Goal: Task Accomplishment & Management: Manage account settings

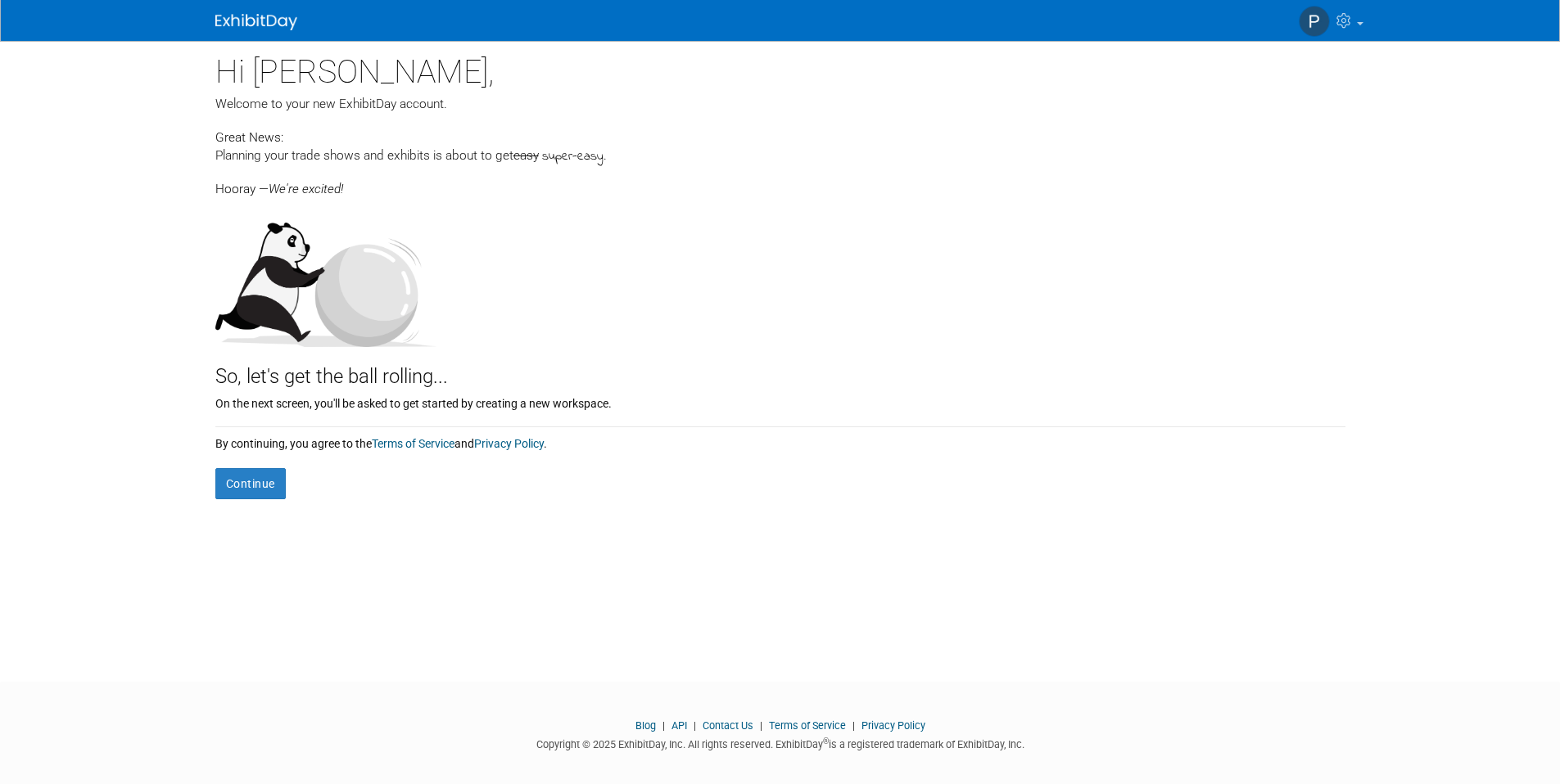
click at [260, 467] on form "Continue" at bounding box center [780, 475] width 1130 height 47
click at [258, 478] on button "Continue" at bounding box center [250, 483] width 70 height 31
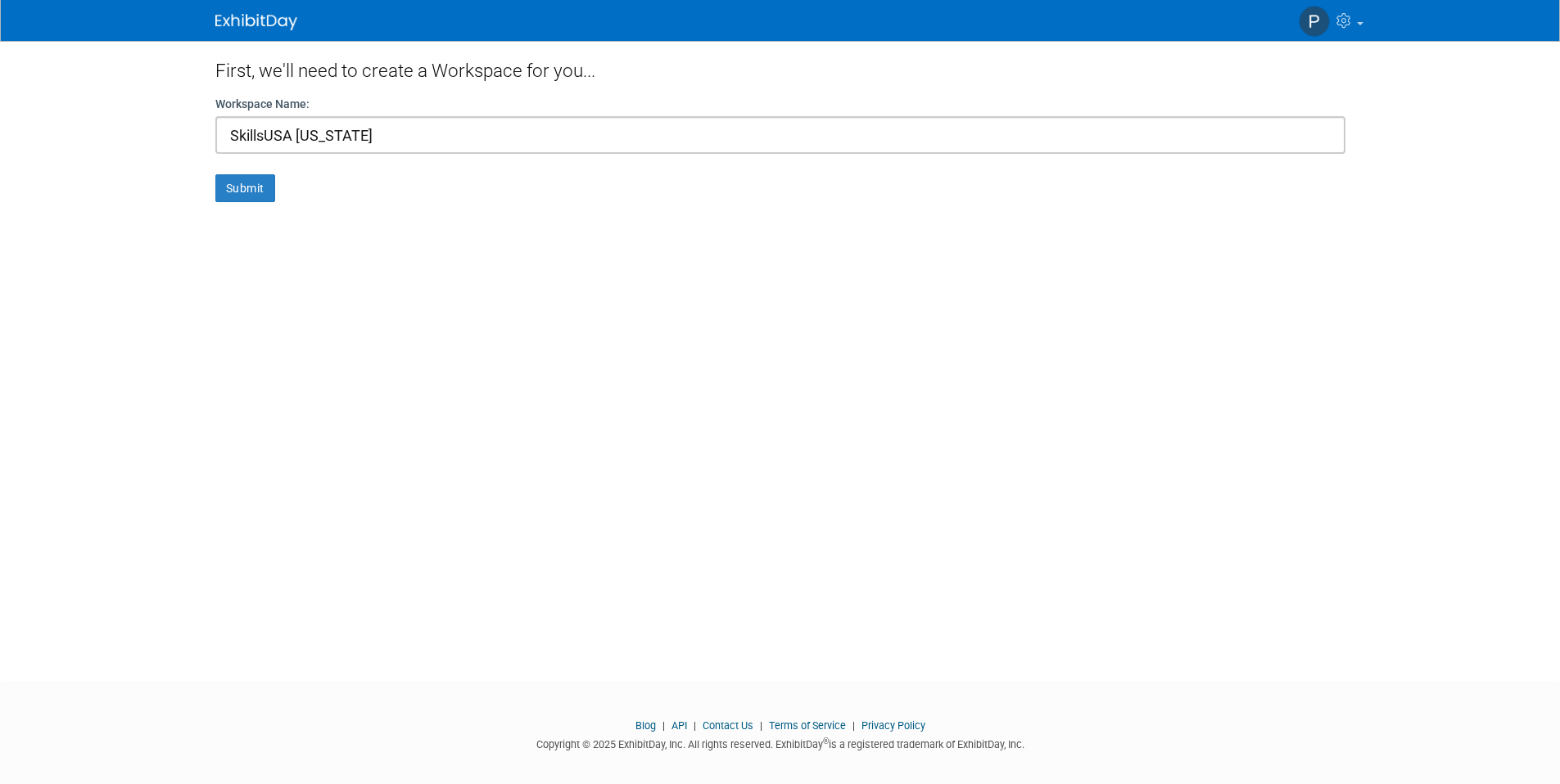
type input "SkillsUSA [US_STATE]"
click at [215, 174] on button "Submit" at bounding box center [245, 187] width 60 height 28
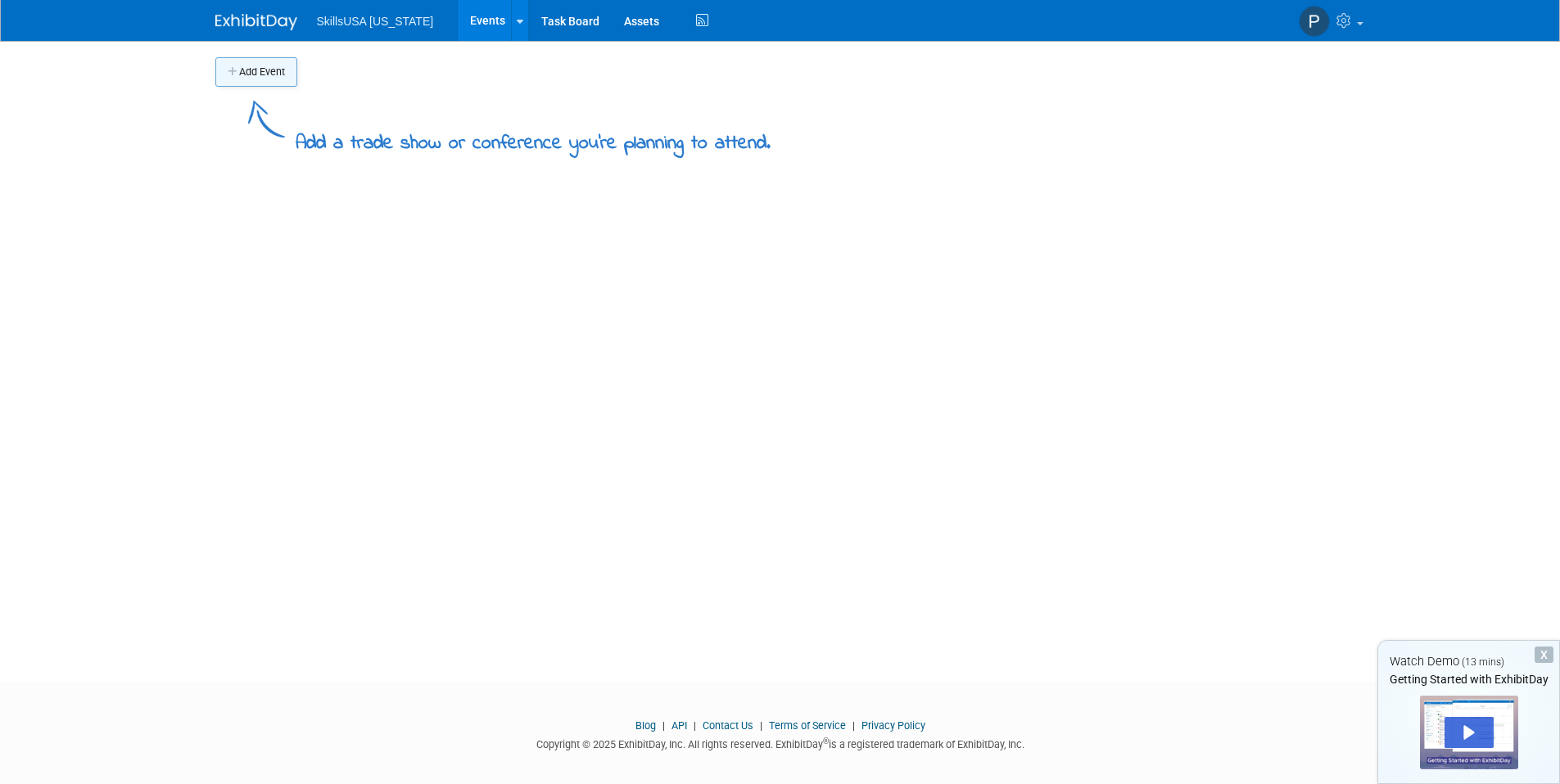
click at [292, 79] on button "Add Event" at bounding box center [256, 72] width 82 height 30
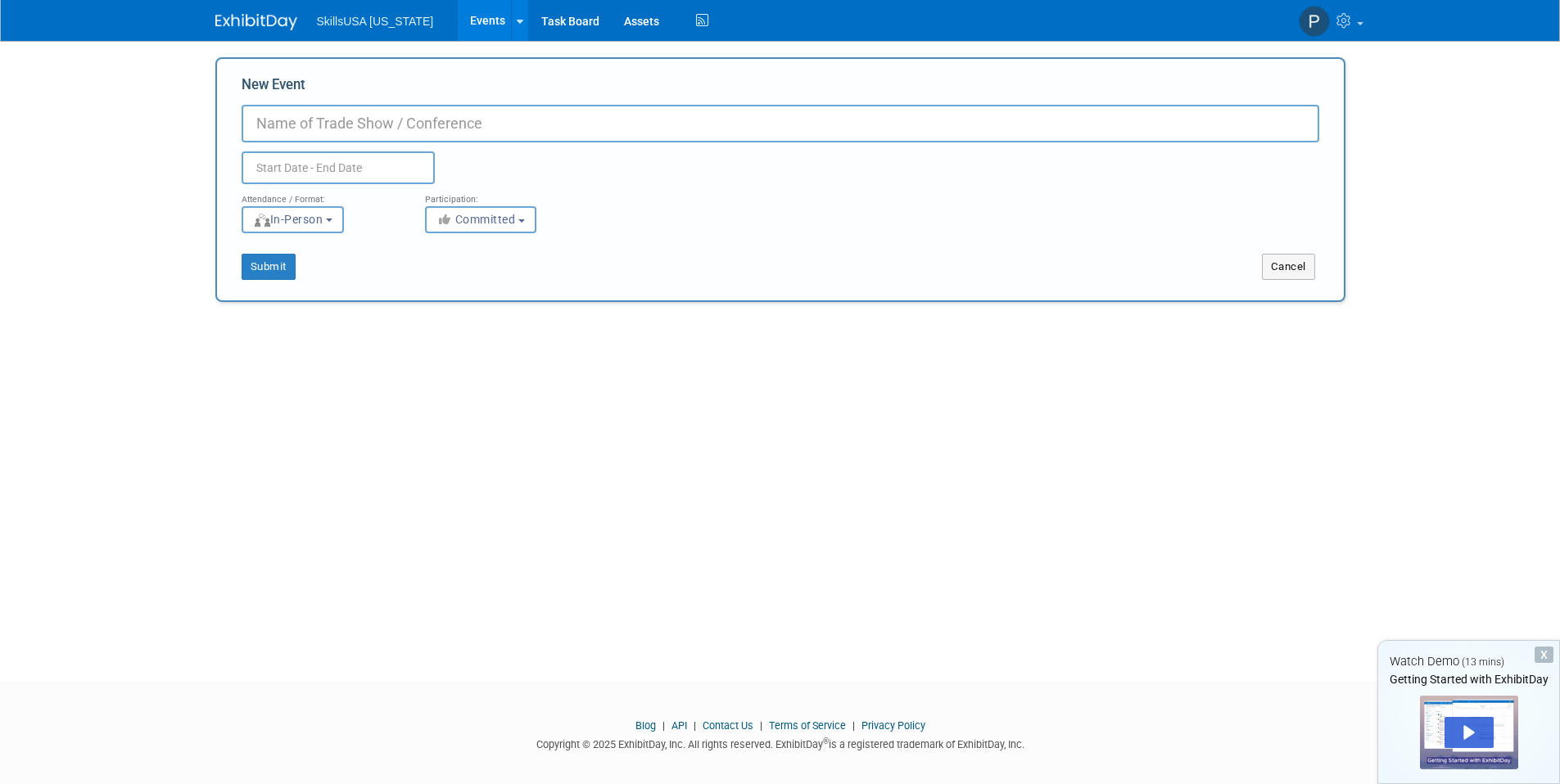
click at [346, 123] on input "New Event" at bounding box center [780, 123] width 1077 height 37
type input "SkillsUSA [US_STATE] SLSC 2026"
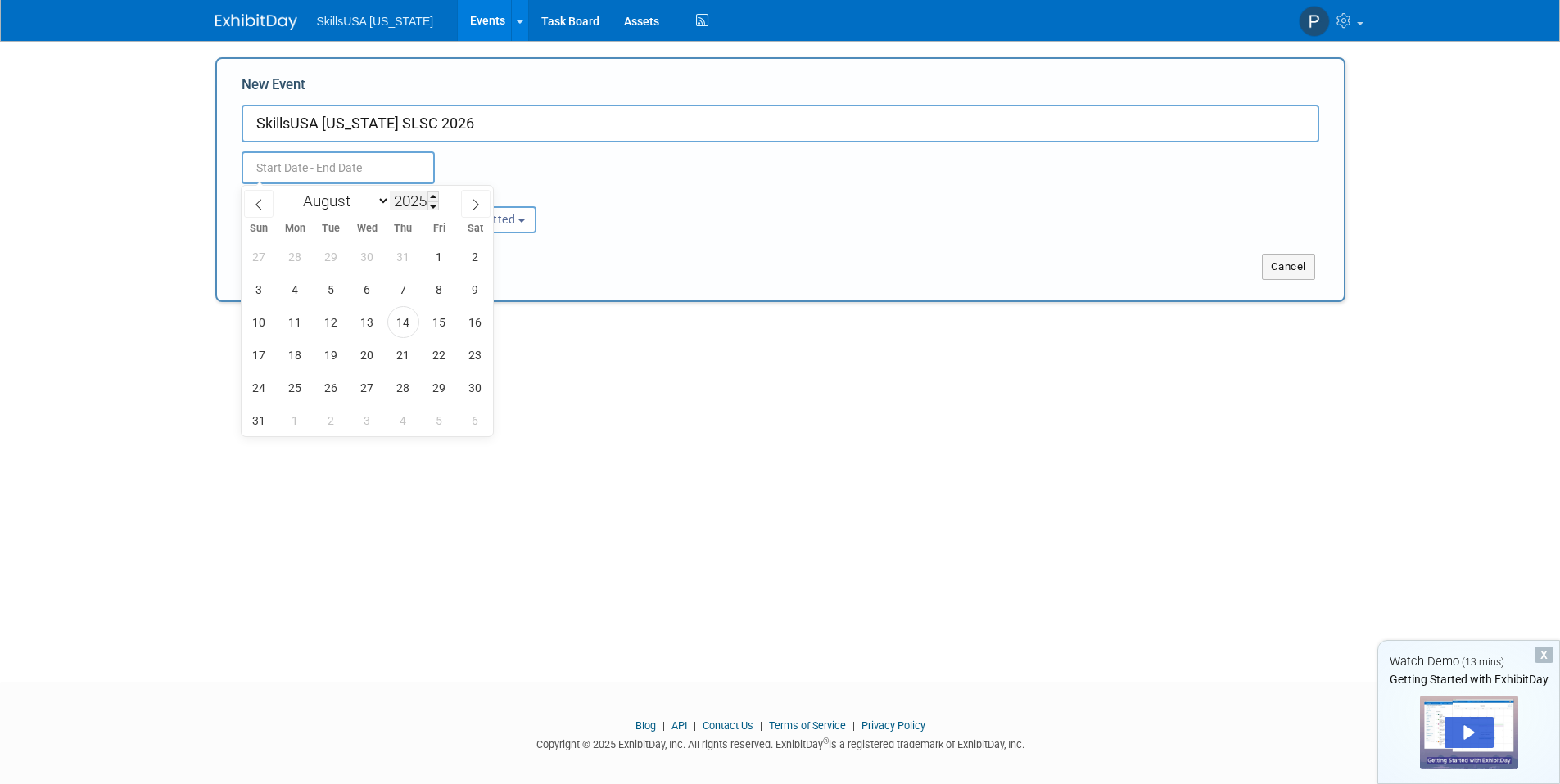
click at [407, 199] on input "2025" at bounding box center [414, 201] width 49 height 19
click at [434, 196] on span at bounding box center [433, 196] width 12 height 10
type input "2026"
click at [324, 202] on select "January February March April May June July August September October November De…" at bounding box center [343, 201] width 94 height 20
select select "2"
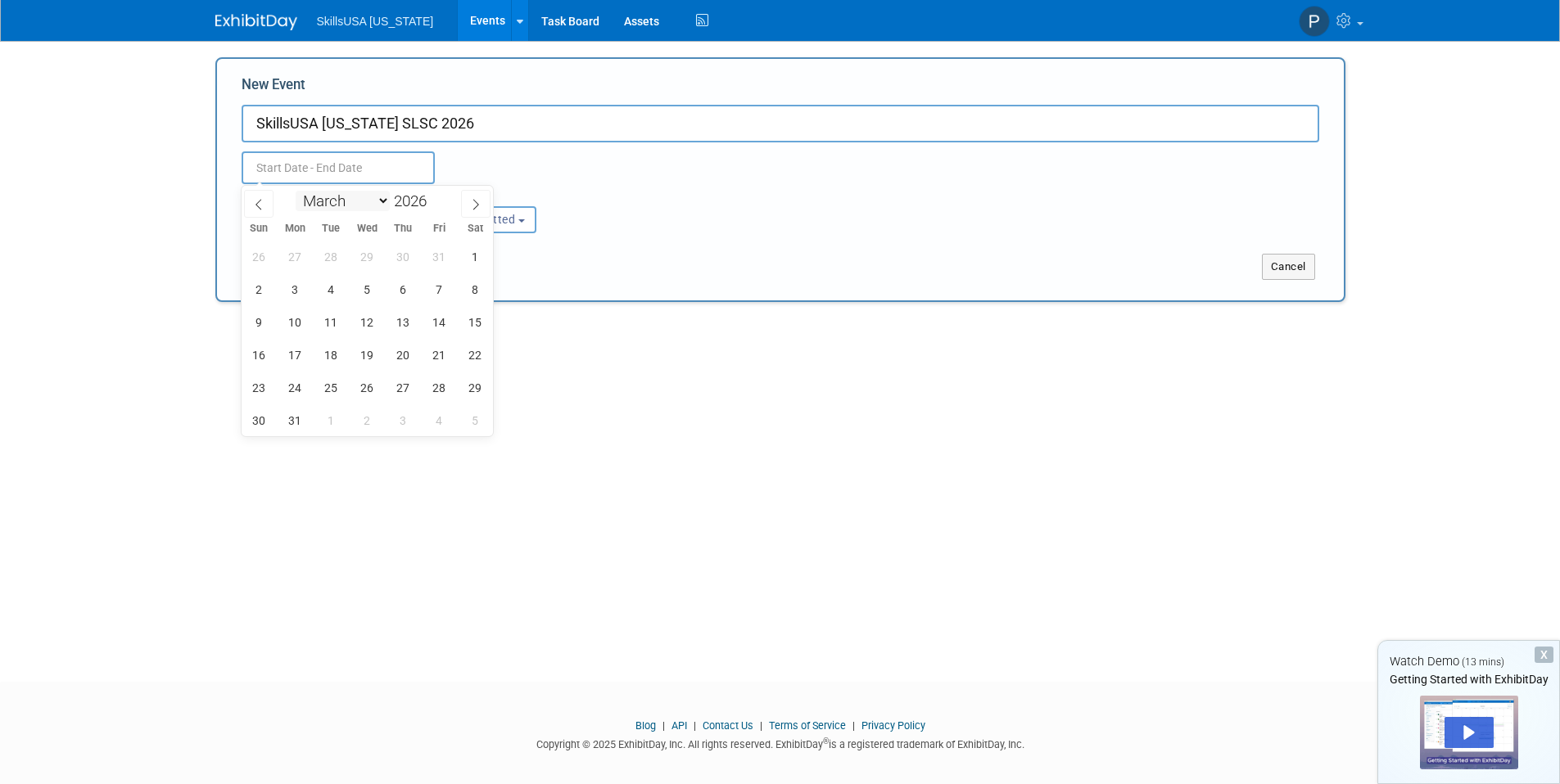
click at [296, 191] on select "January February March April May June July August September October November De…" at bounding box center [343, 201] width 94 height 20
click at [264, 320] on span "15" at bounding box center [259, 322] width 32 height 32
drag, startPoint x: 372, startPoint y: 326, endPoint x: 429, endPoint y: 324, distance: 57.0
click at [372, 326] on span "18" at bounding box center [367, 322] width 32 height 32
type input "[DATE] to [DATE]"
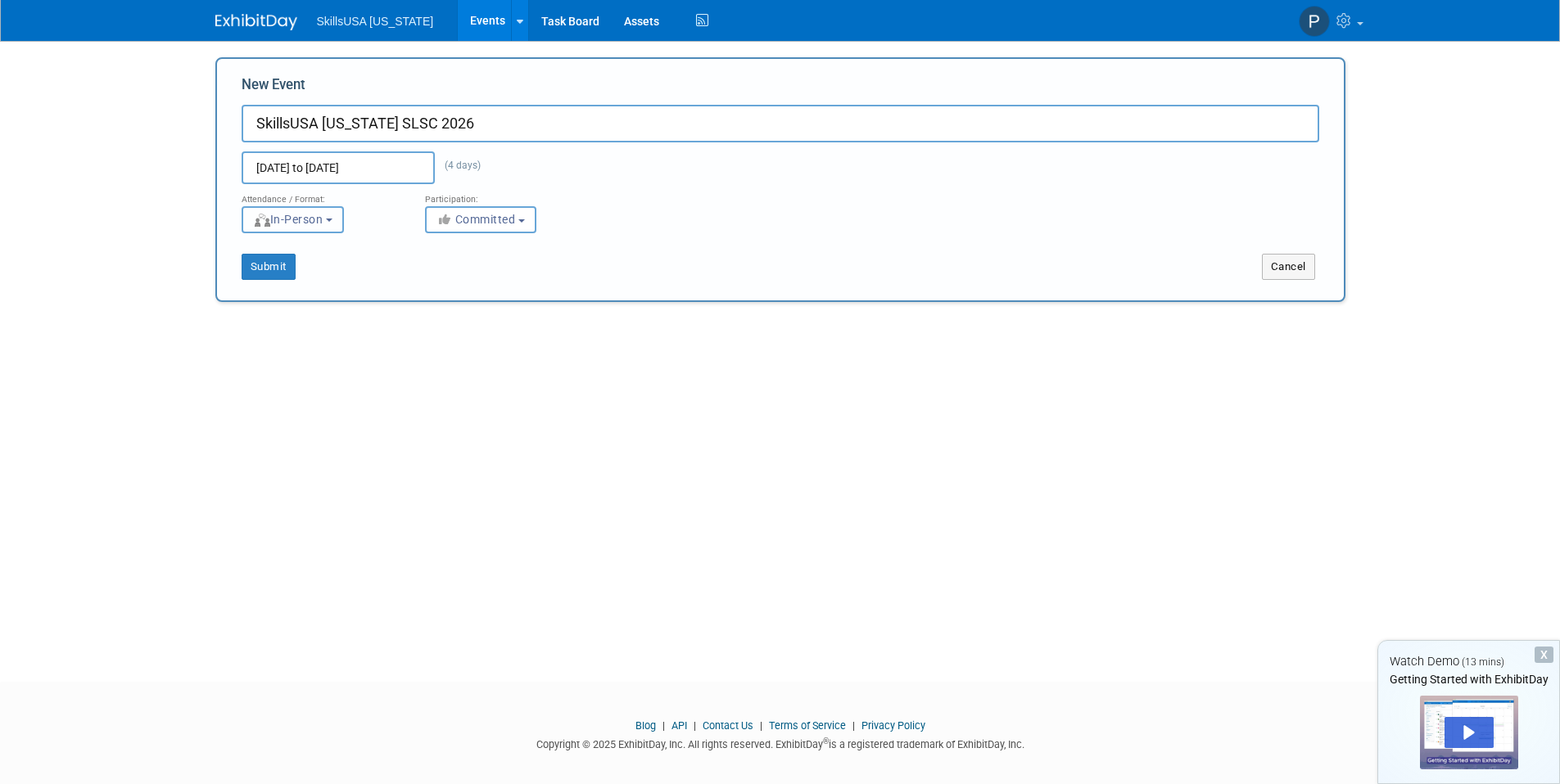
click at [306, 224] on span "In-Person" at bounding box center [287, 220] width 70 height 13
click at [414, 395] on div "Add Event Add a trade show or conference you're planning to attend. New Event S…" at bounding box center [780, 347] width 1154 height 611
click at [467, 223] on span "Committed" at bounding box center [476, 220] width 80 height 13
click at [266, 266] on button "Submit" at bounding box center [268, 266] width 54 height 26
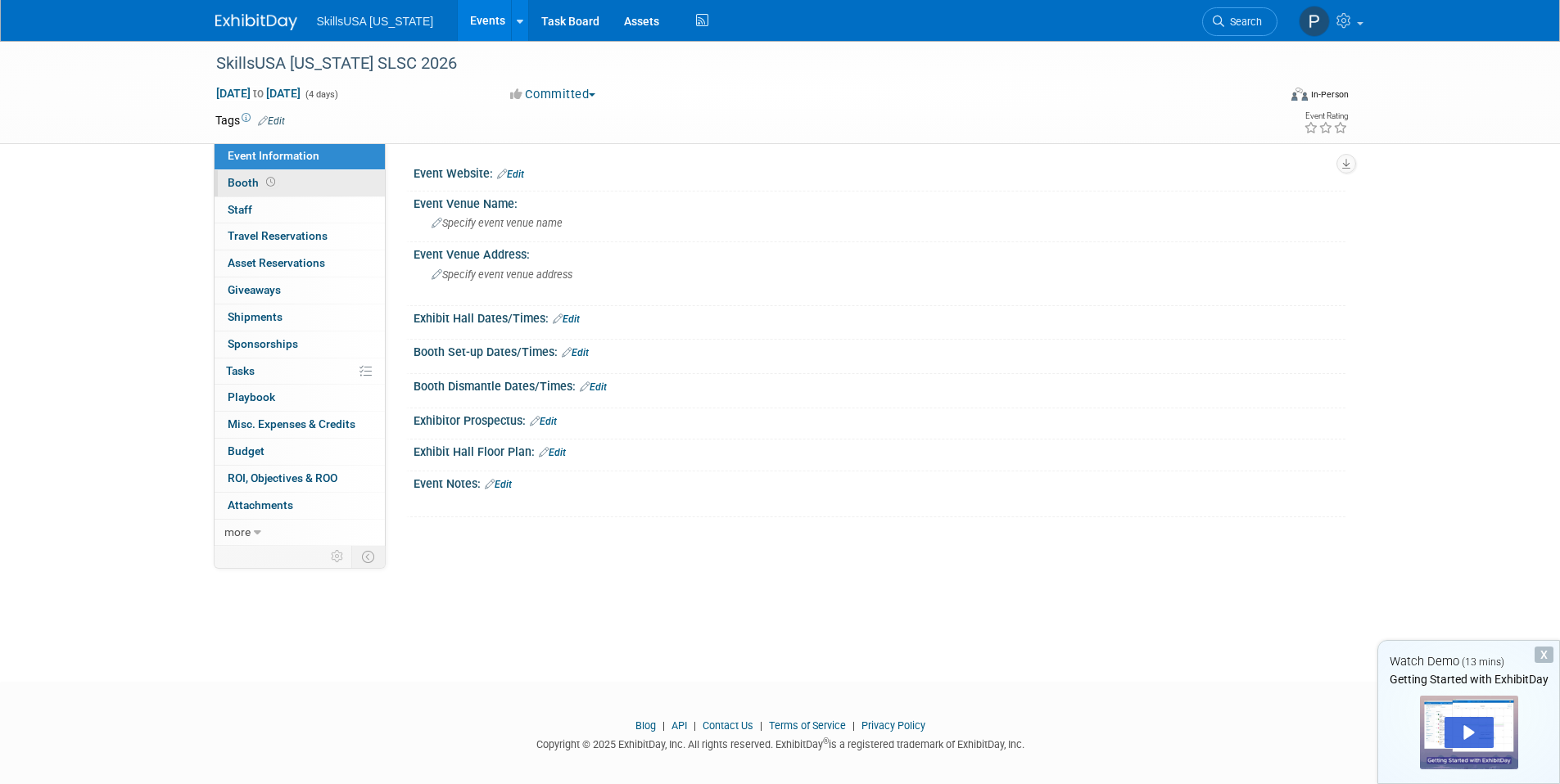
click at [285, 190] on link "Booth" at bounding box center [299, 183] width 170 height 26
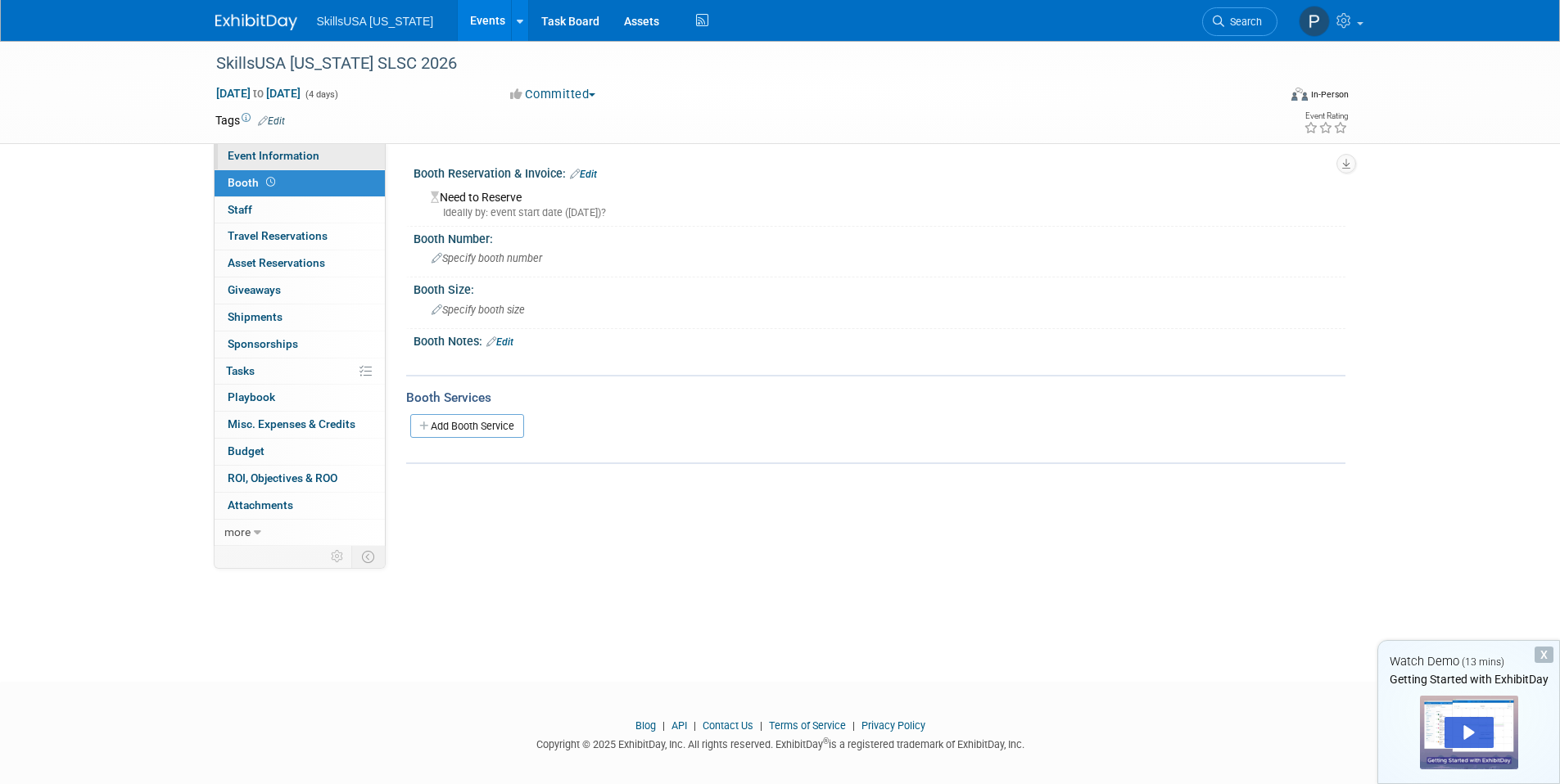
click at [282, 158] on span "Event Information" at bounding box center [273, 156] width 91 height 13
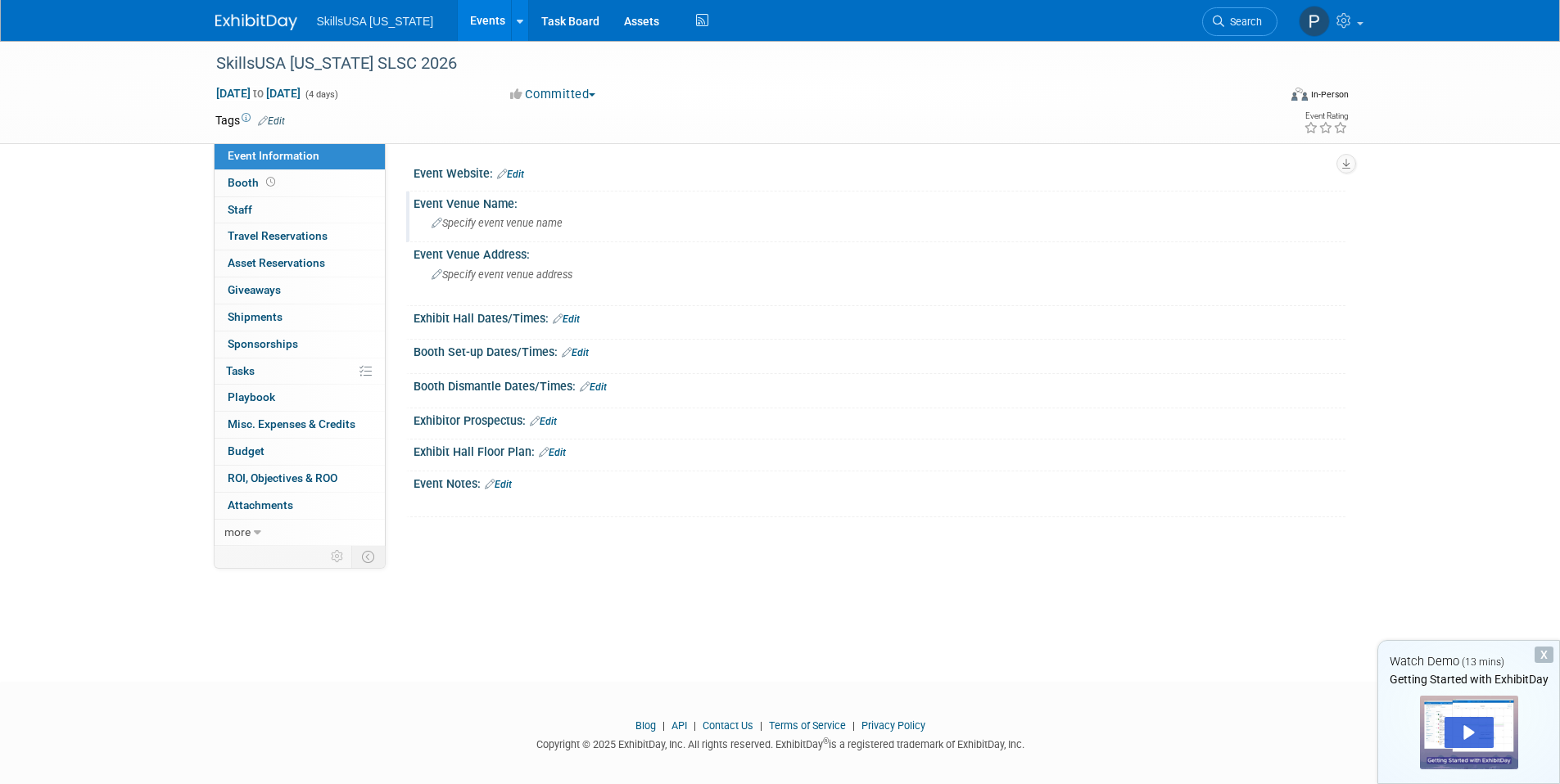
click at [485, 229] on span "Specify event venue name" at bounding box center [497, 223] width 131 height 12
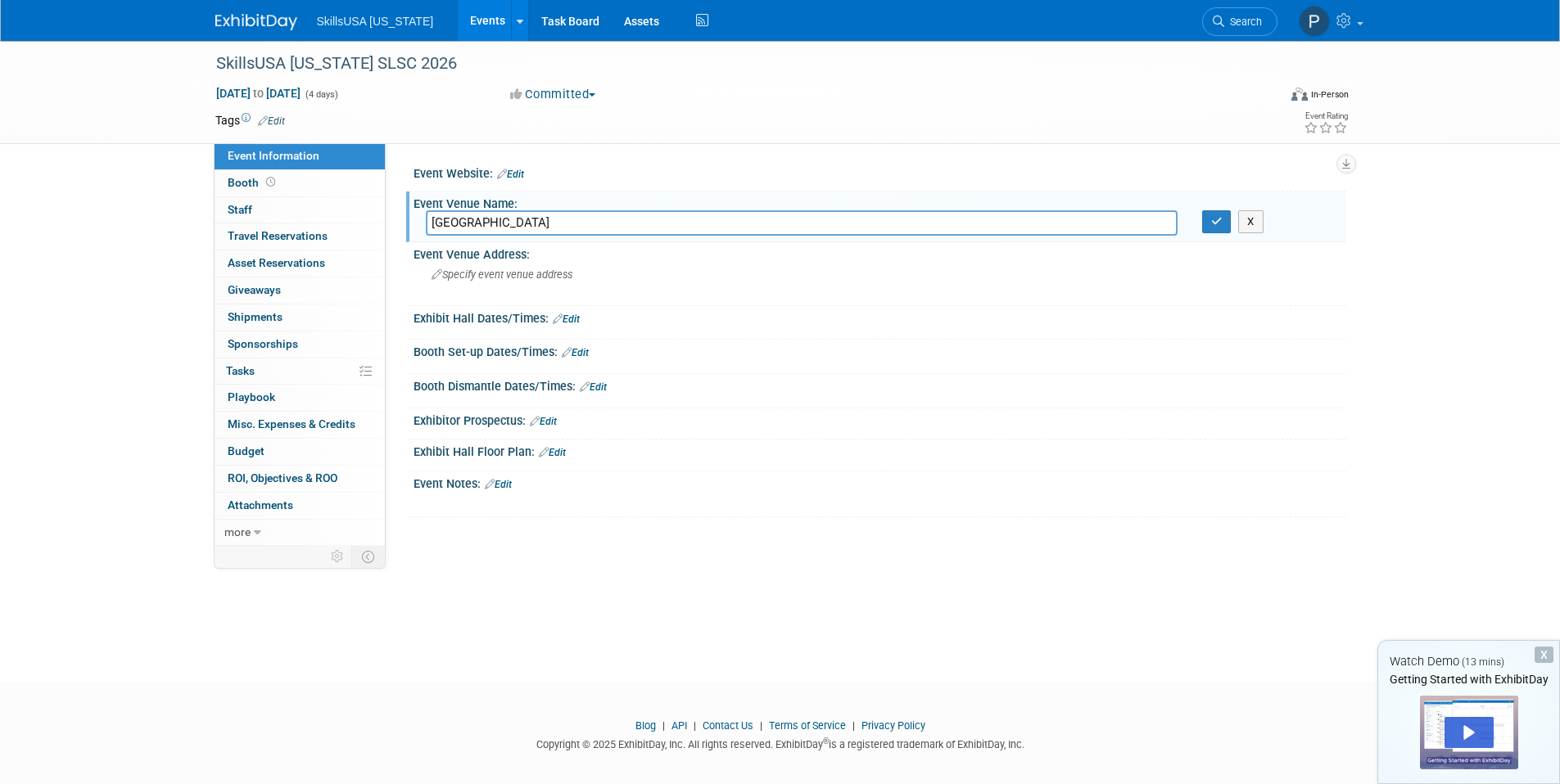
type input "Chattanooga Convention Center"
click at [481, 262] on div "Specify event venue address" at bounding box center [607, 281] width 363 height 37
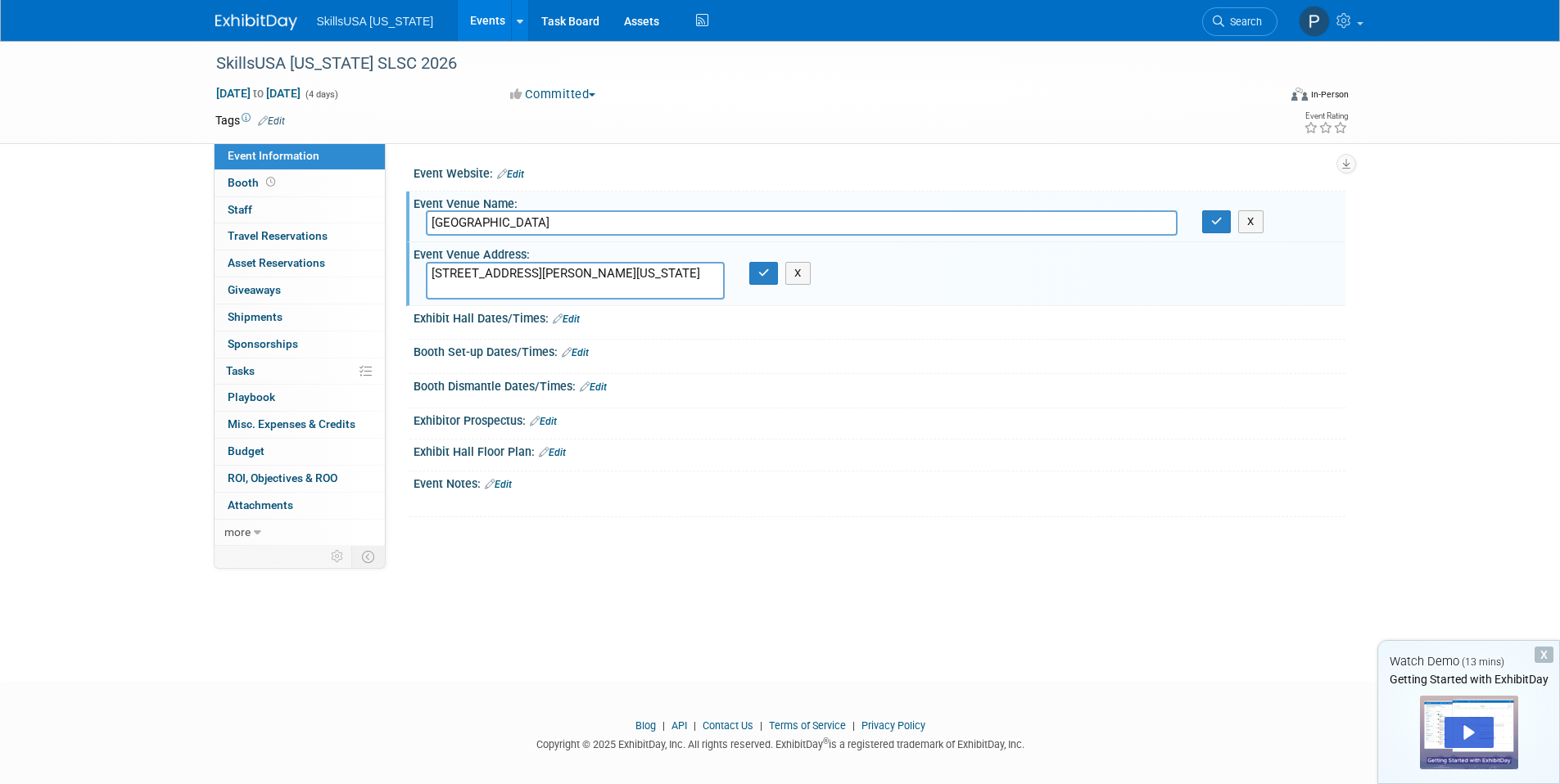
click at [565, 278] on textarea "2 Carter St, Chattanooga Tennessee, 37402" at bounding box center [575, 281] width 299 height 37
click at [632, 273] on textarea "2 Carter St, Chattanooga, Tennessee, 37402" at bounding box center [575, 281] width 299 height 37
type textarea "2 Carter St, Chattanooga, Tennessee 37402"
click at [762, 275] on icon "button" at bounding box center [764, 273] width 12 height 11
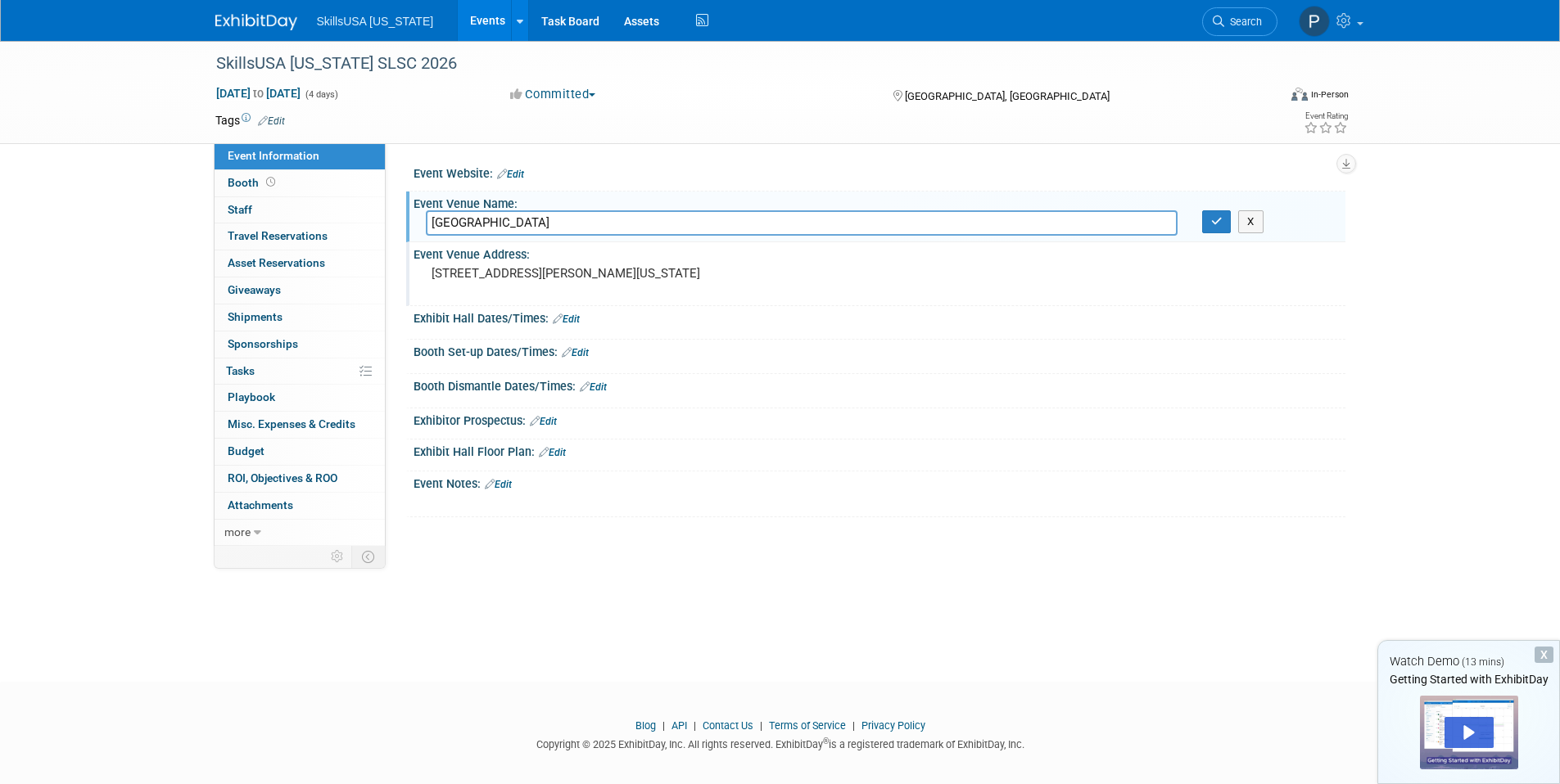
click at [540, 420] on icon at bounding box center [534, 421] width 10 height 11
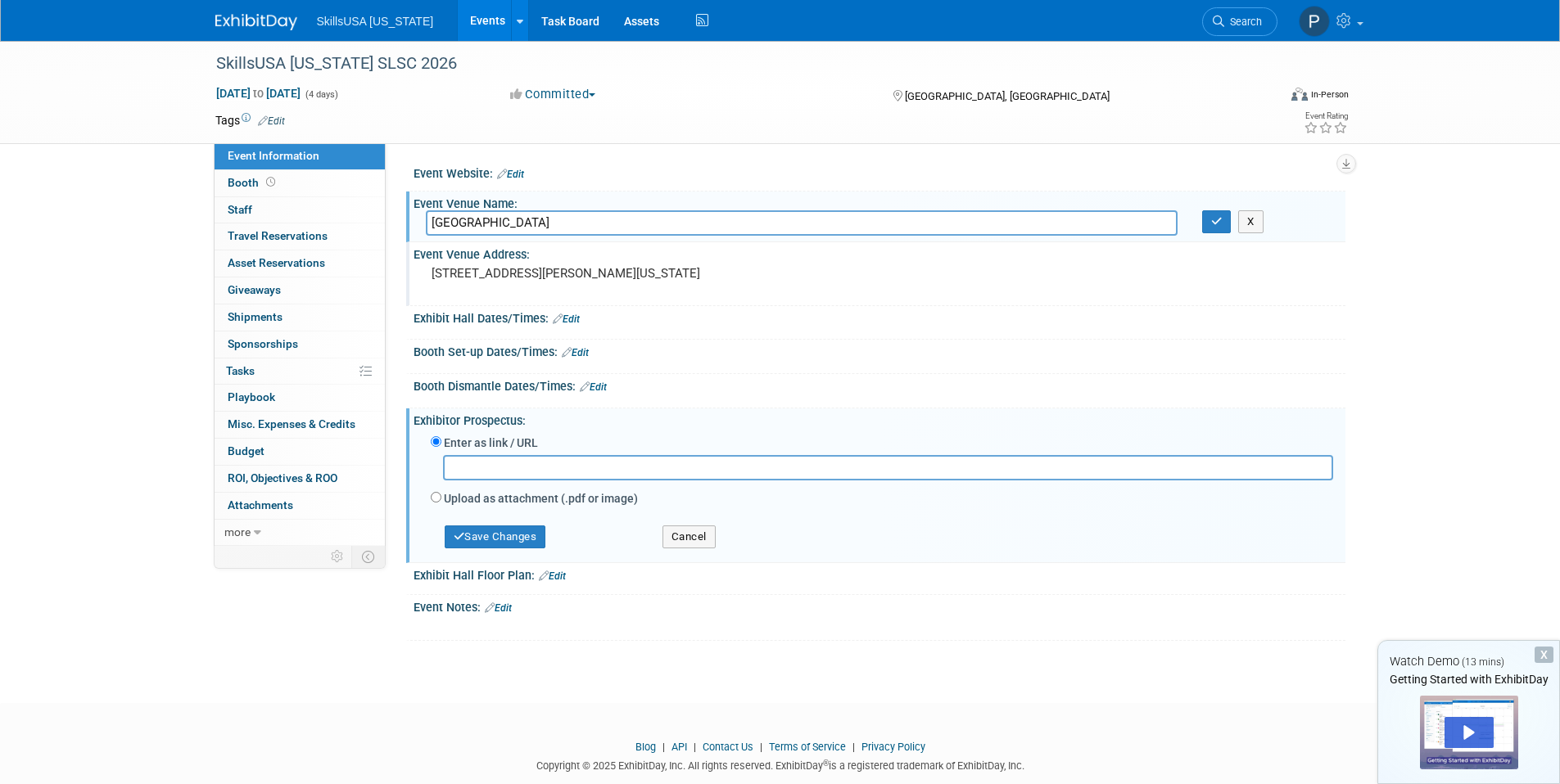
paste input "https://www.canva.com/design/DAGtRi5AIPc/RVcBZ_sghOSfXBB4LP4gdQ/view?utm_conten…"
type input "https://www.canva.com/design/DAGtRi5AIPc/RVcBZ_sghOSfXBB4LP4gdQ/view?utm_conten…"
drag, startPoint x: 515, startPoint y: 539, endPoint x: 549, endPoint y: 542, distance: 34.1
click at [514, 539] on button "Save Changes" at bounding box center [496, 537] width 102 height 23
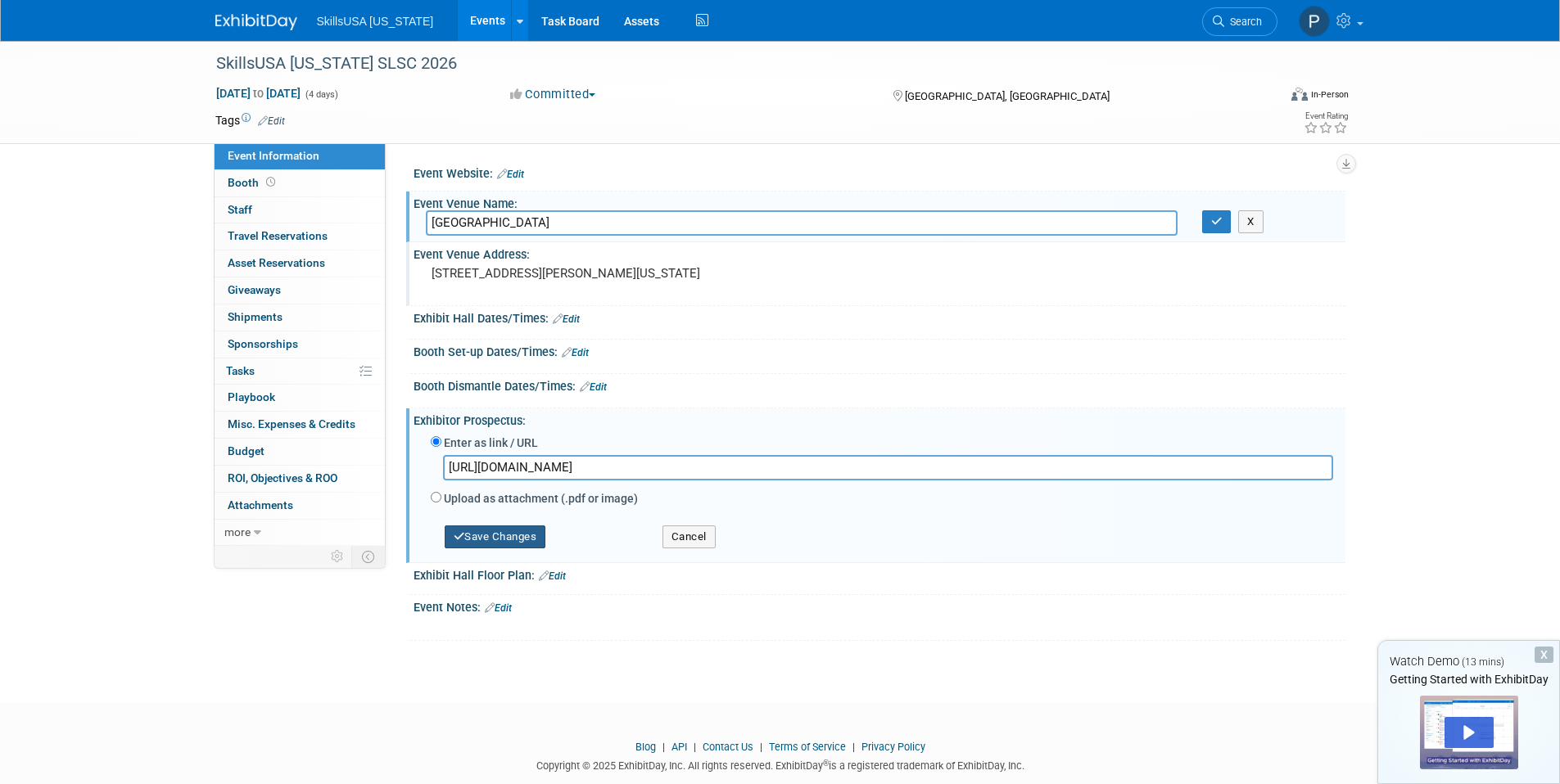
scroll to position [0, 0]
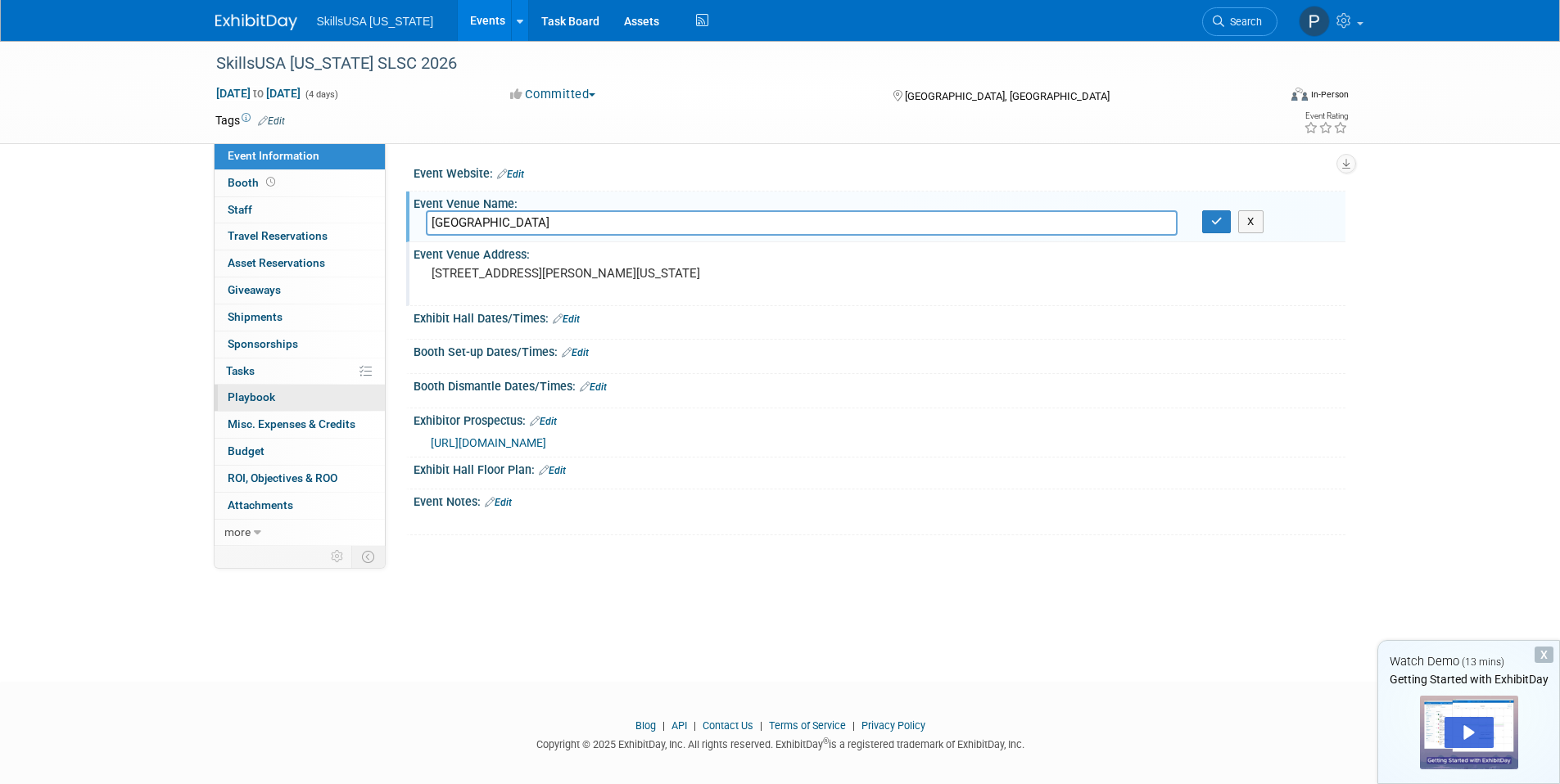
click at [300, 404] on link "0 Playbook 0" at bounding box center [299, 397] width 170 height 26
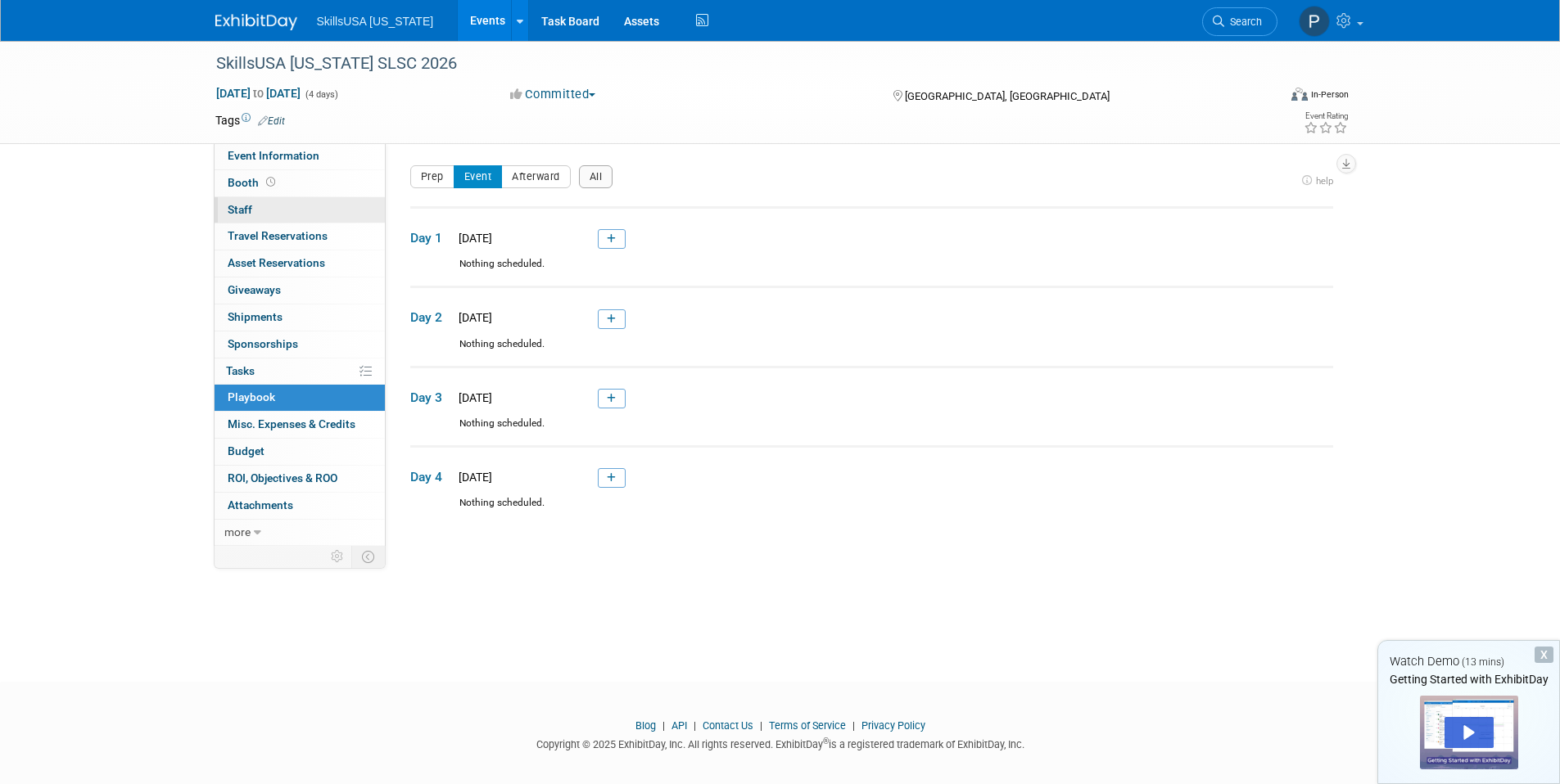
click at [274, 200] on link "0 Staff 0" at bounding box center [299, 209] width 170 height 26
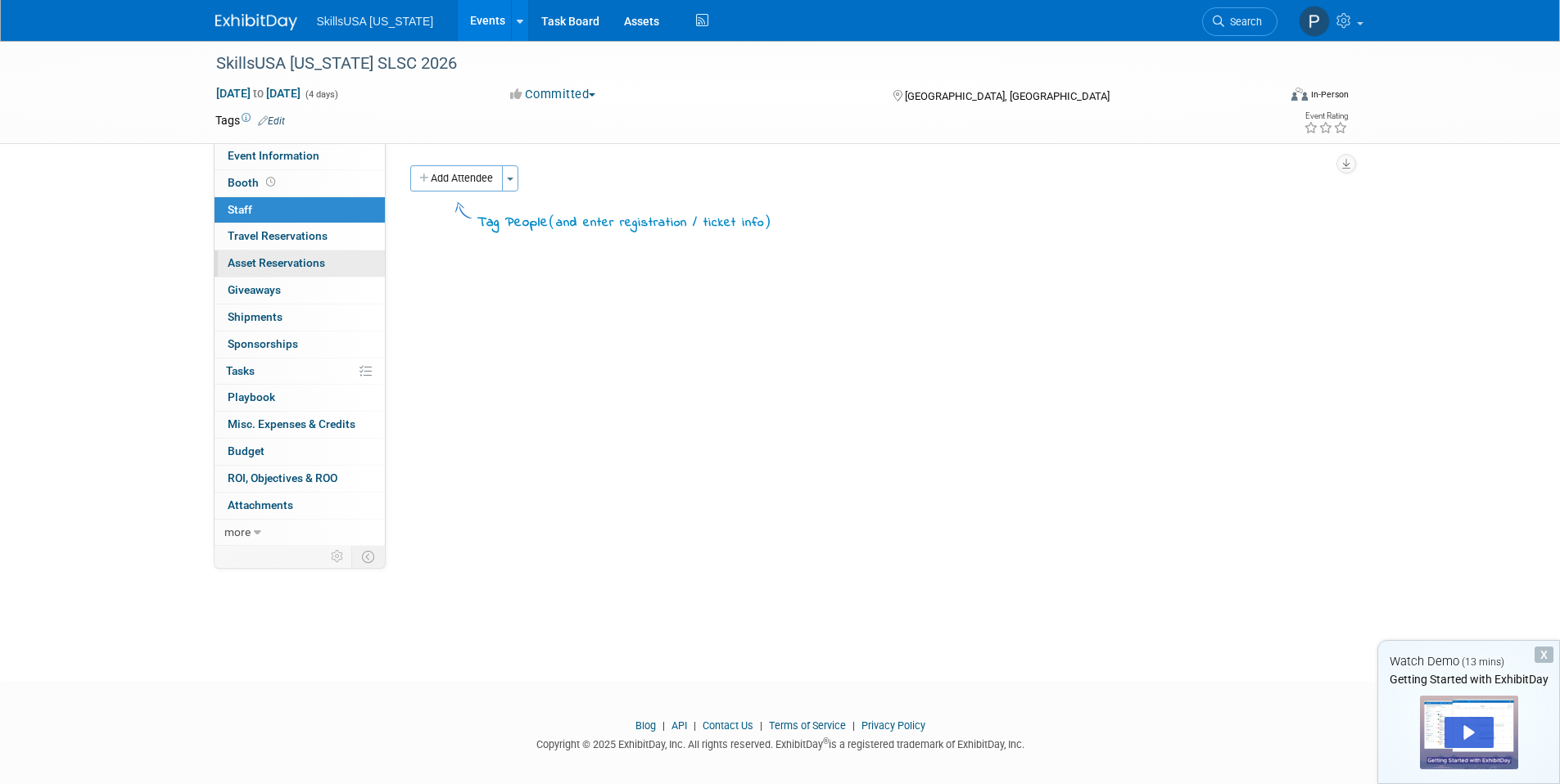
click at [290, 269] on span "Asset Reservations 0" at bounding box center [276, 263] width 97 height 13
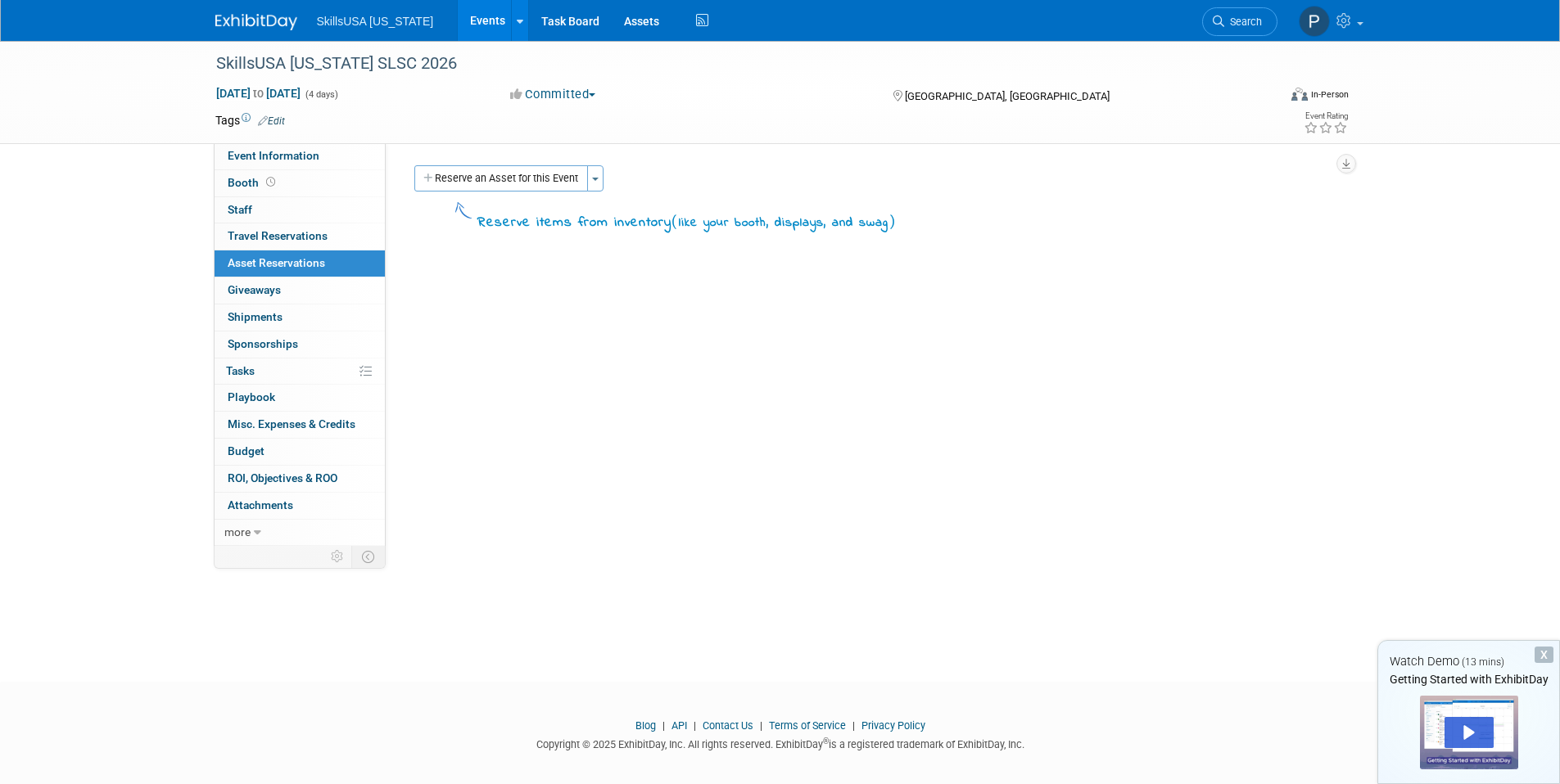
click at [490, 185] on button "Reserve an Asset for this Event" at bounding box center [501, 178] width 174 height 26
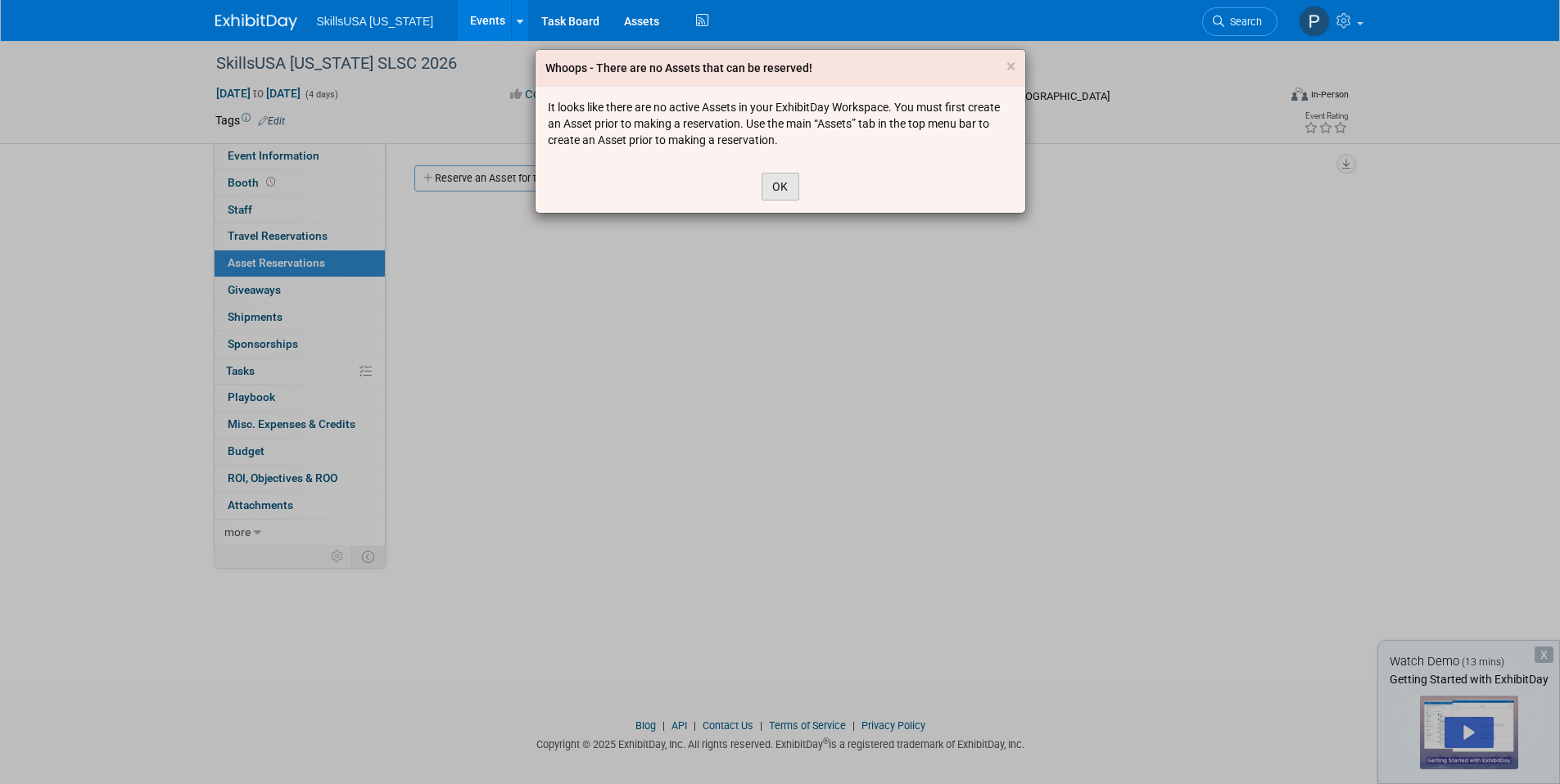
click at [780, 191] on button "OK" at bounding box center [780, 186] width 37 height 28
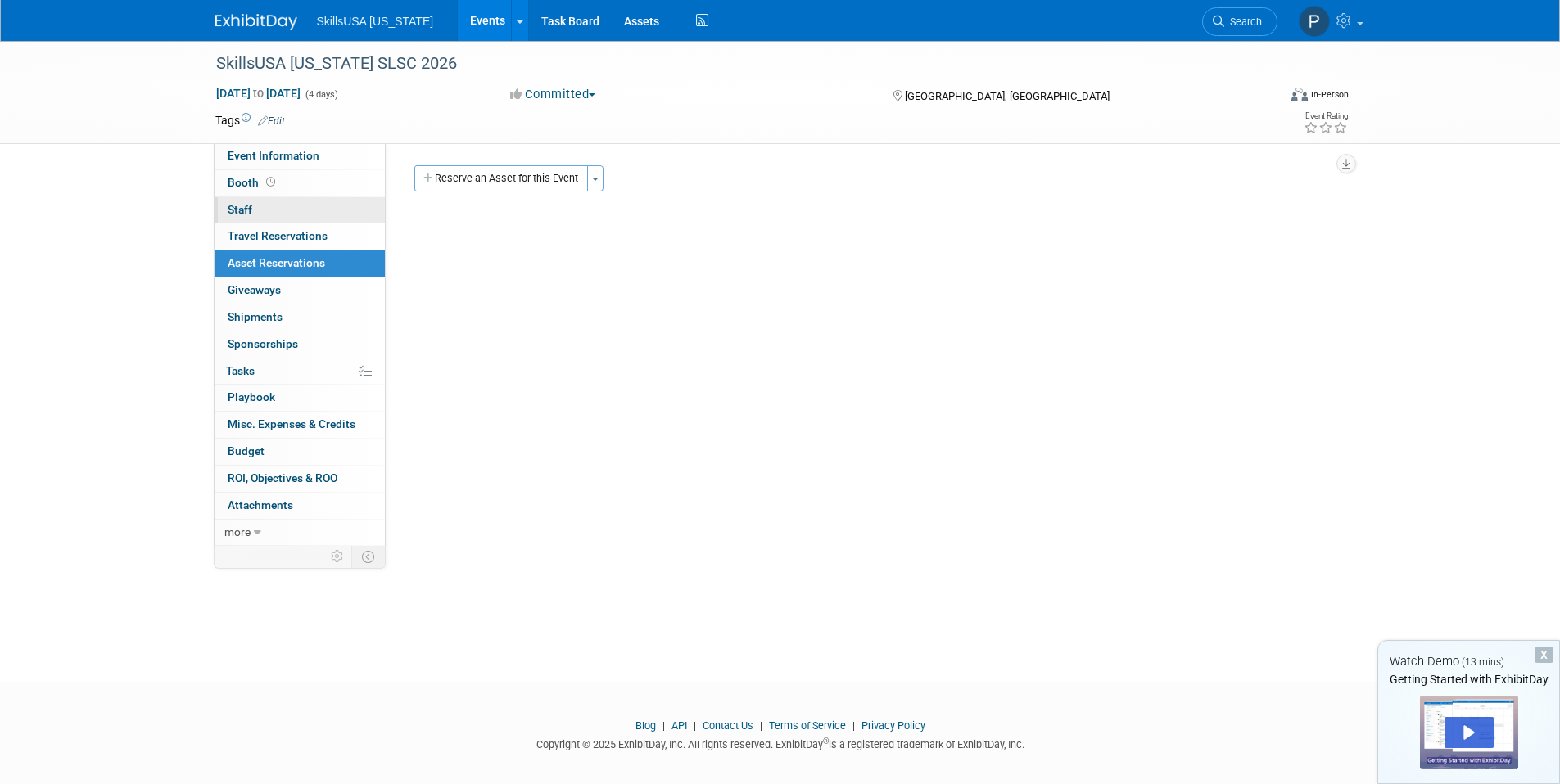
click at [263, 222] on link "0 Staff 0" at bounding box center [299, 209] width 170 height 26
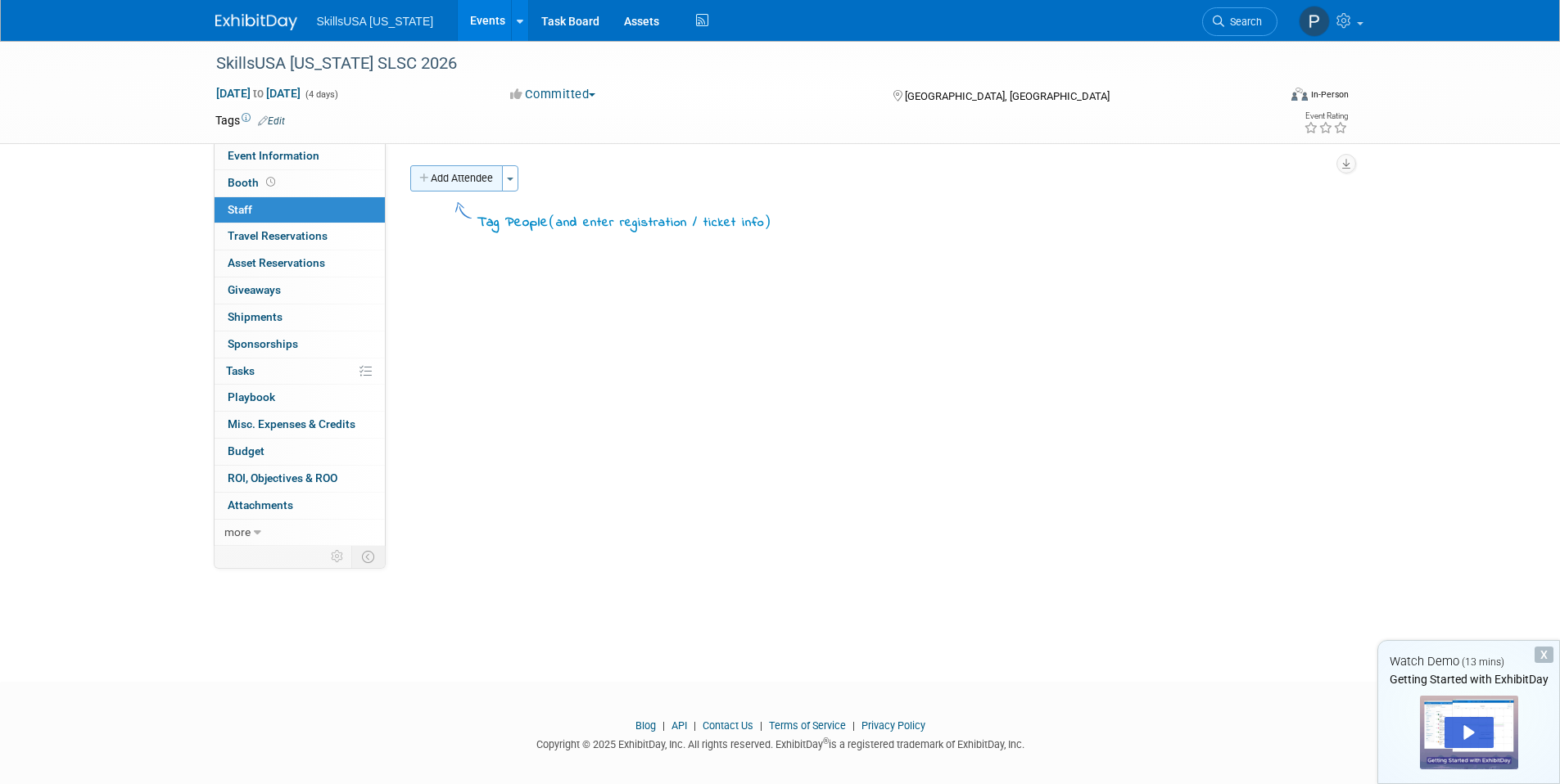
click at [479, 178] on button "Add Attendee" at bounding box center [457, 178] width 92 height 26
select select "c683e814-58c4-413c-acd1-6af50a8ada56"
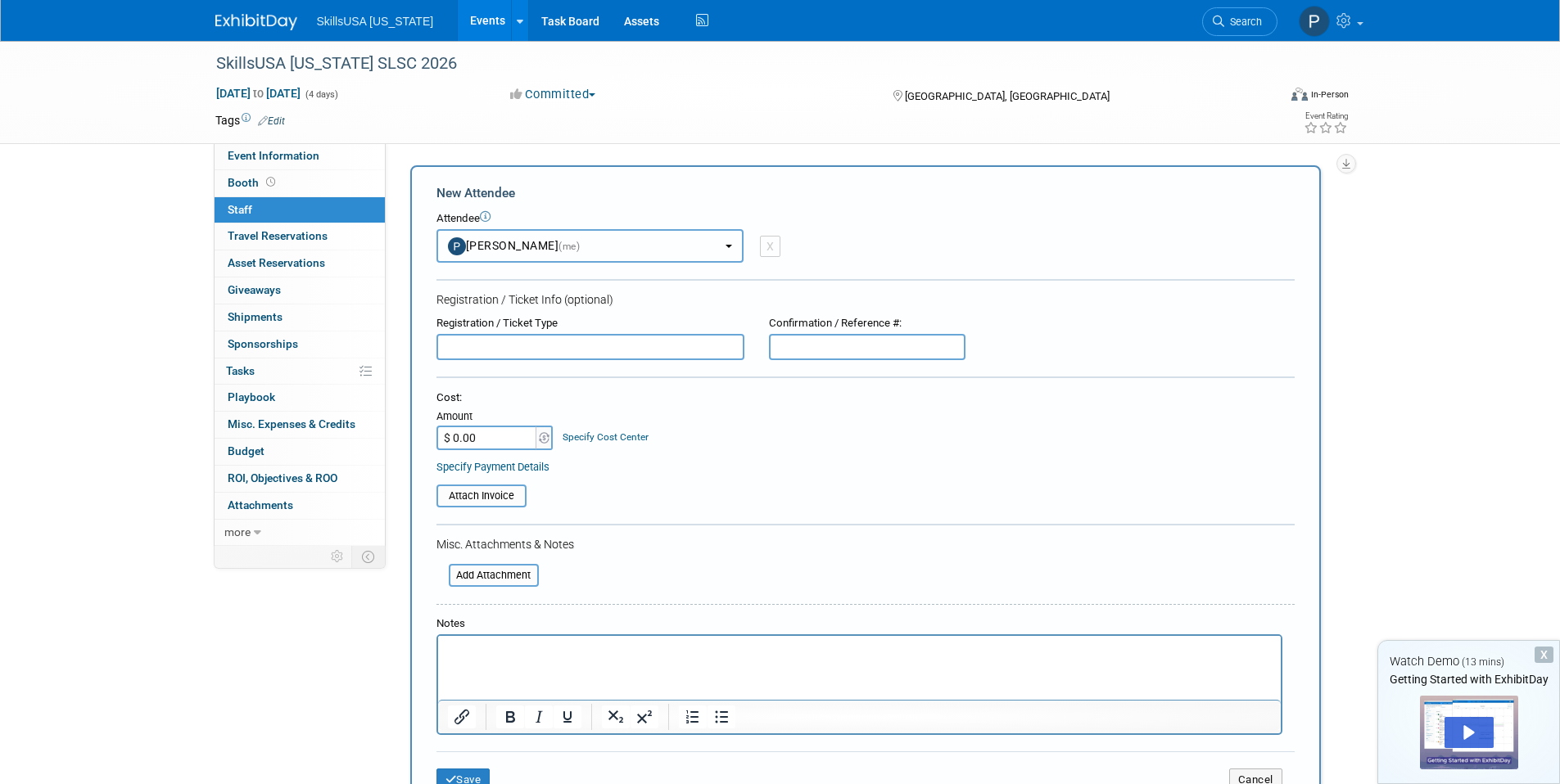
click at [567, 235] on button "Peyton Andre (me)" at bounding box center [590, 246] width 308 height 34
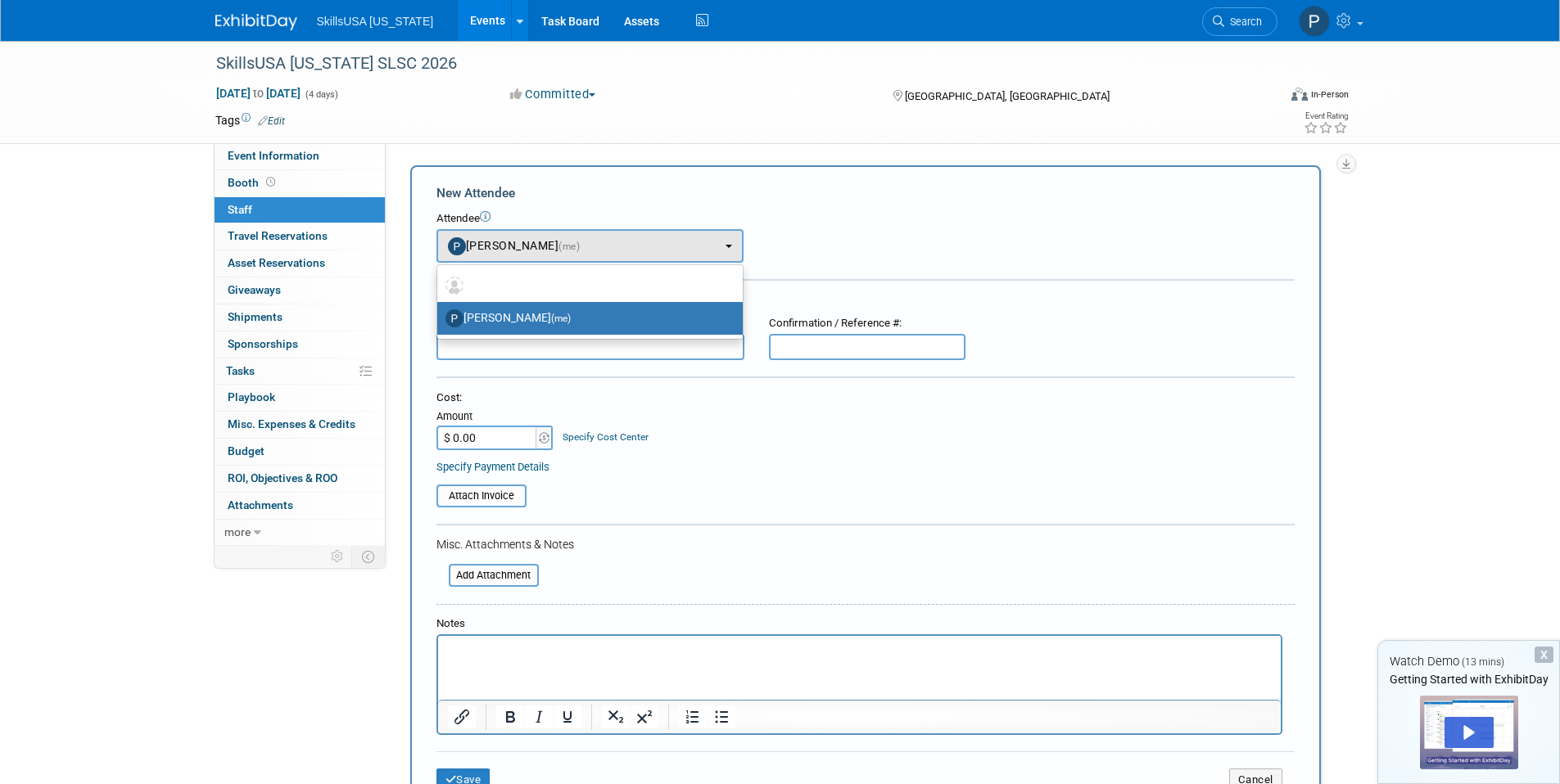
click at [799, 406] on div "Cost: Amount $ 0.00 Specify Cost Center Cost Center -- Not Specified --" at bounding box center [865, 420] width 858 height 60
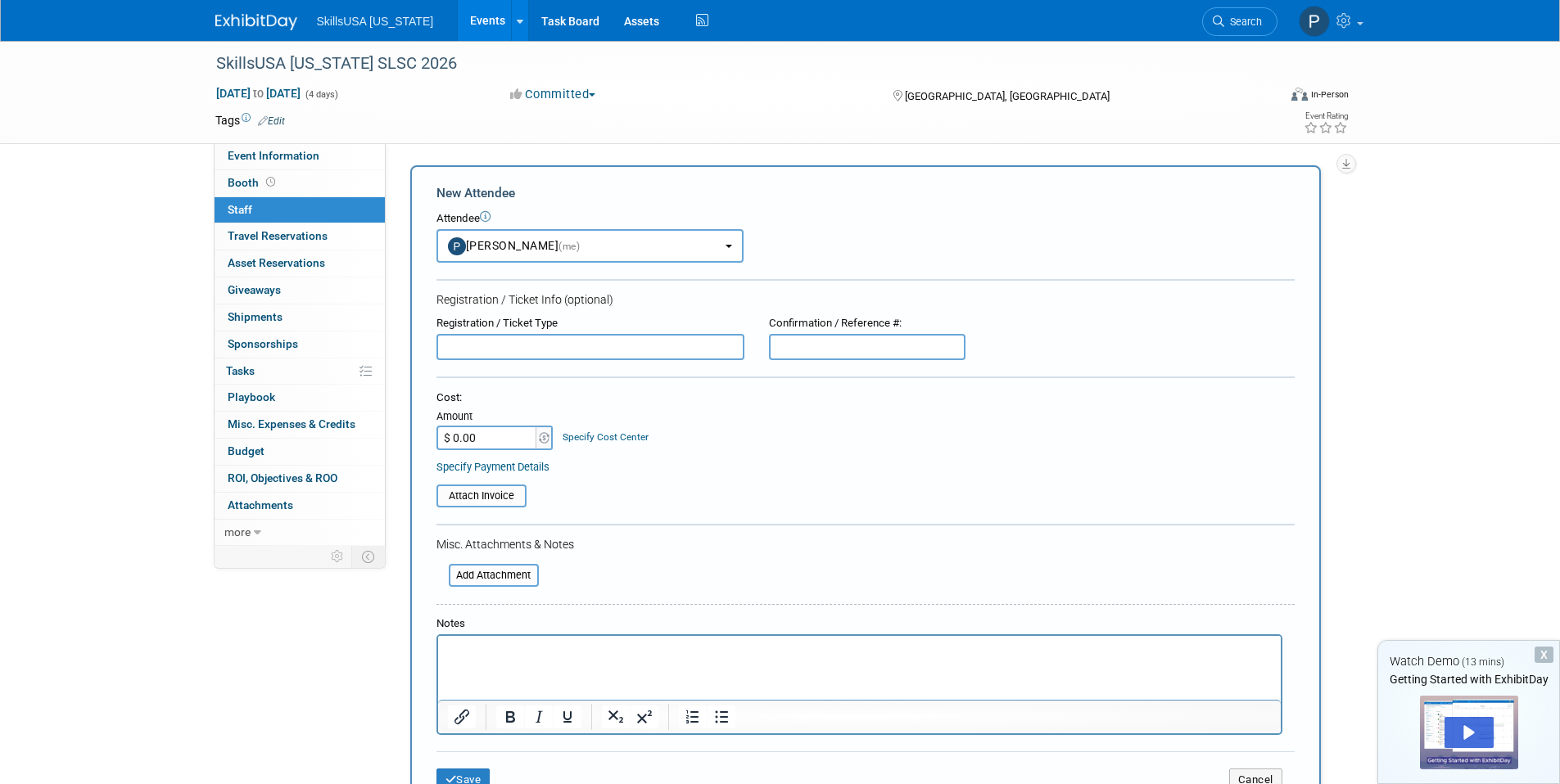
click at [477, 355] on input "text" at bounding box center [590, 347] width 308 height 26
drag, startPoint x: 814, startPoint y: 339, endPoint x: 797, endPoint y: 356, distance: 24.0
click at [814, 339] on input "text" at bounding box center [867, 347] width 196 height 26
click at [735, 451] on div "Cost: Amount $ 0.00 Specify Cost Center Cost Center -- Not Specified --" at bounding box center [865, 431] width 858 height 84
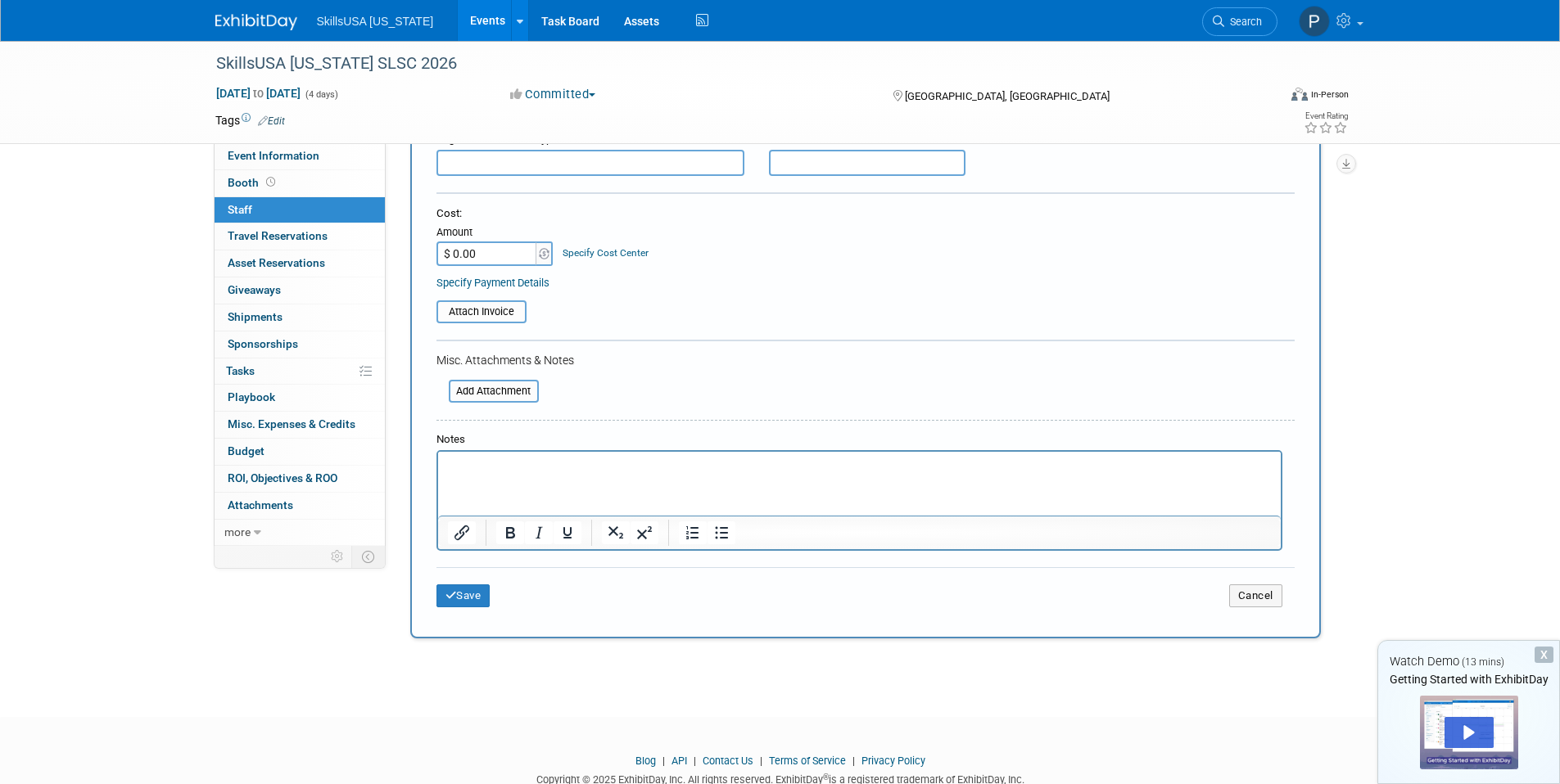
scroll to position [232, 0]
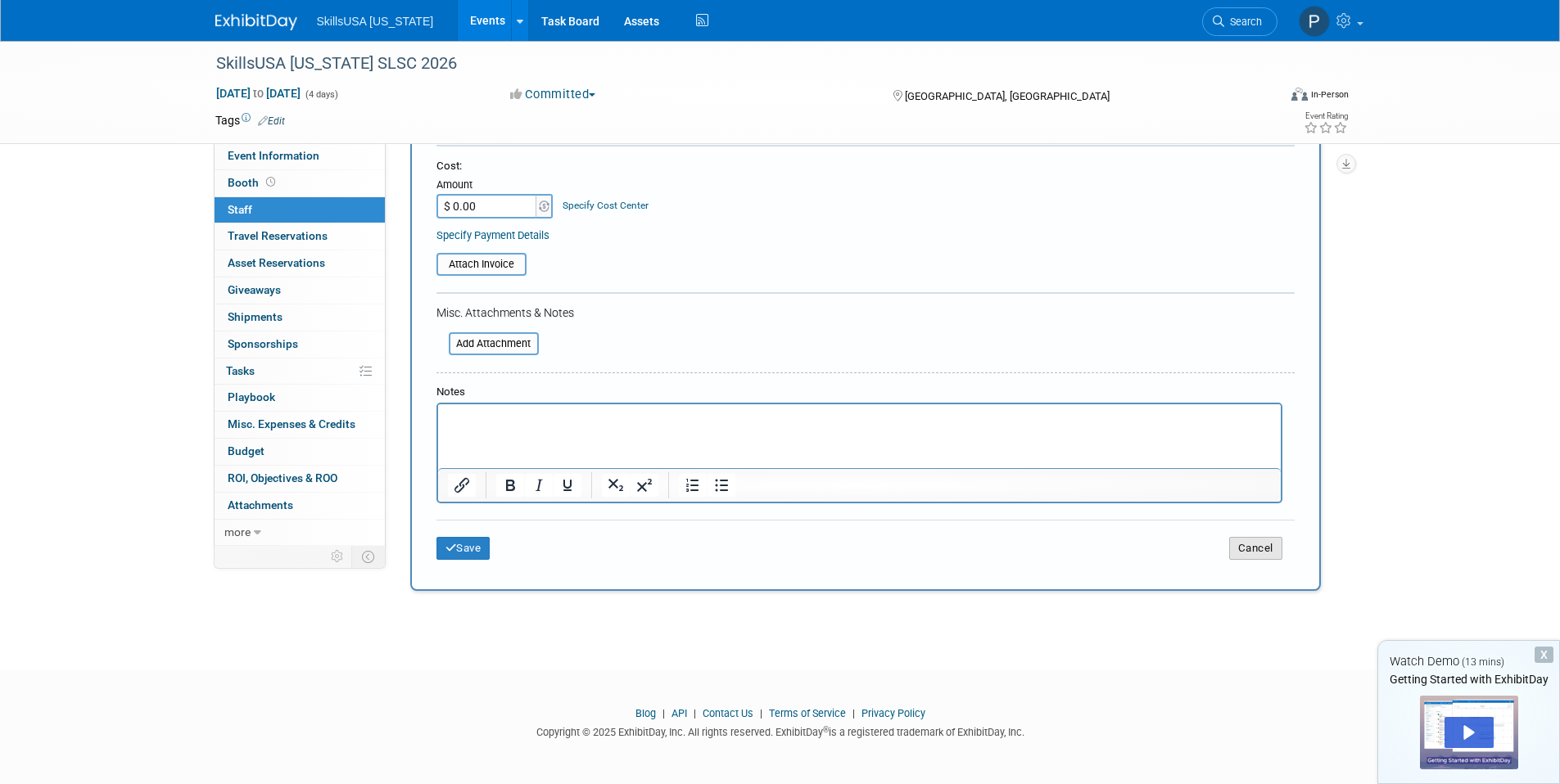
click at [1272, 541] on button "Cancel" at bounding box center [1255, 549] width 53 height 23
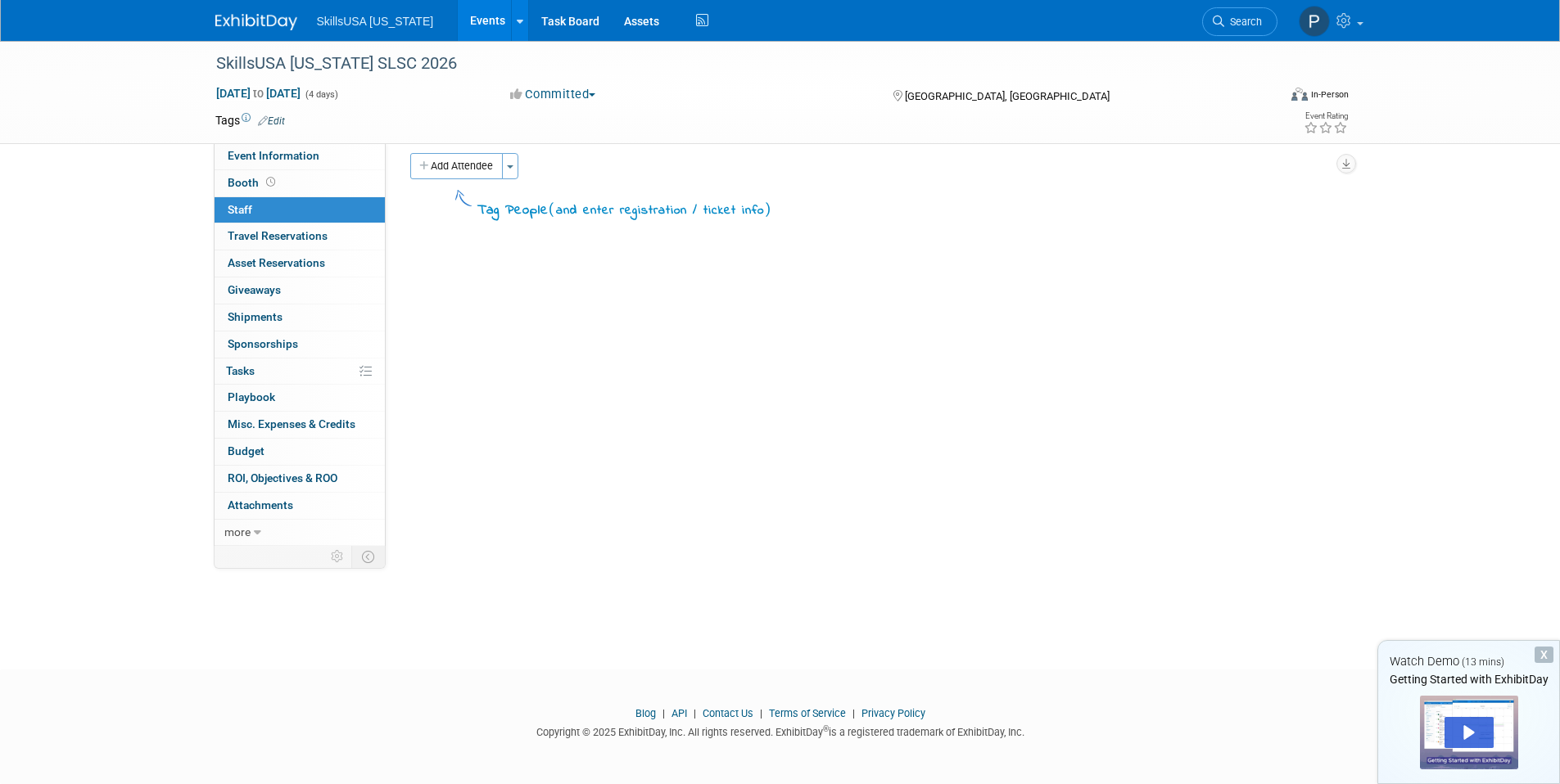
scroll to position [0, 0]
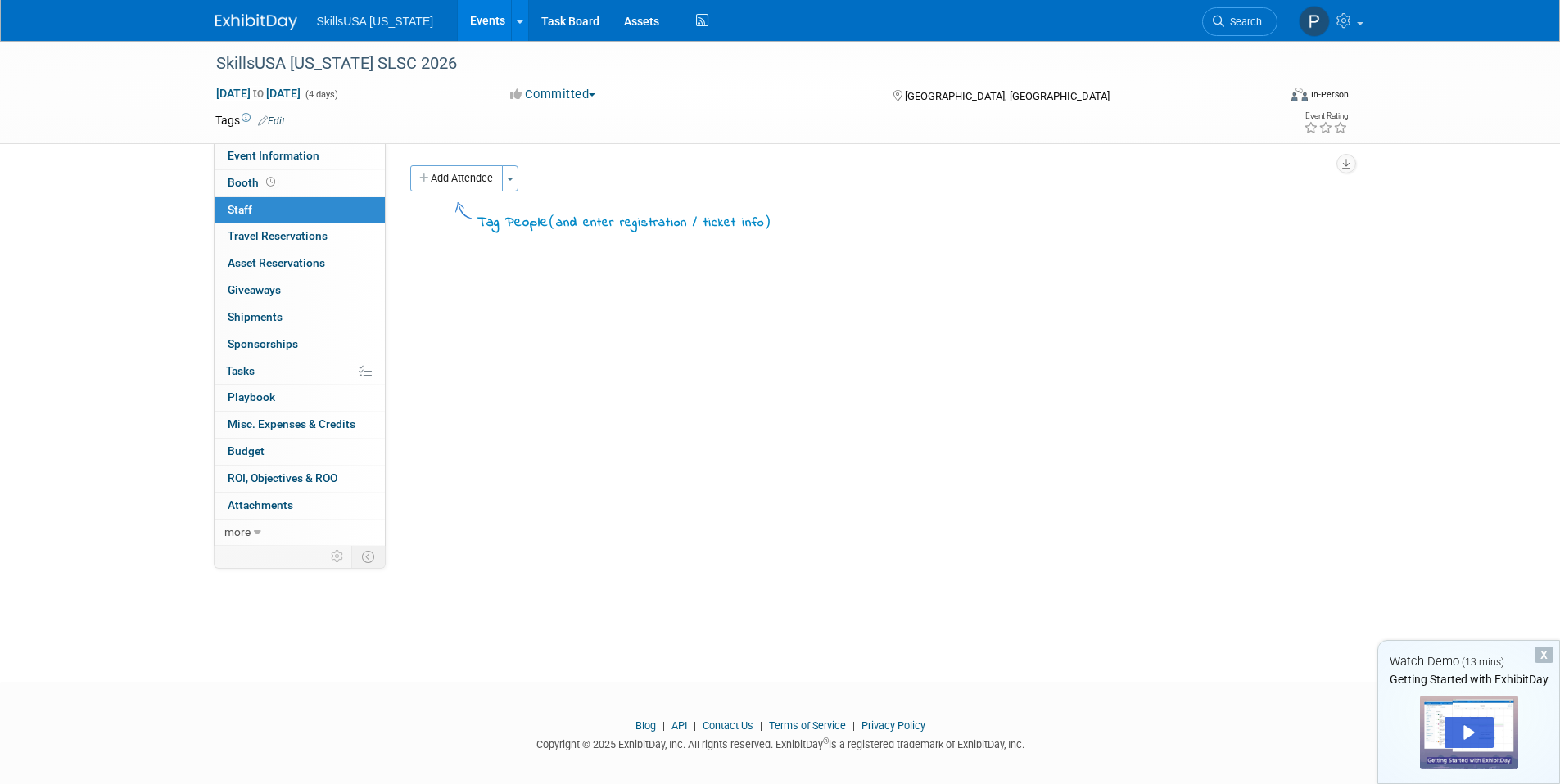
click at [532, 102] on button "Committed" at bounding box center [553, 94] width 97 height 17
click at [754, 114] on td at bounding box center [721, 120] width 872 height 16
click at [643, 30] on link "Assets" at bounding box center [641, 20] width 60 height 41
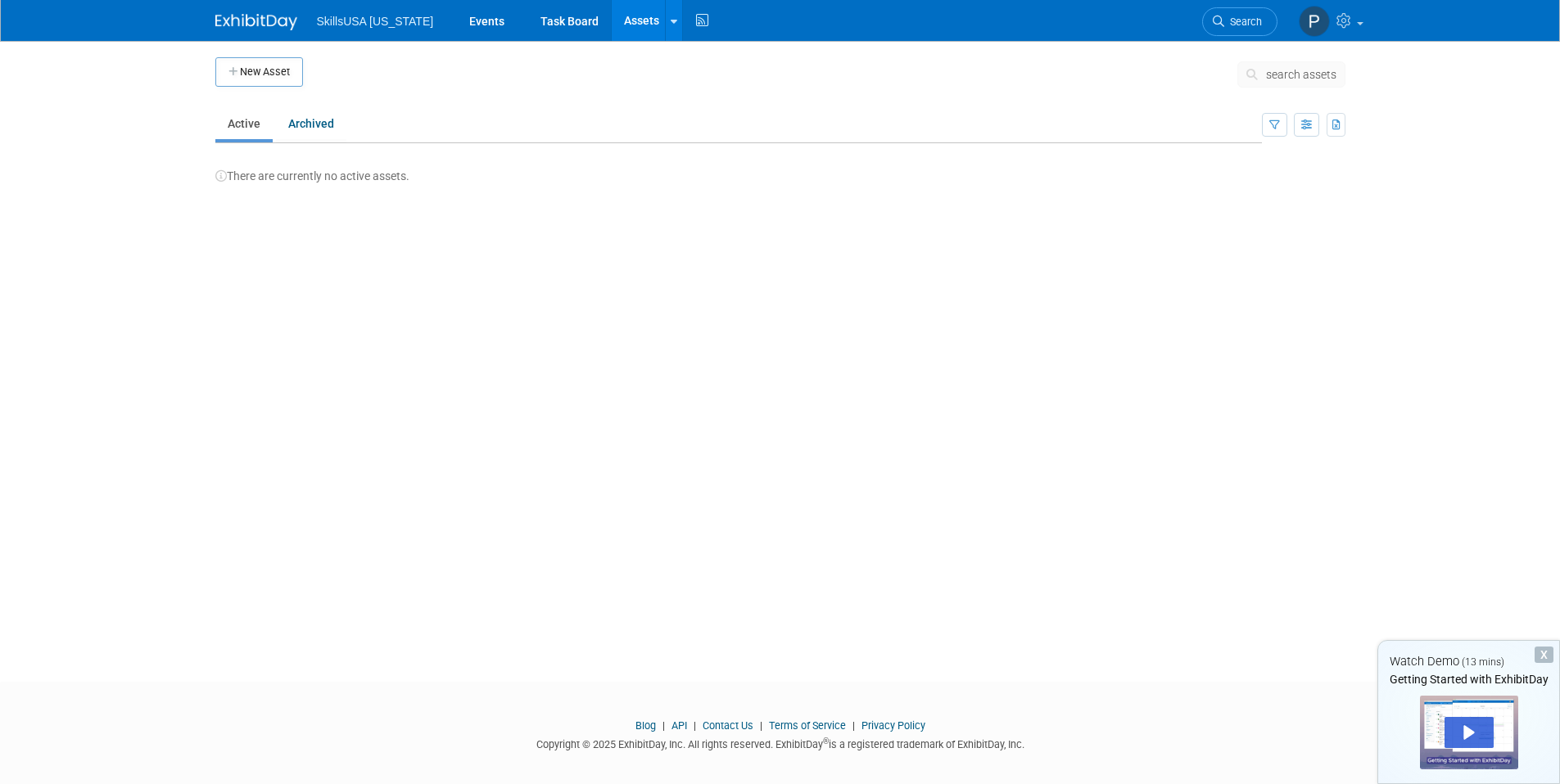
click at [284, 82] on button "New Asset" at bounding box center [259, 72] width 87 height 30
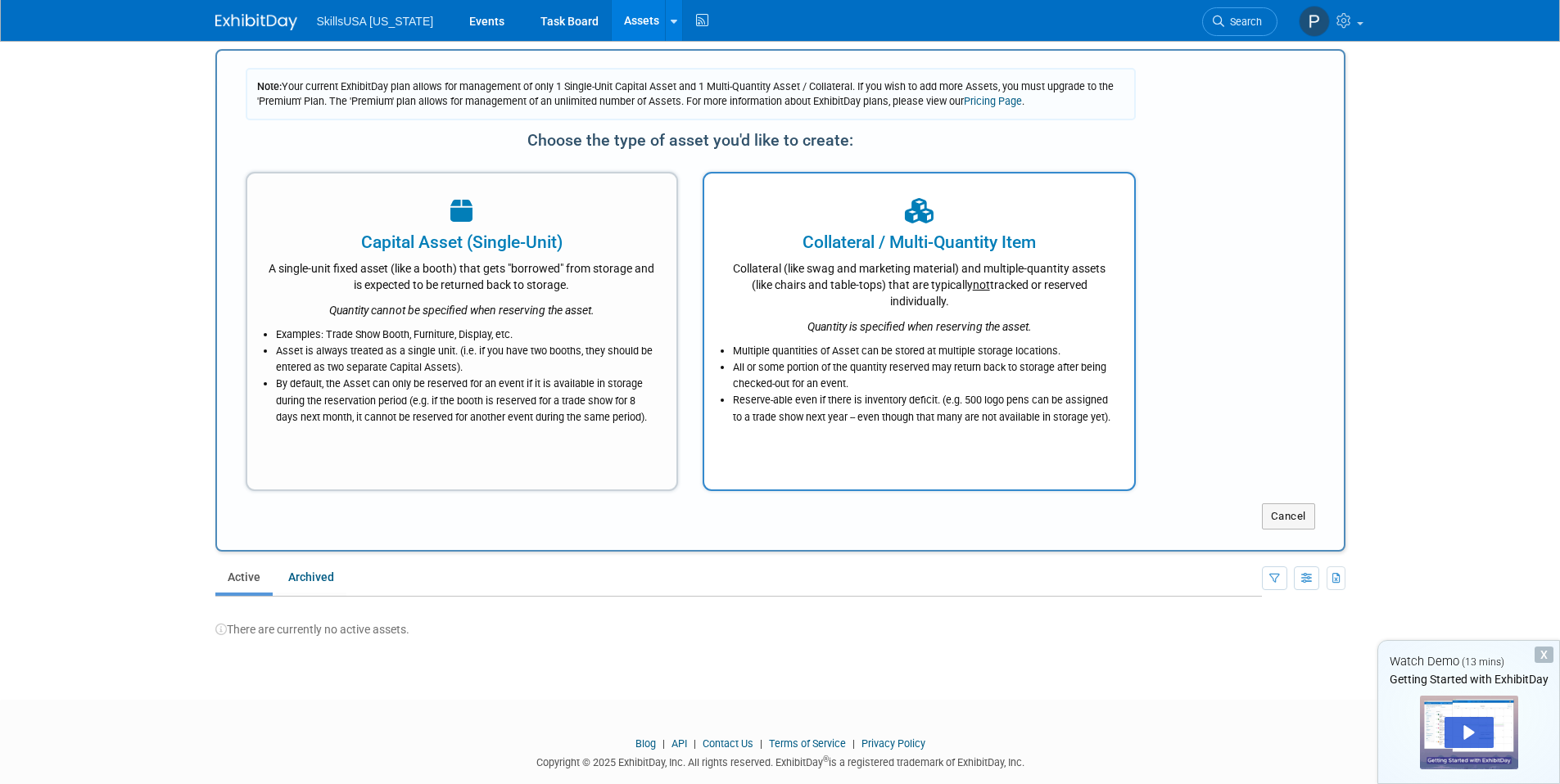
scroll to position [9, 0]
click at [1489, 402] on body "SkillsUSA [US_STATE] Events Task Board Assets New Asset Bulk Upload Assets Stor…" at bounding box center [780, 383] width 1560 height 784
click at [1274, 512] on button "Cancel" at bounding box center [1288, 515] width 53 height 26
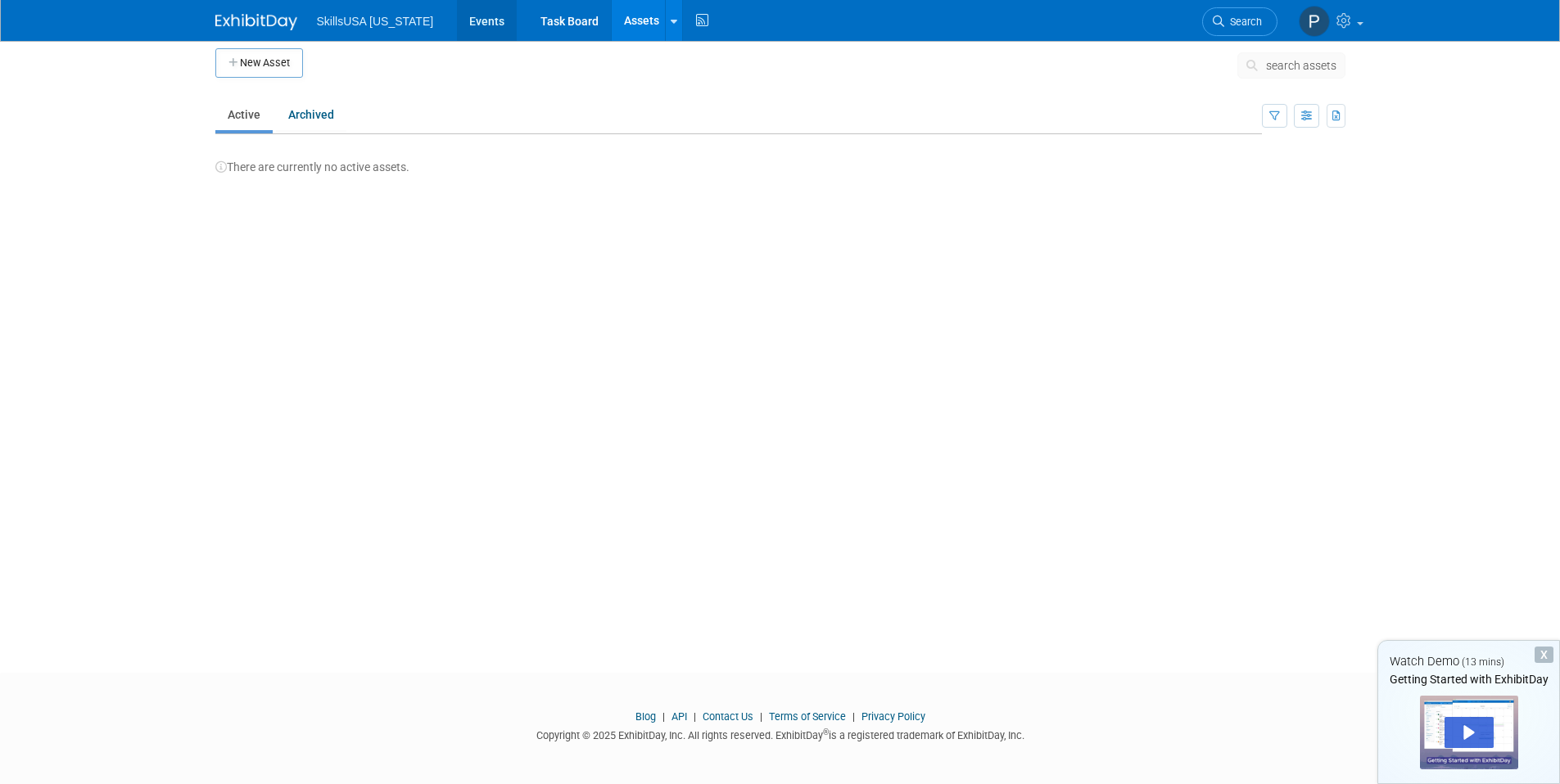
click at [484, 16] on link "Events" at bounding box center [486, 20] width 60 height 41
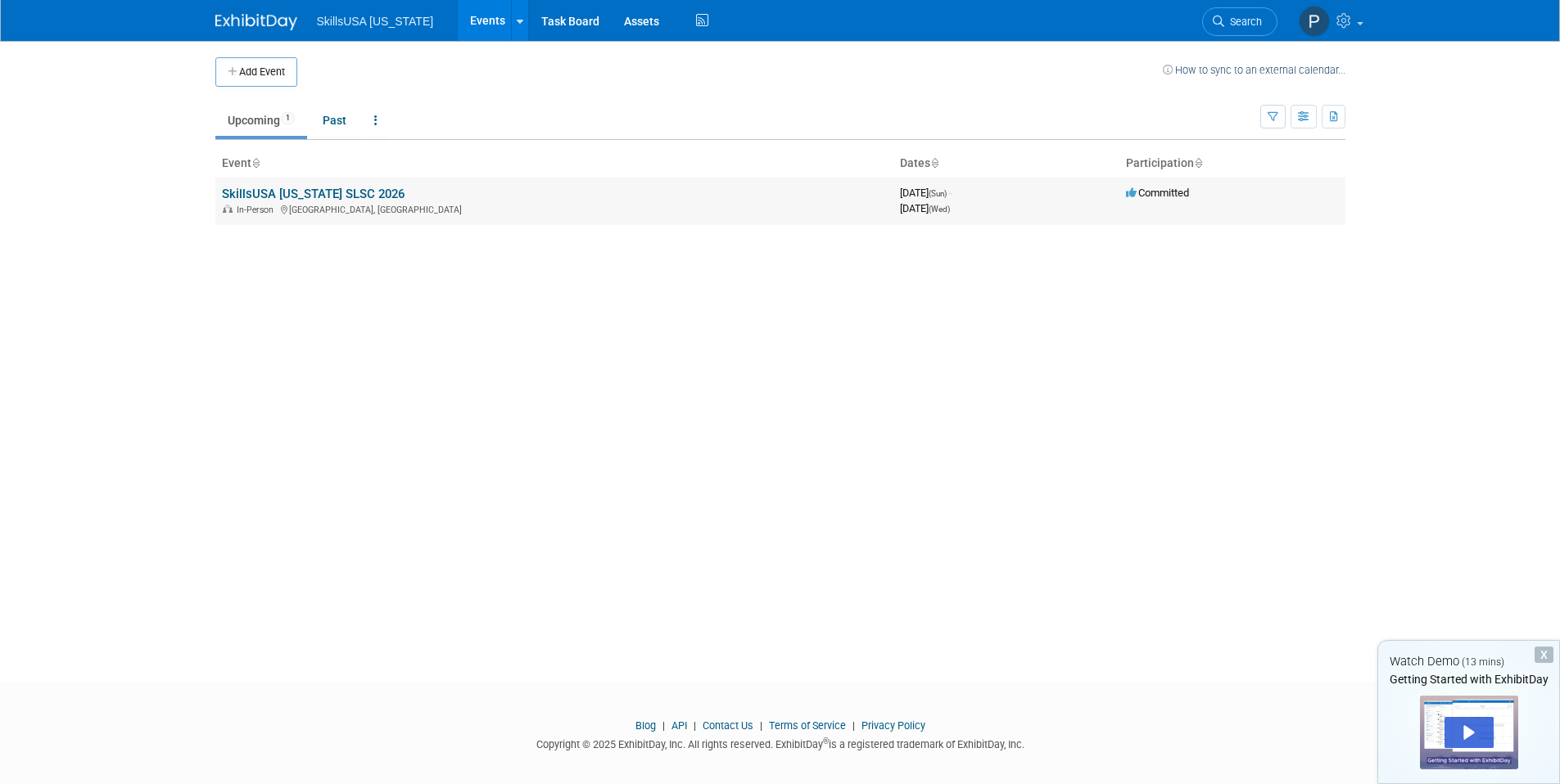
click at [372, 186] on link "SkillsUSA [US_STATE] SLSC 2026" at bounding box center [313, 193] width 183 height 14
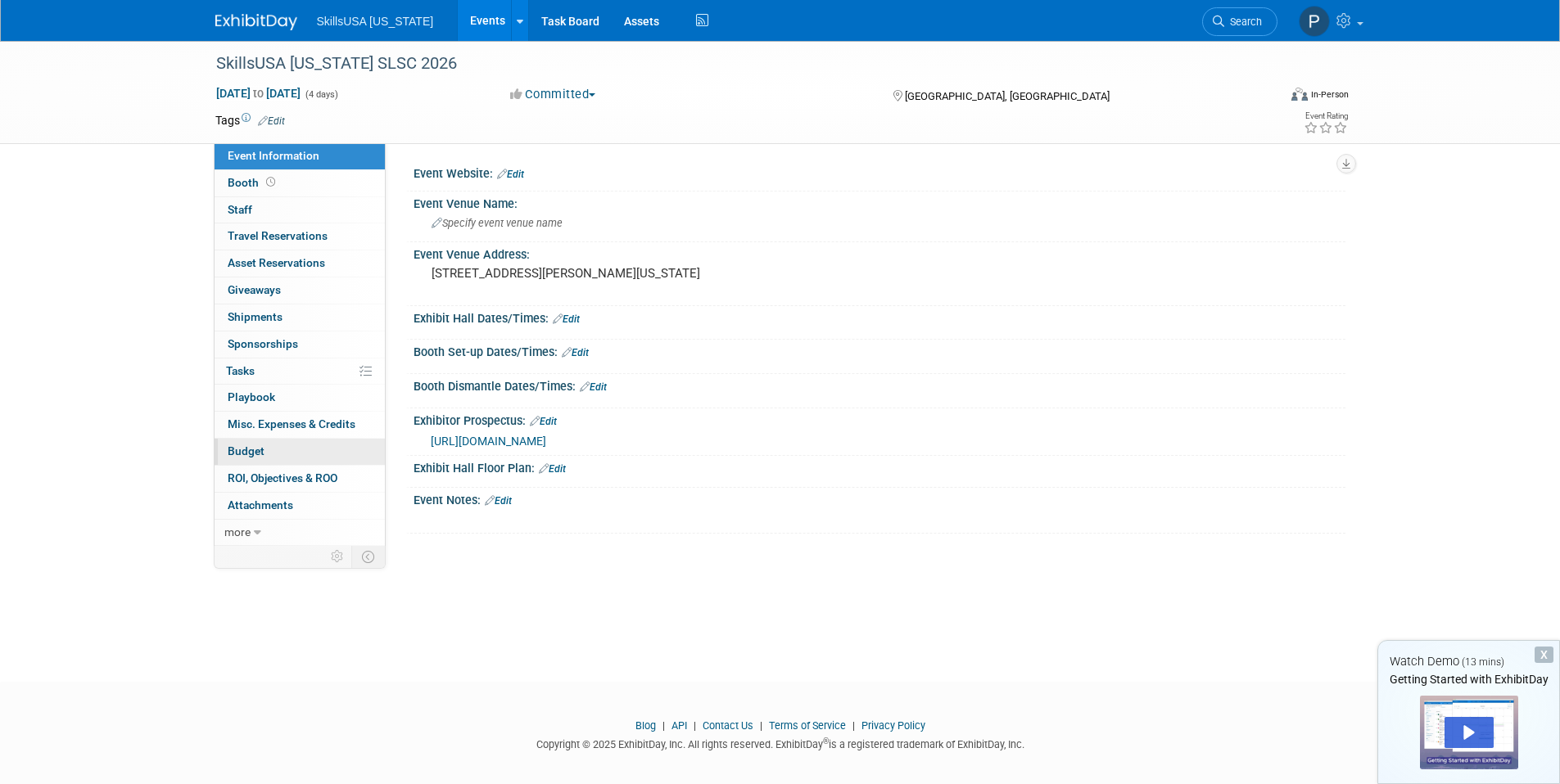
click at [287, 449] on link "Budget" at bounding box center [299, 452] width 170 height 26
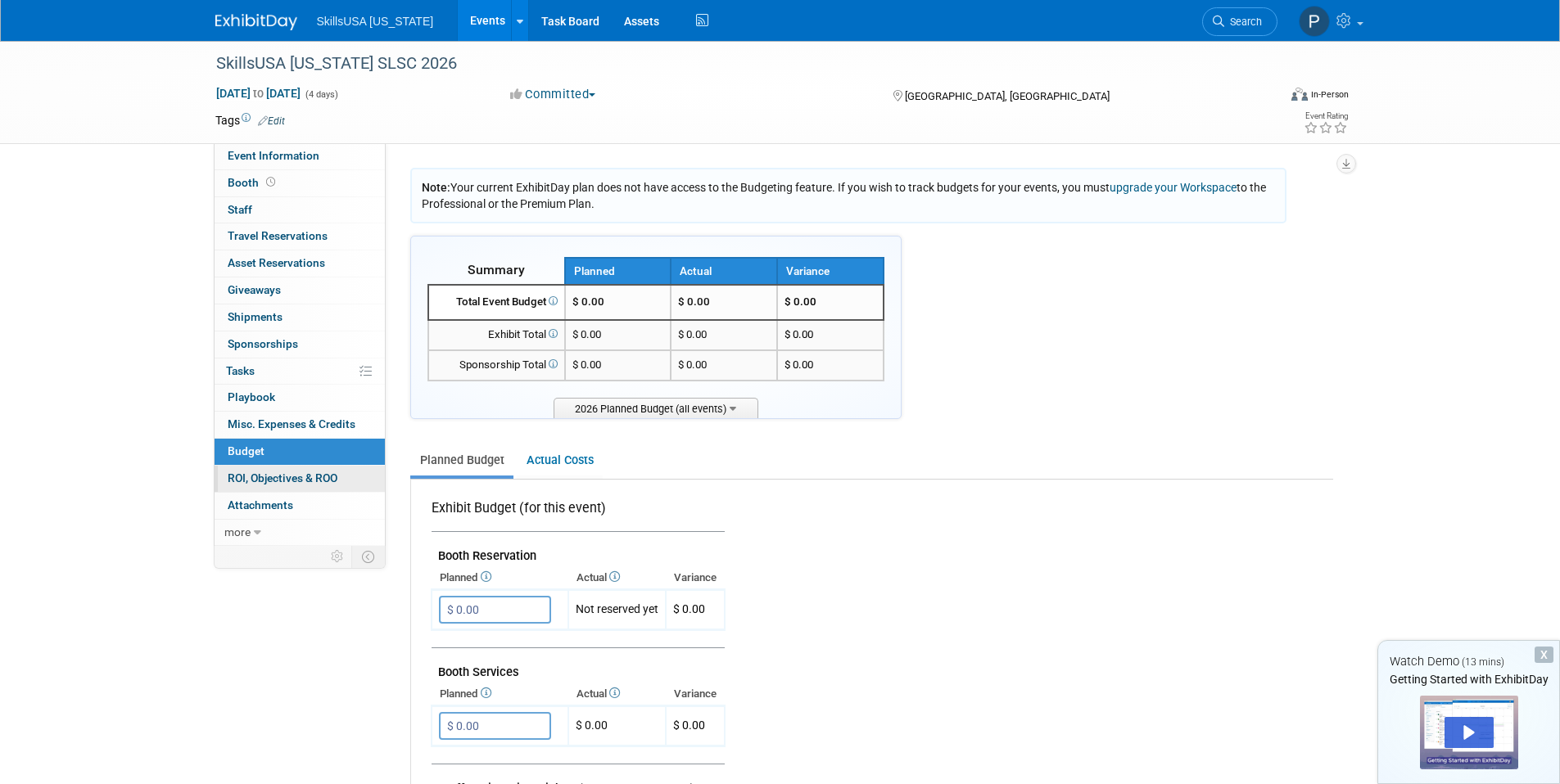
click at [290, 478] on span "ROI, Objectives & ROO 0" at bounding box center [283, 478] width 110 height 13
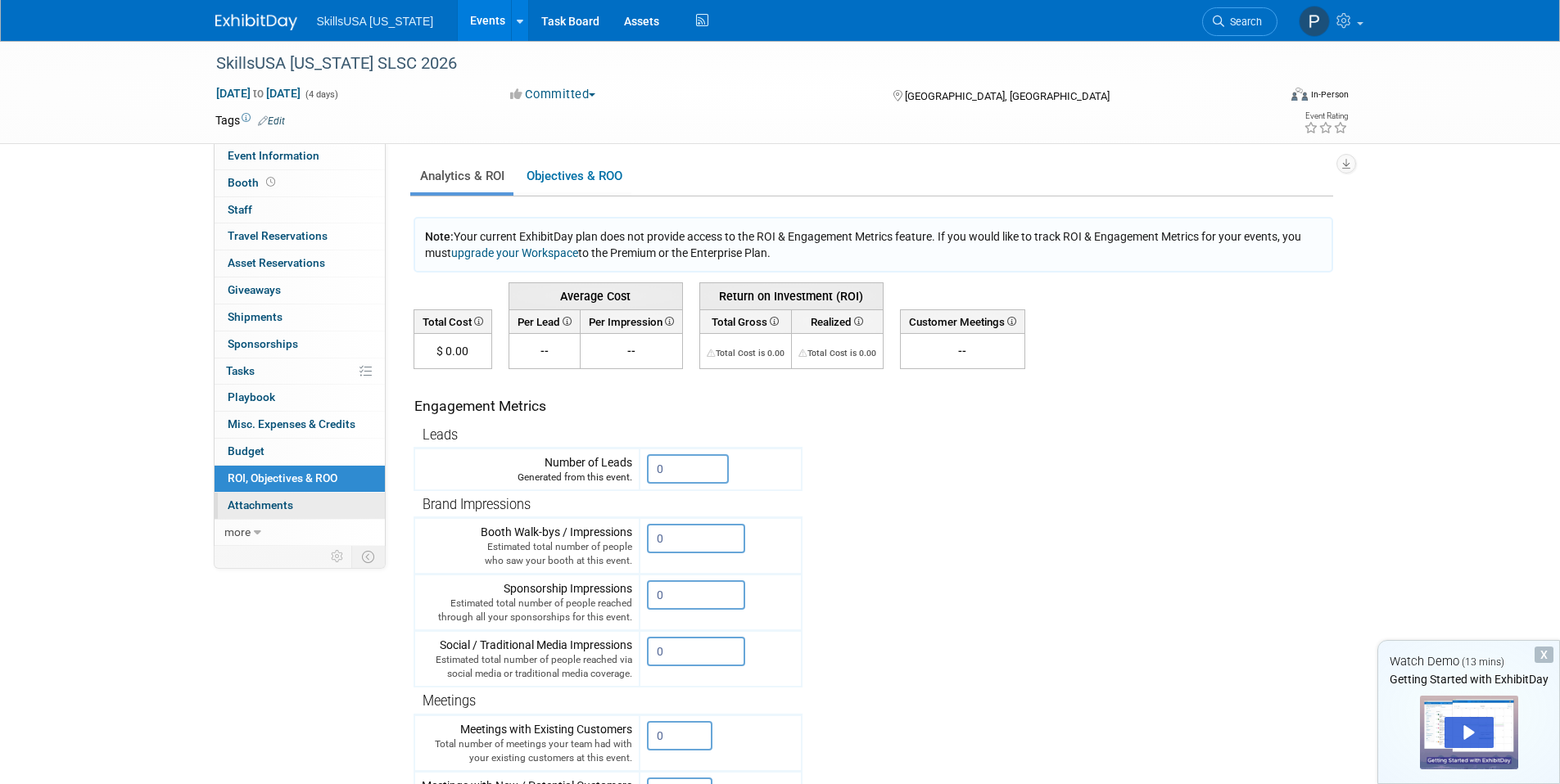
click at [285, 502] on span "Attachments 0" at bounding box center [260, 505] width 65 height 13
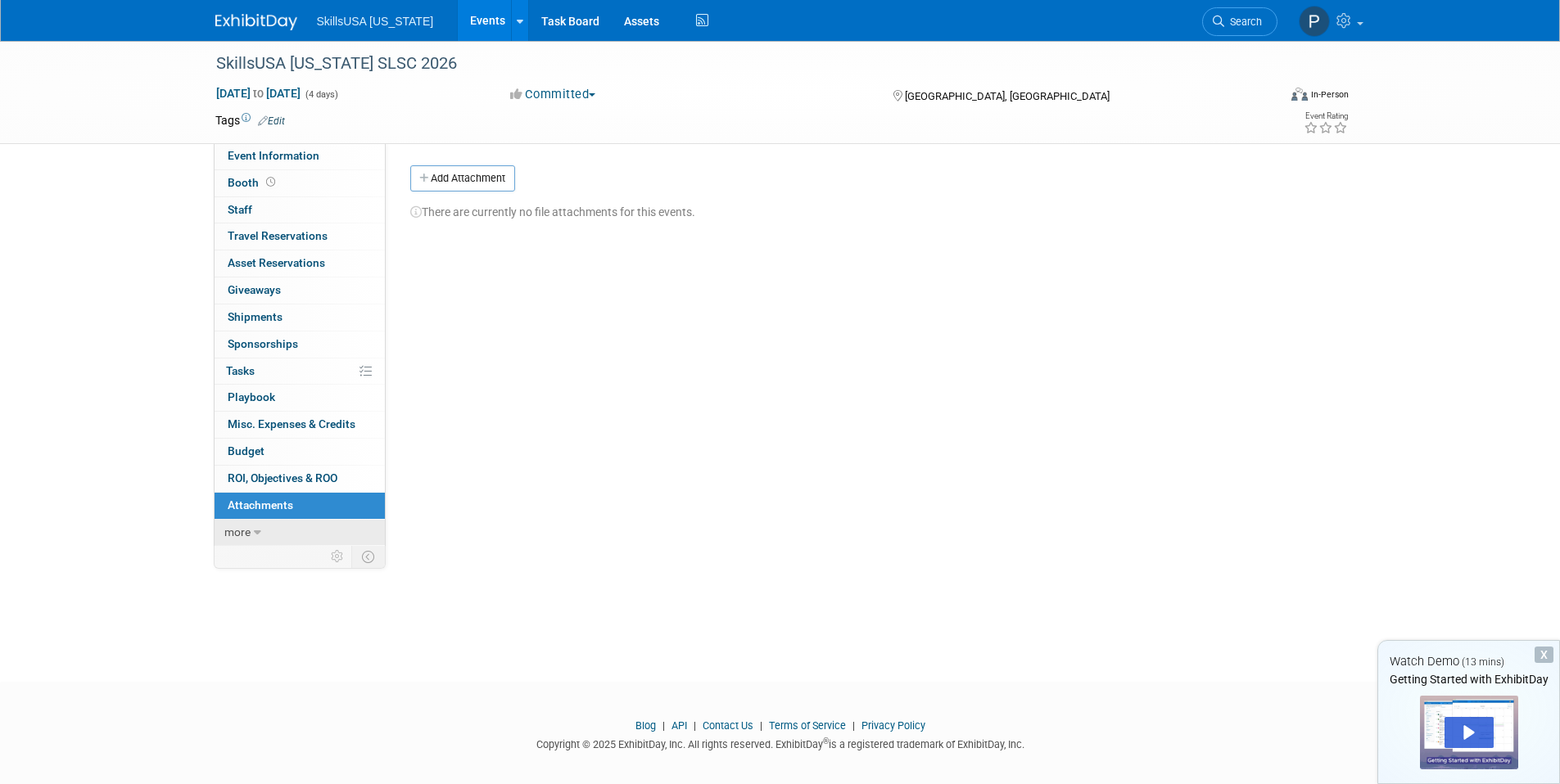
click at [263, 539] on link "more" at bounding box center [299, 532] width 170 height 26
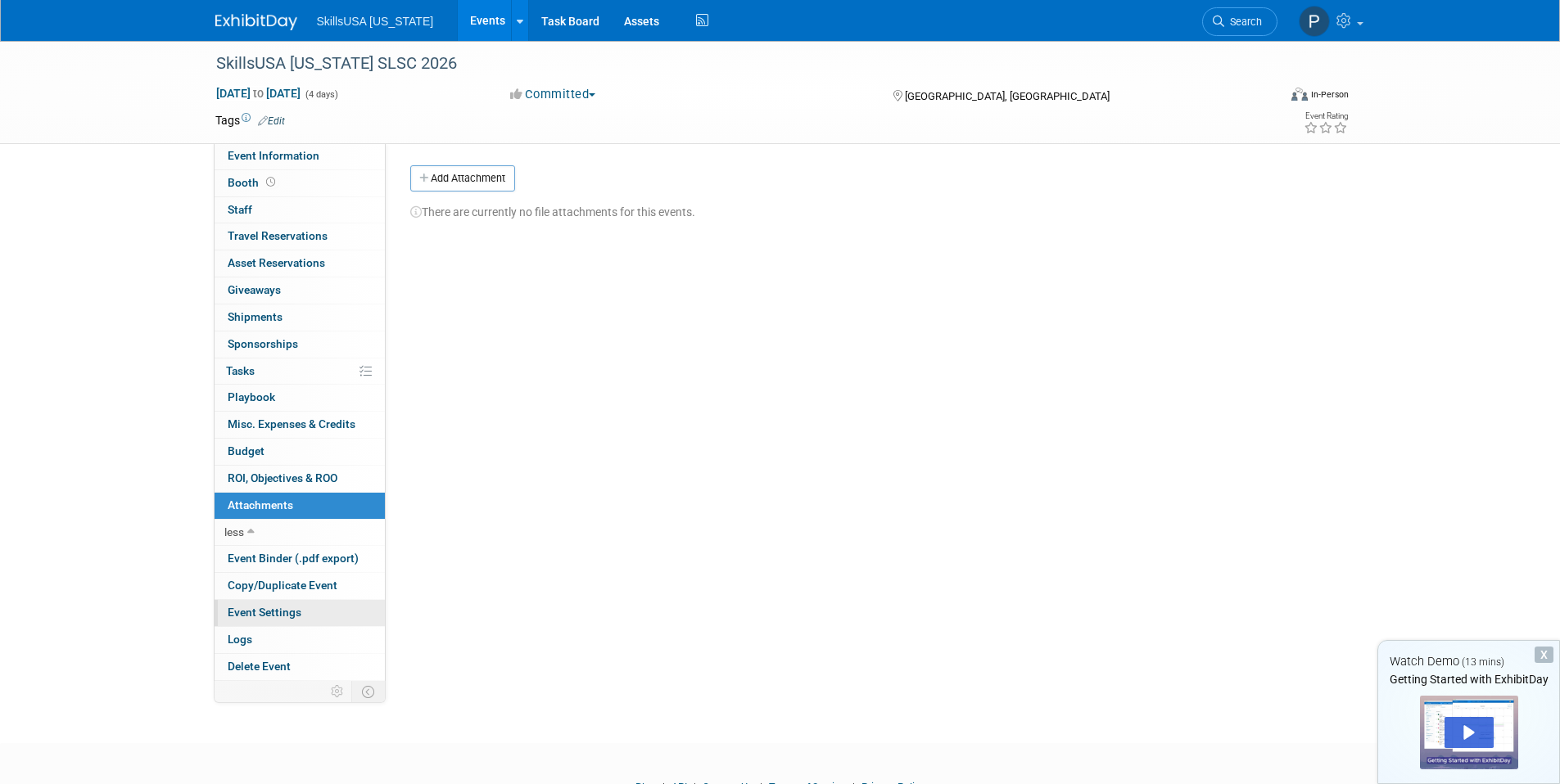
click at [290, 611] on span "Event Settings" at bounding box center [264, 613] width 74 height 13
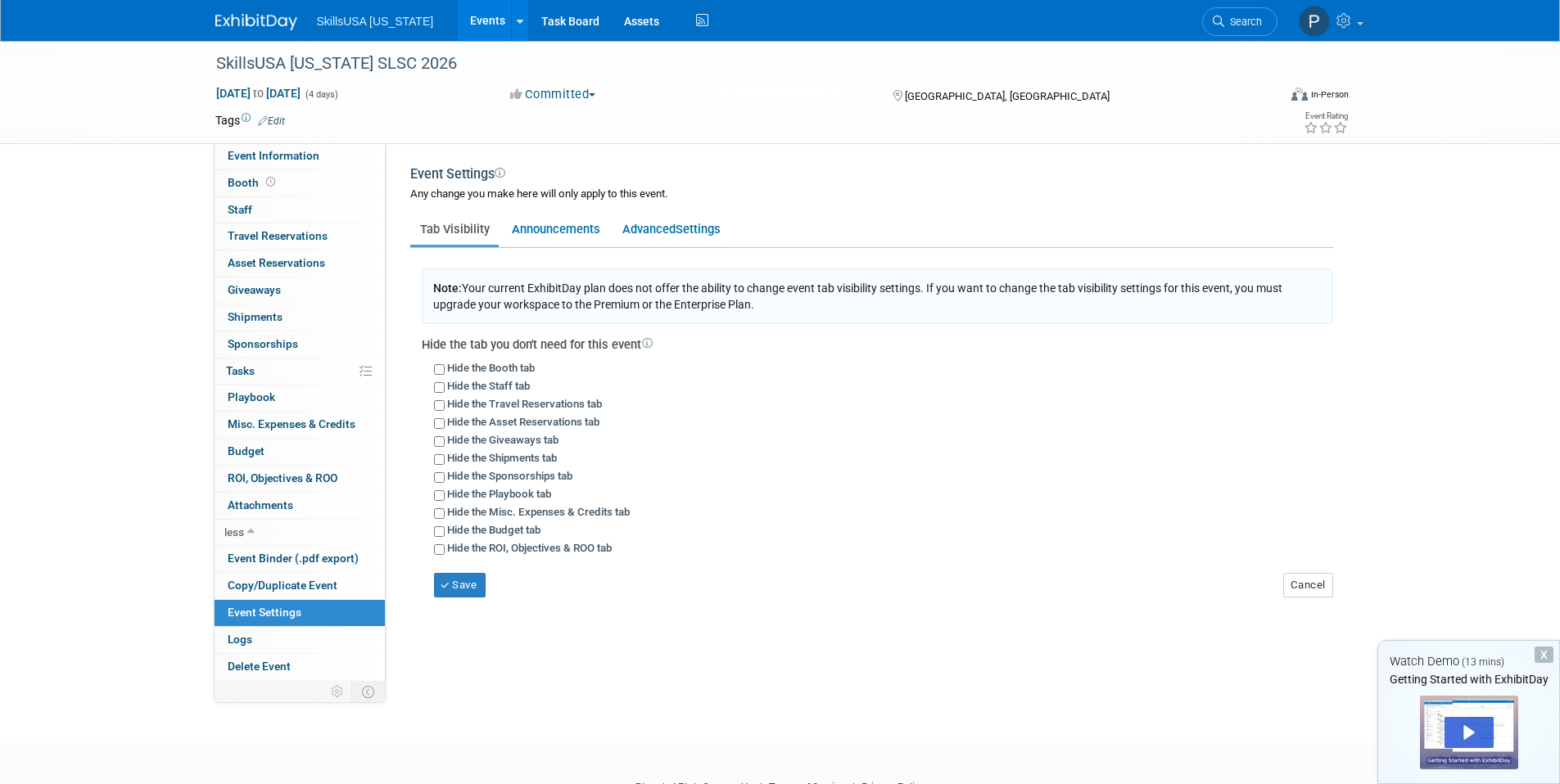
click at [527, 546] on label "Hide the ROI, Objectives & ROO tab" at bounding box center [529, 548] width 164 height 12
click at [445, 546] on input "Hide the ROI, Objectives & ROO tab" at bounding box center [439, 550] width 11 height 11
checkbox input "true"
click at [528, 402] on label "Hide the Travel Reservations tab" at bounding box center [524, 404] width 155 height 12
click at [445, 402] on input "Hide the Travel Reservations tab" at bounding box center [439, 405] width 11 height 11
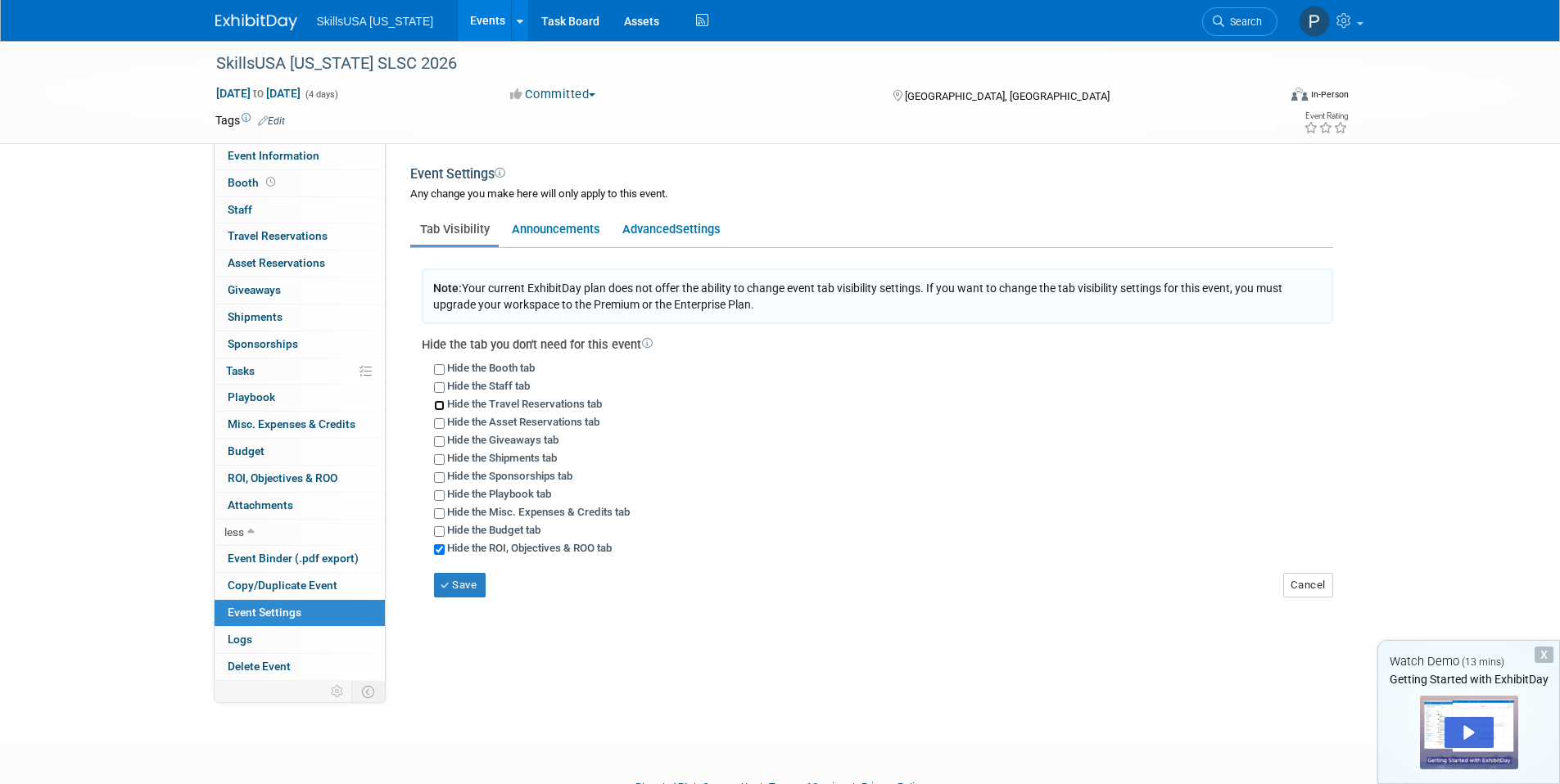
checkbox input "true"
click at [515, 424] on label "Hide the Asset Reservations tab" at bounding box center [523, 422] width 152 height 12
click at [445, 424] on input "Hide the Asset Reservations tab" at bounding box center [439, 423] width 11 height 11
checkbox input "true"
click at [466, 578] on button "Save" at bounding box center [460, 585] width 53 height 25
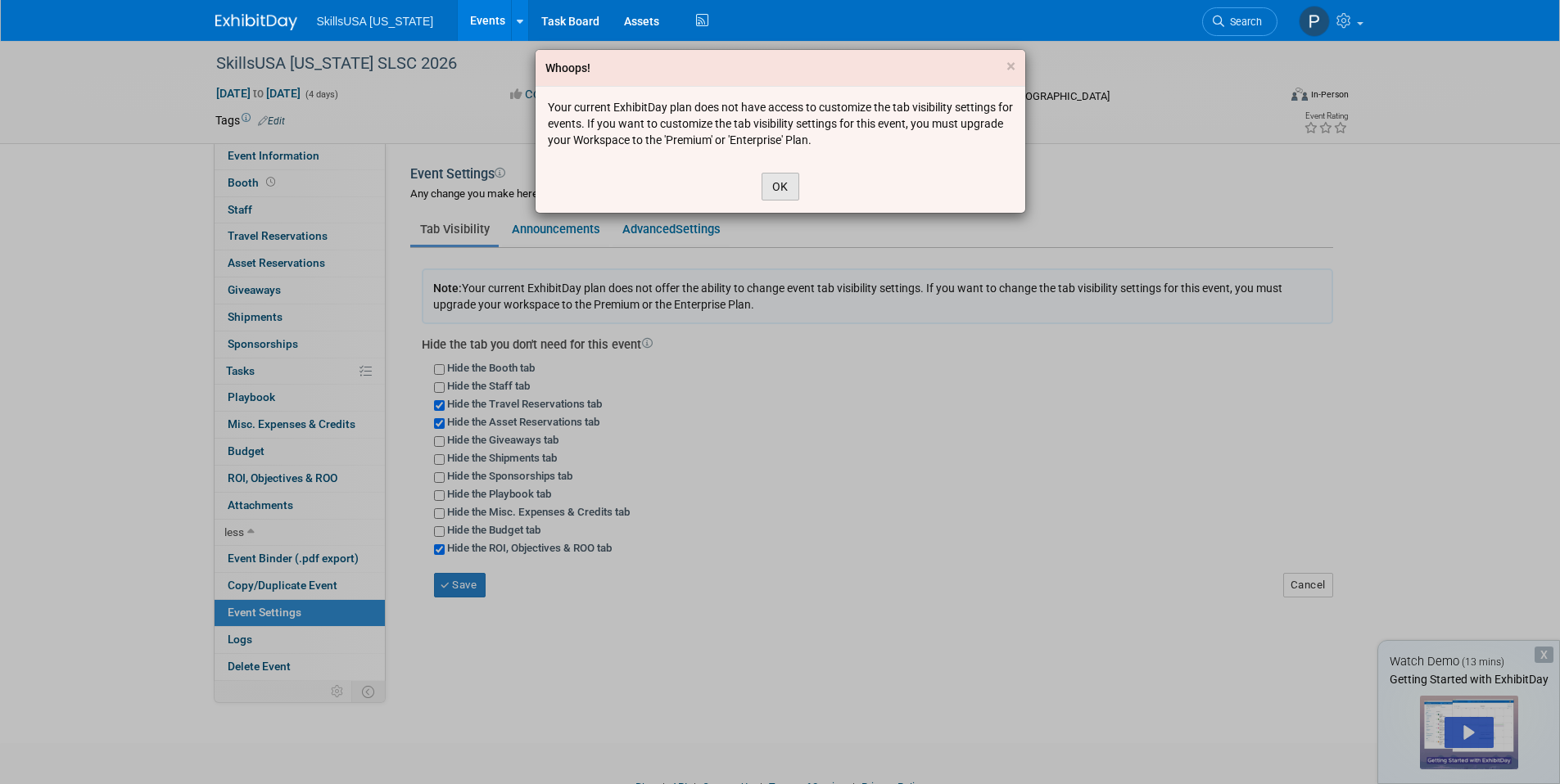
click at [793, 192] on button "OK" at bounding box center [780, 186] width 37 height 28
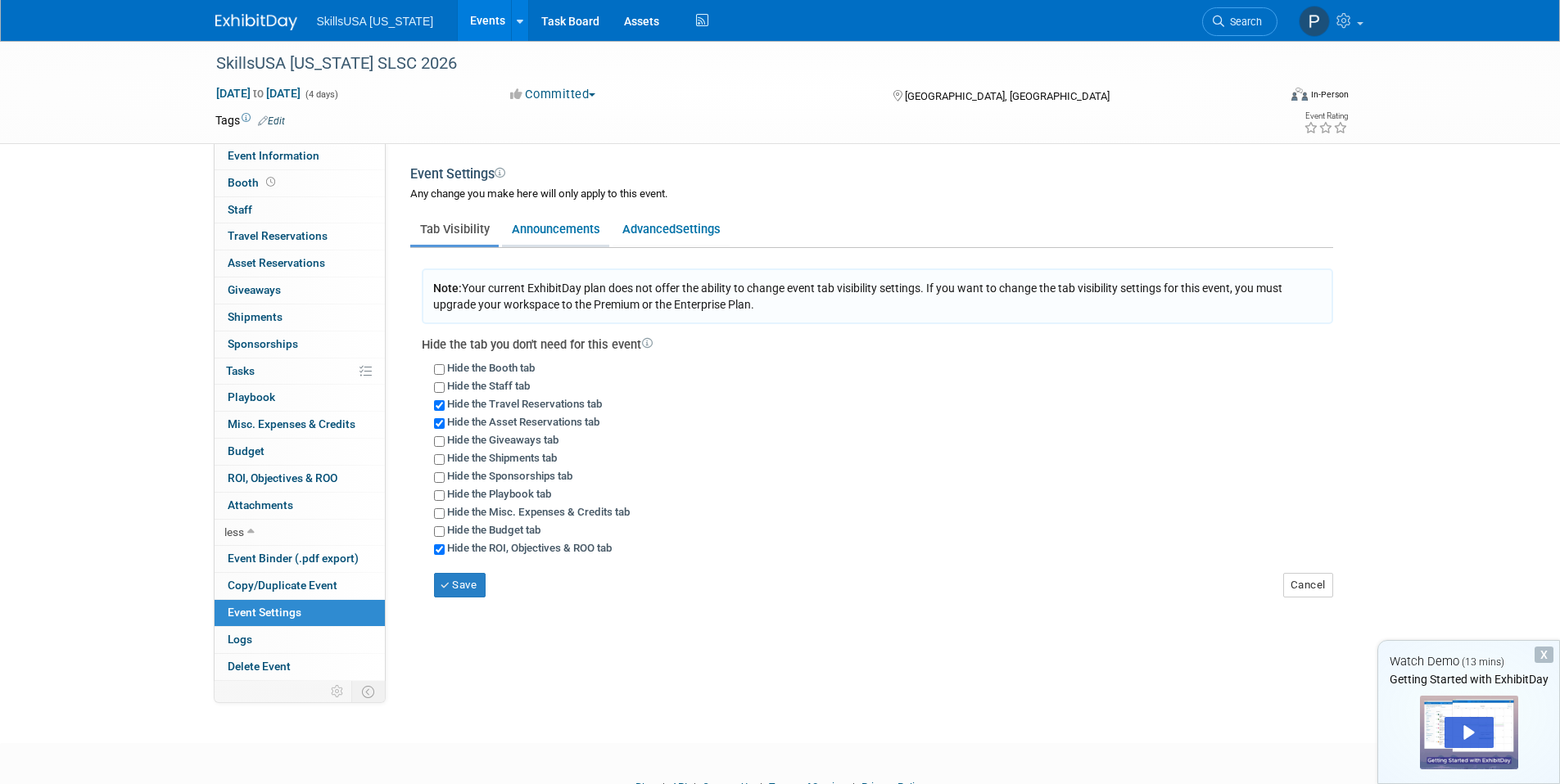
click at [544, 226] on link "Announcements" at bounding box center [556, 229] width 108 height 31
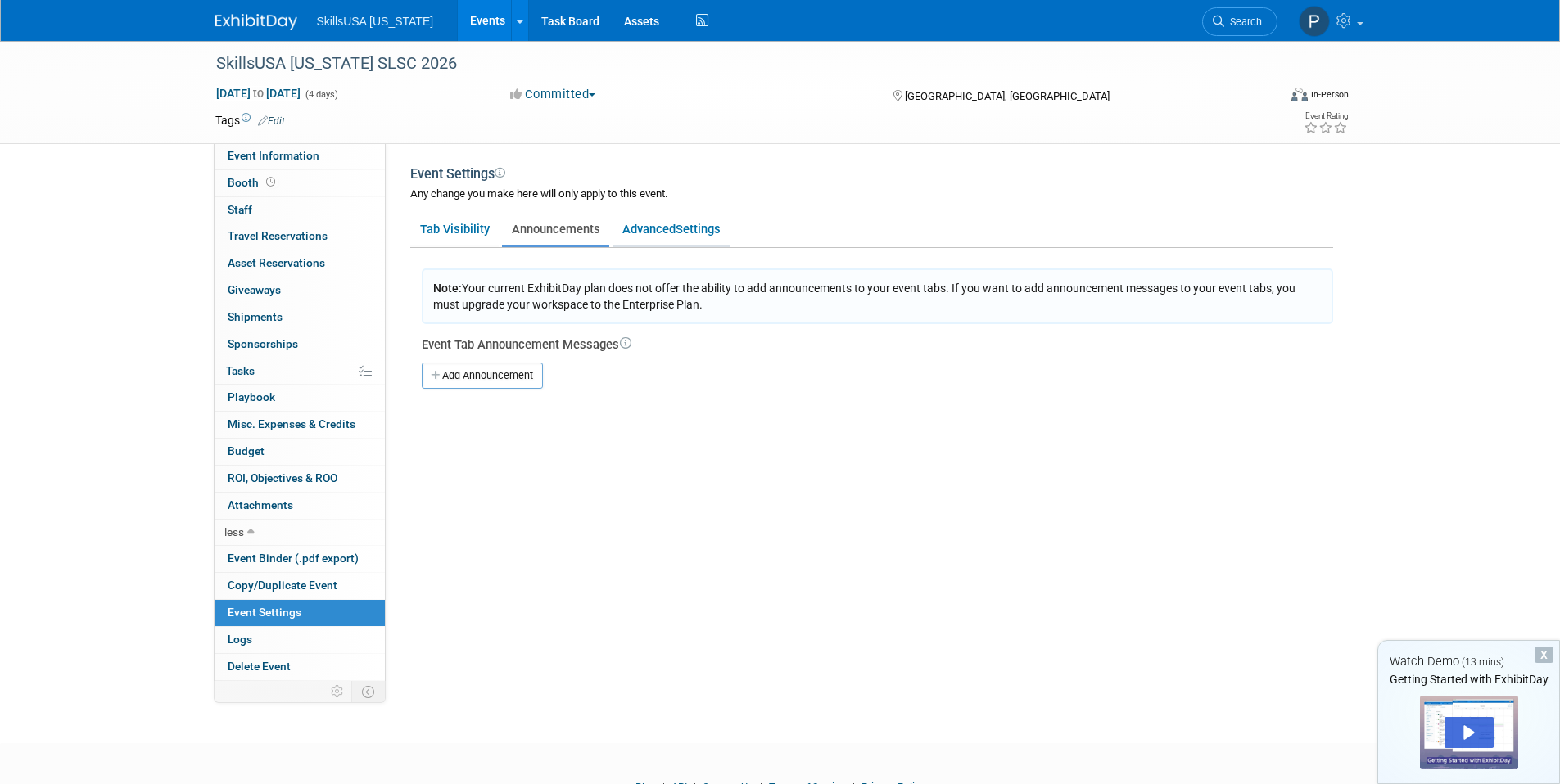
click at [643, 230] on link "Advanced Settings" at bounding box center [671, 229] width 117 height 31
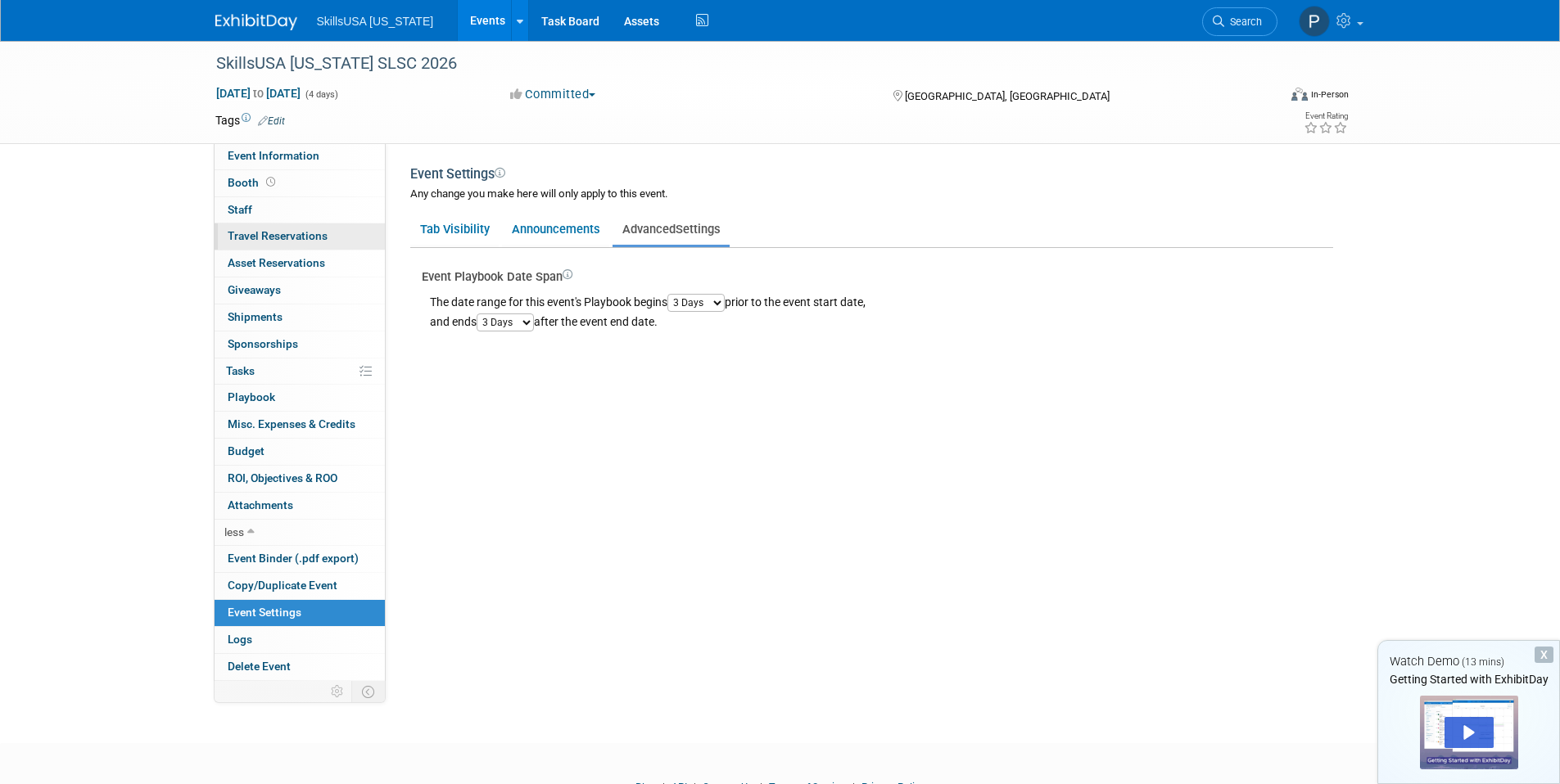
click at [310, 226] on link "0 Travel Reservations 0" at bounding box center [299, 236] width 170 height 26
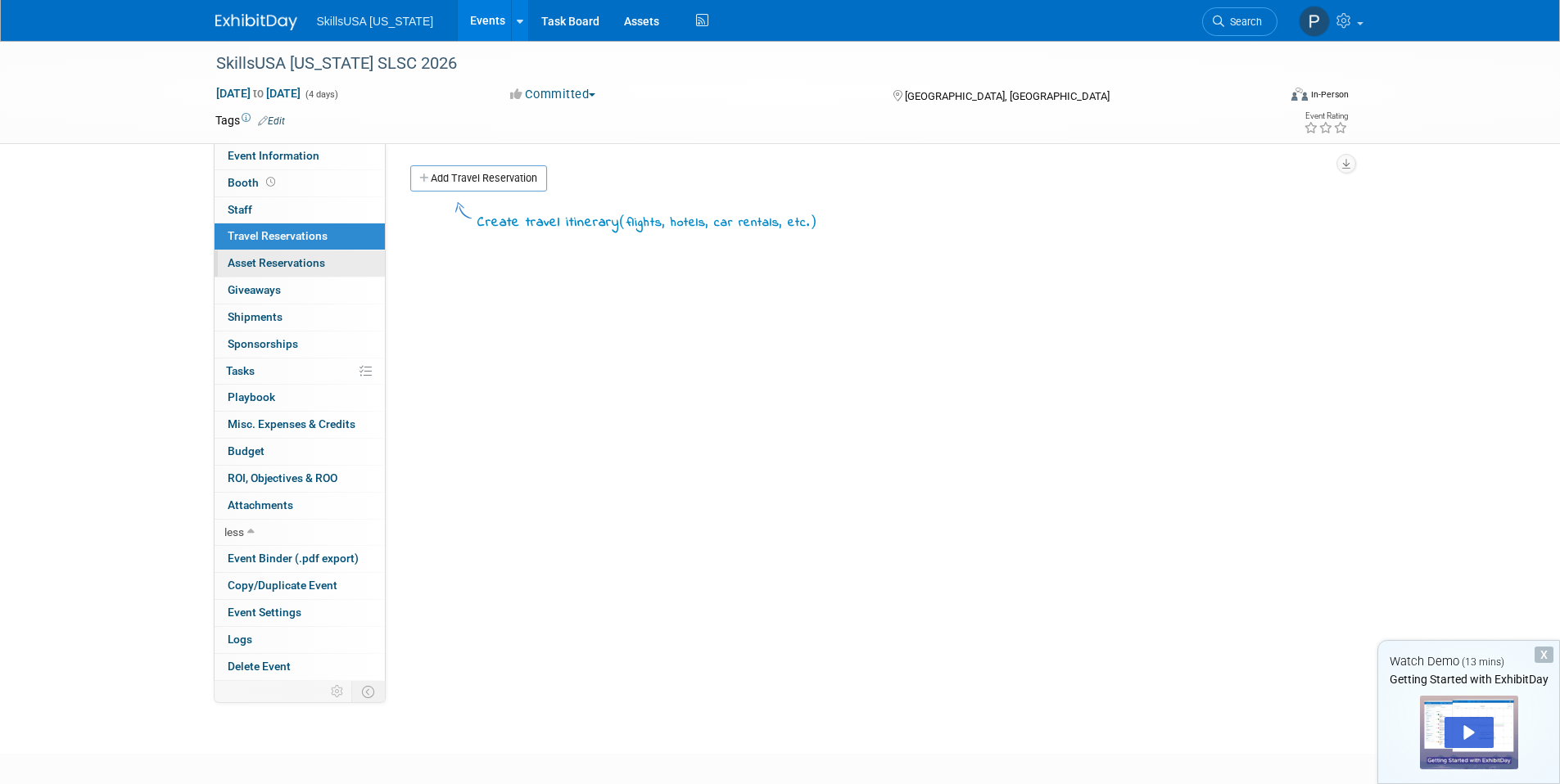
click at [306, 261] on span "Asset Reservations 0" at bounding box center [276, 263] width 97 height 13
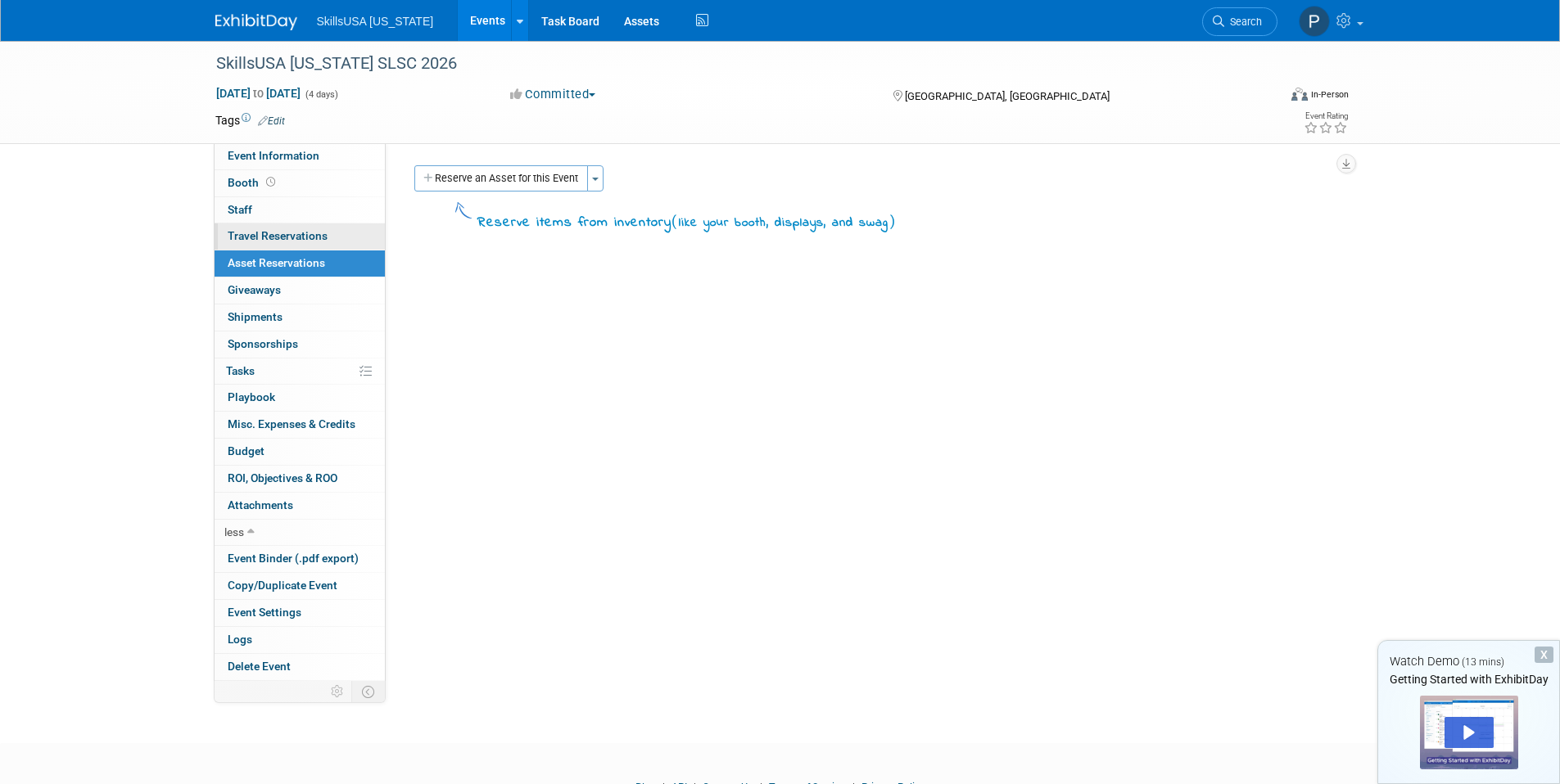
click at [364, 240] on link "0 Travel Reservations 0" at bounding box center [299, 236] width 170 height 26
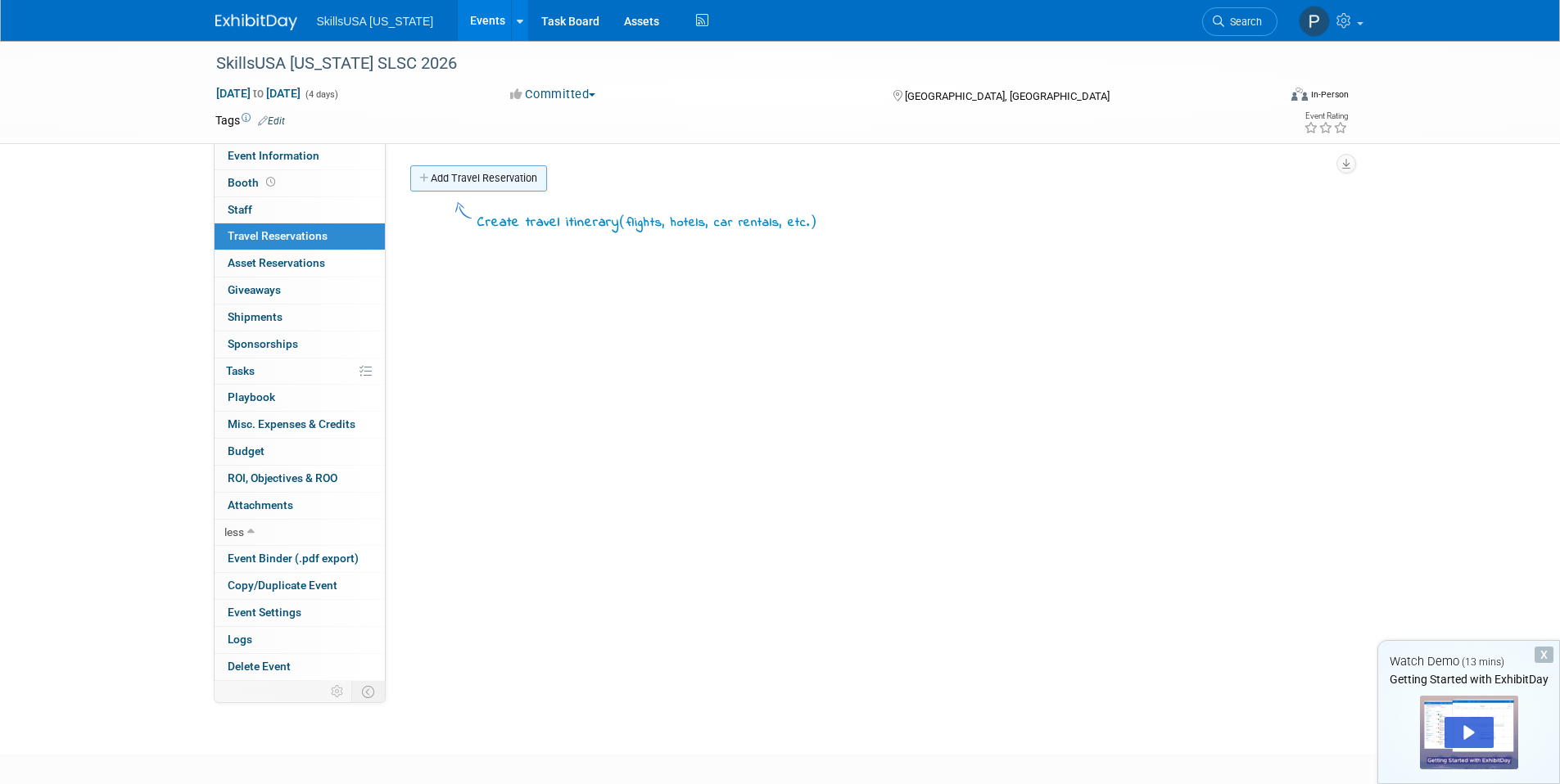
click at [508, 170] on link "Add Travel Reservation" at bounding box center [479, 178] width 136 height 26
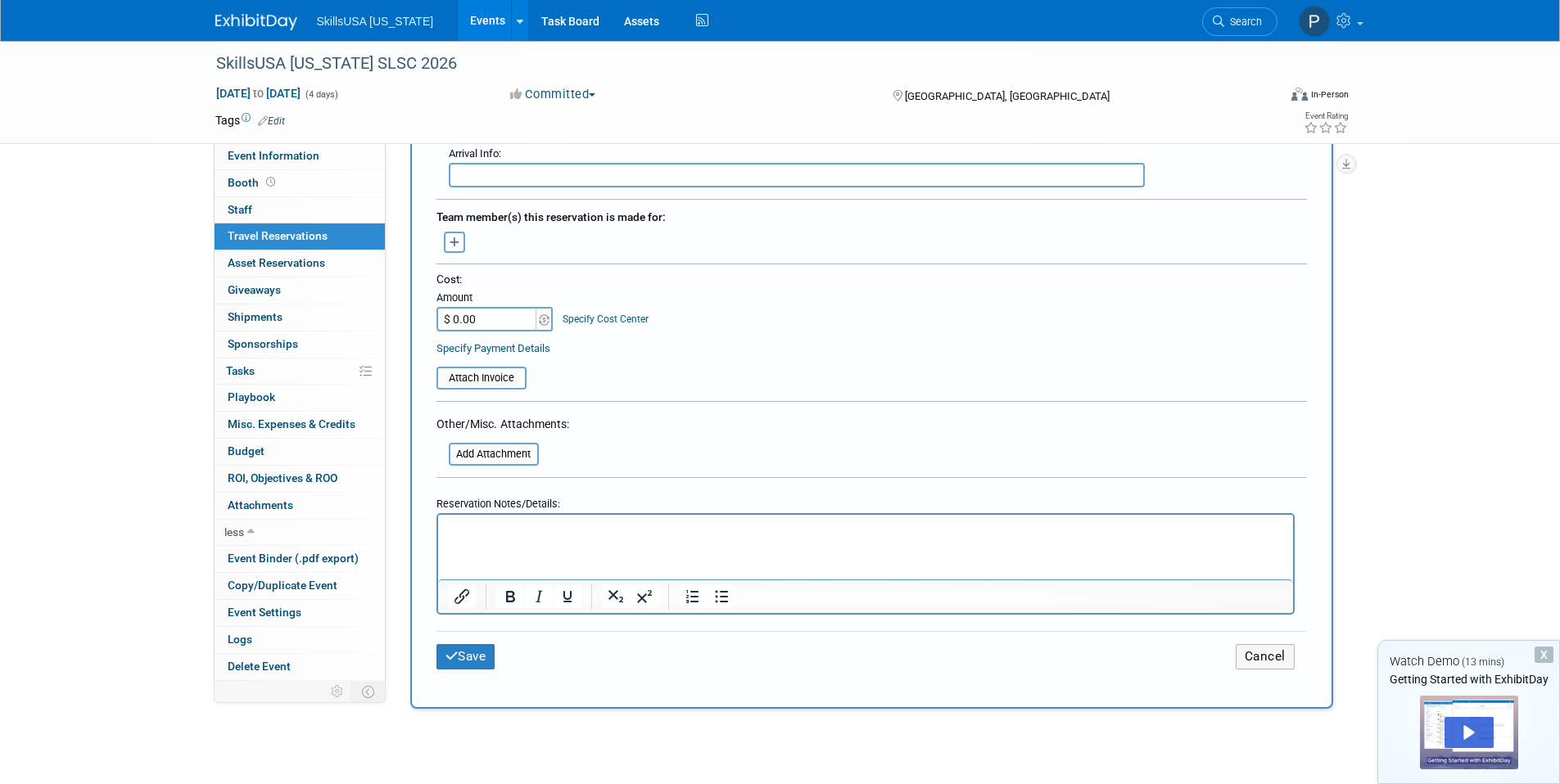
scroll to position [724, 0]
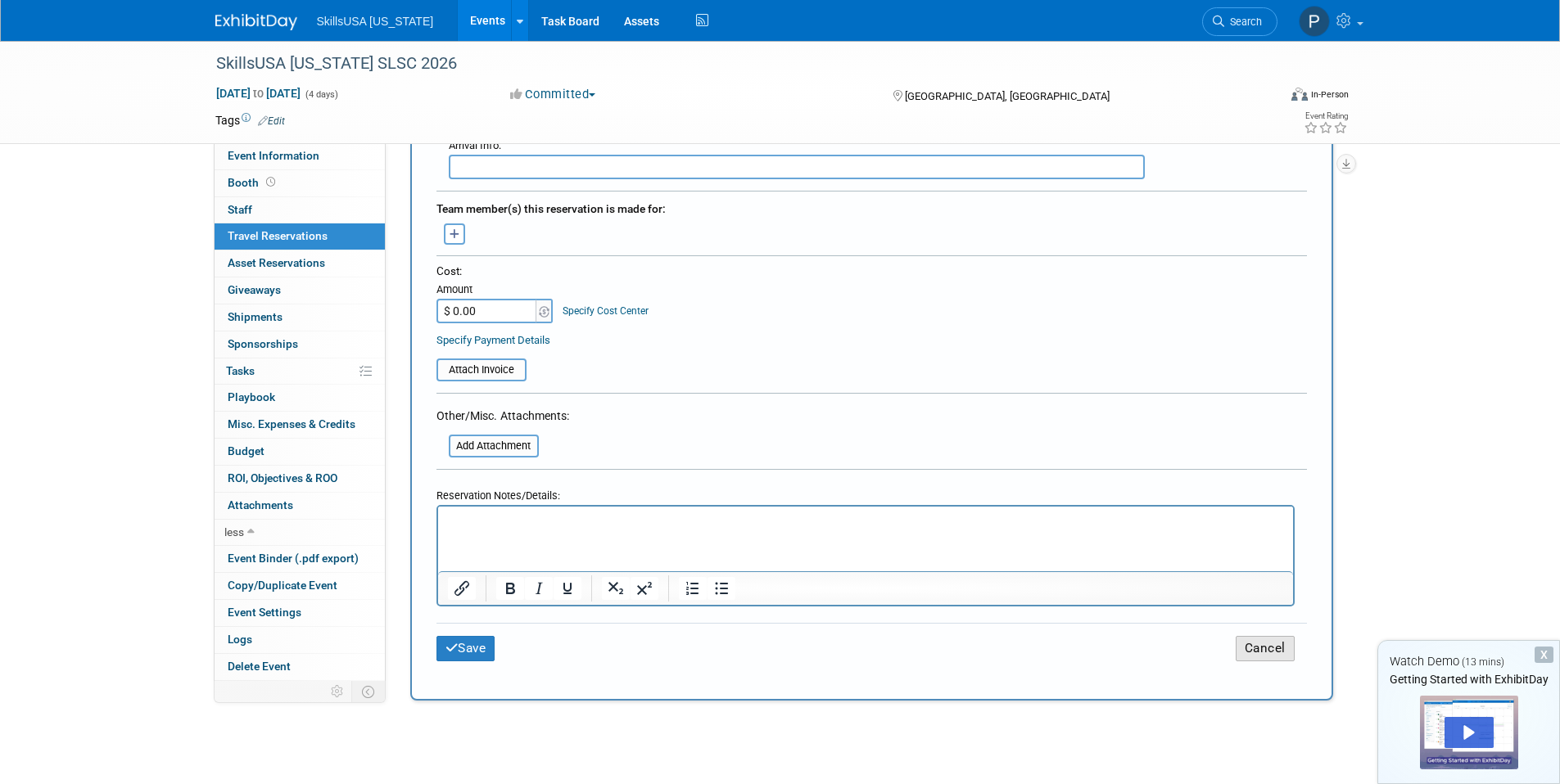
click at [1254, 642] on button "Cancel" at bounding box center [1265, 649] width 59 height 25
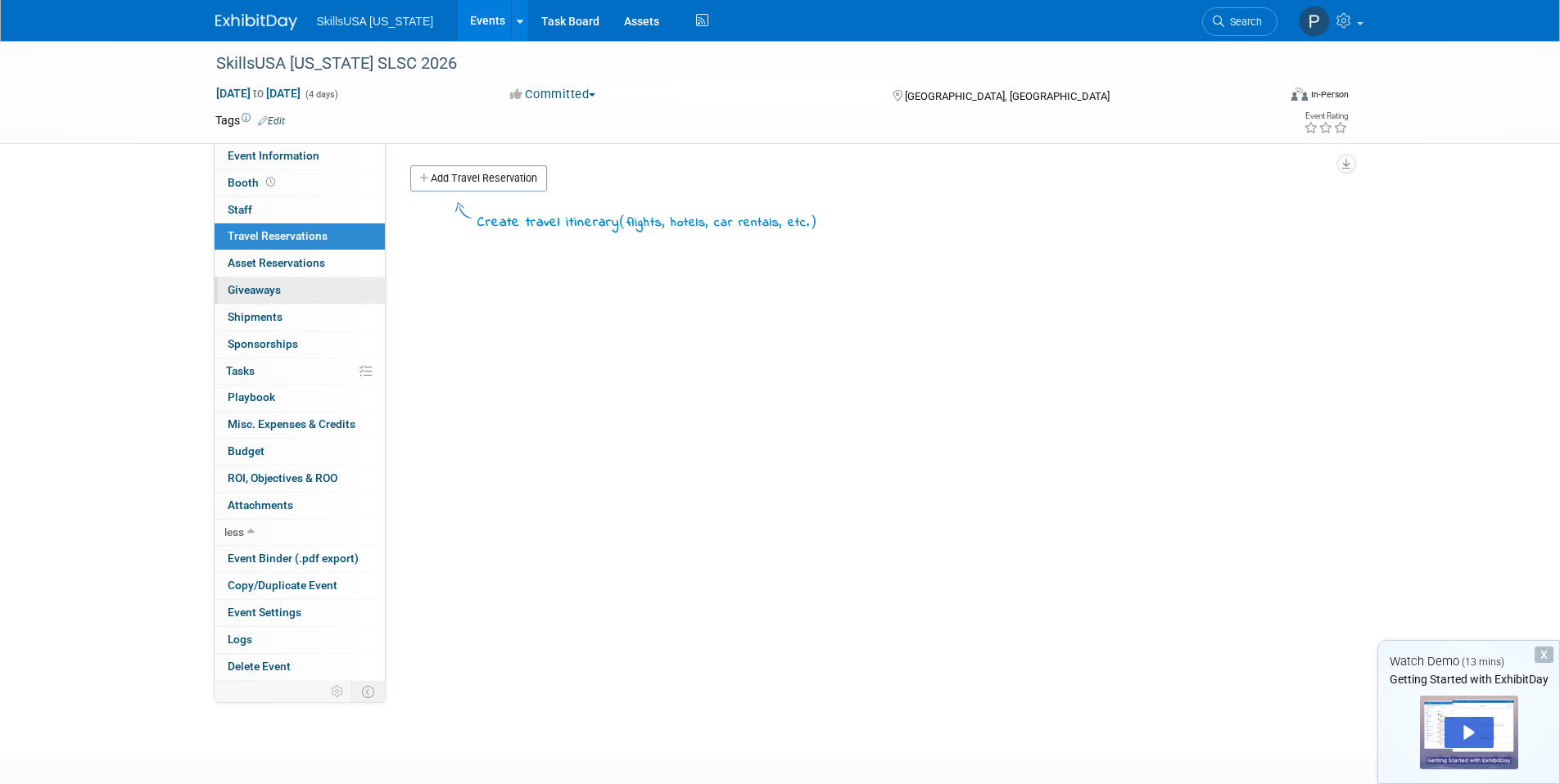
click at [277, 285] on span "Giveaways 0" at bounding box center [254, 290] width 53 height 13
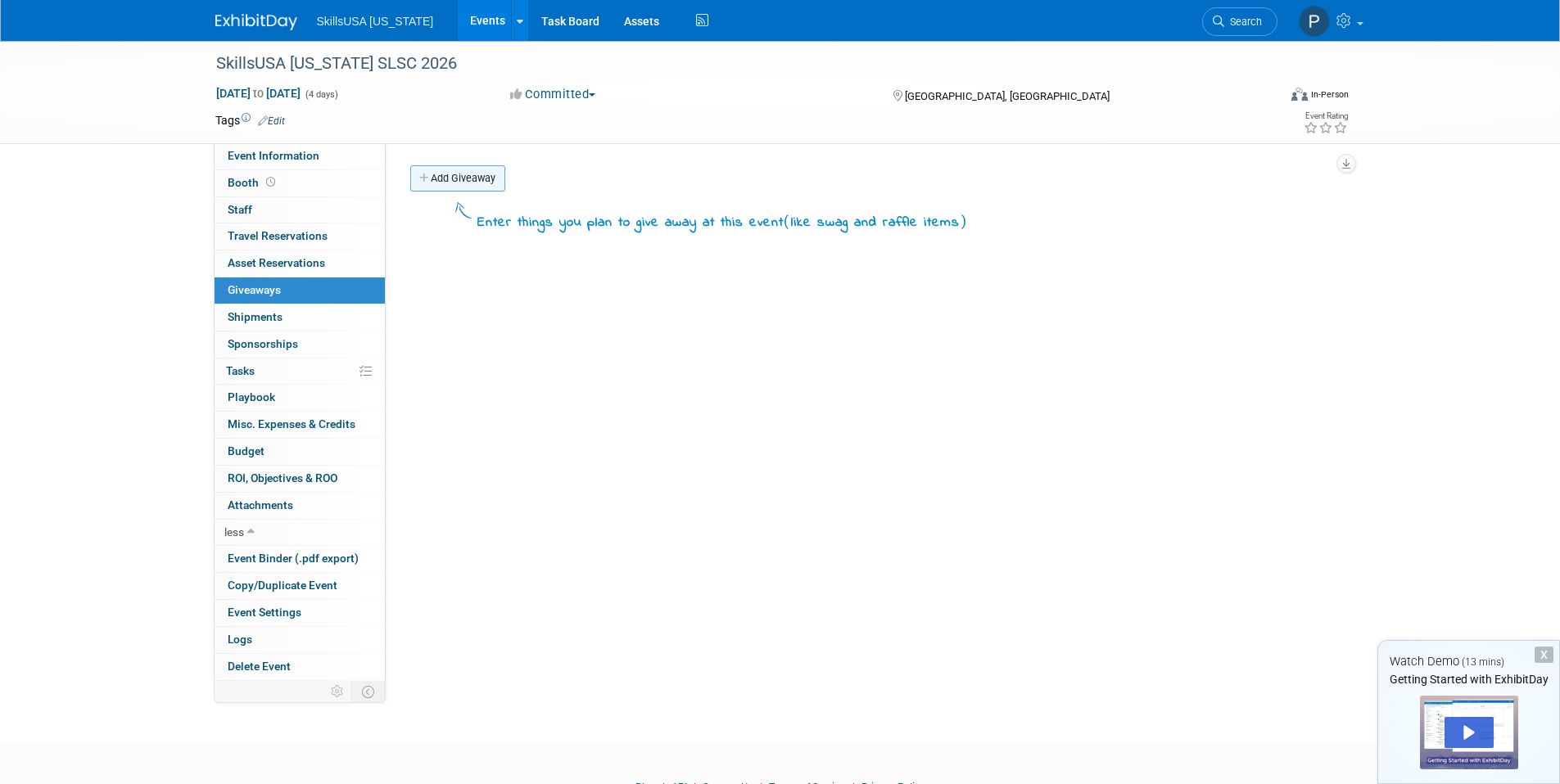
click at [470, 180] on link "Add Giveaway" at bounding box center [458, 178] width 95 height 26
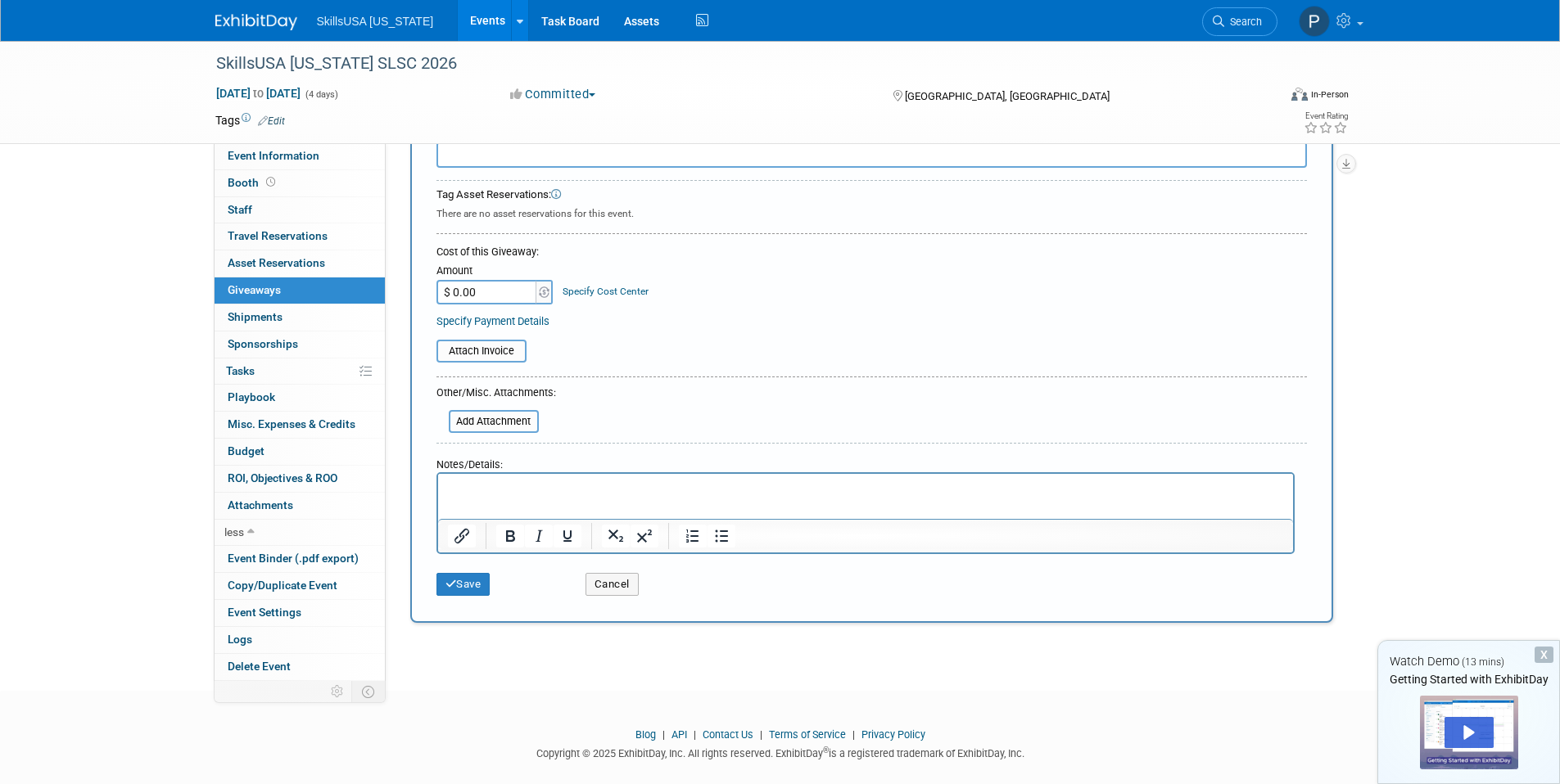
scroll to position [110, 0]
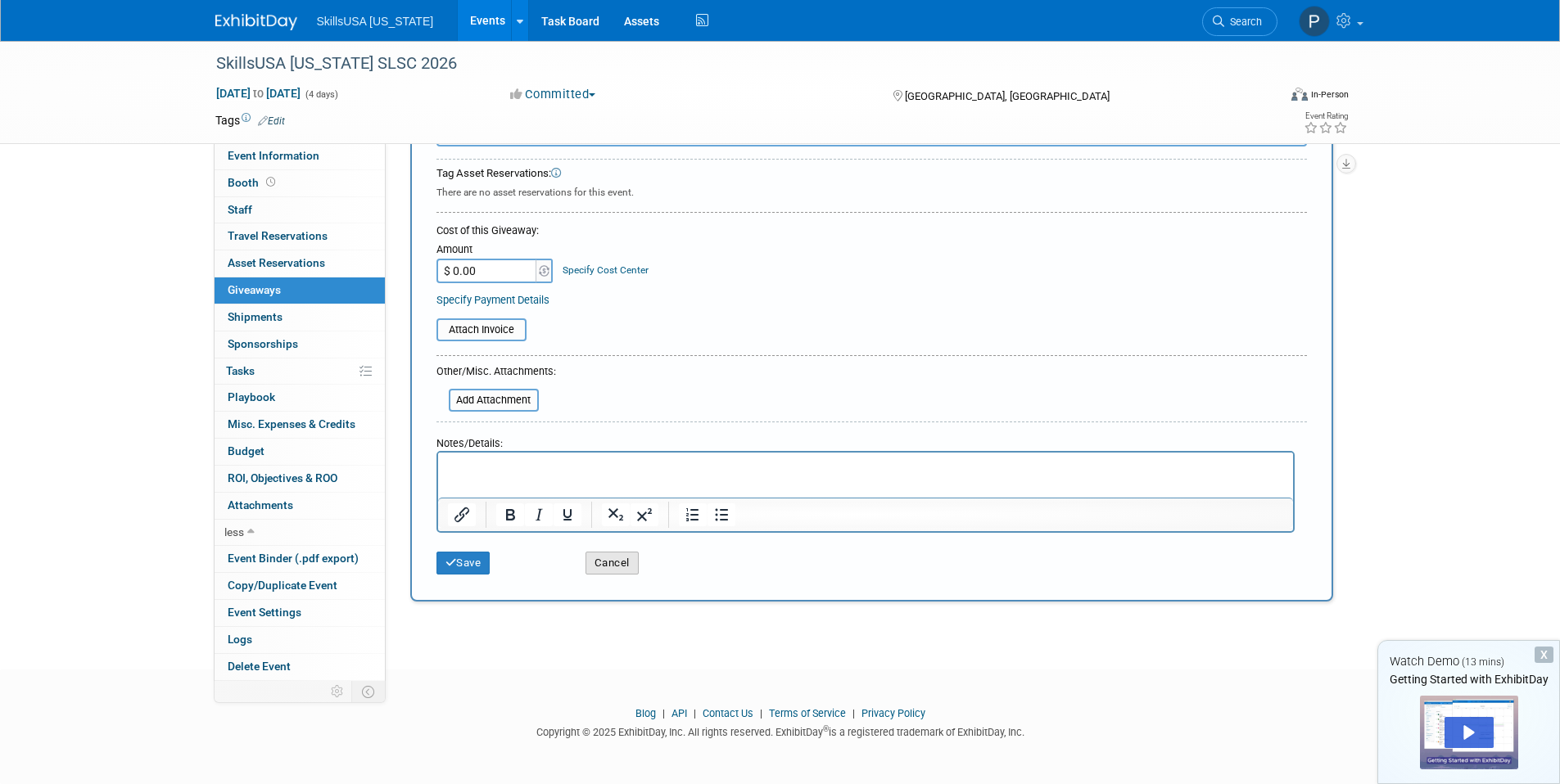
click at [603, 562] on button "Cancel" at bounding box center [611, 563] width 53 height 23
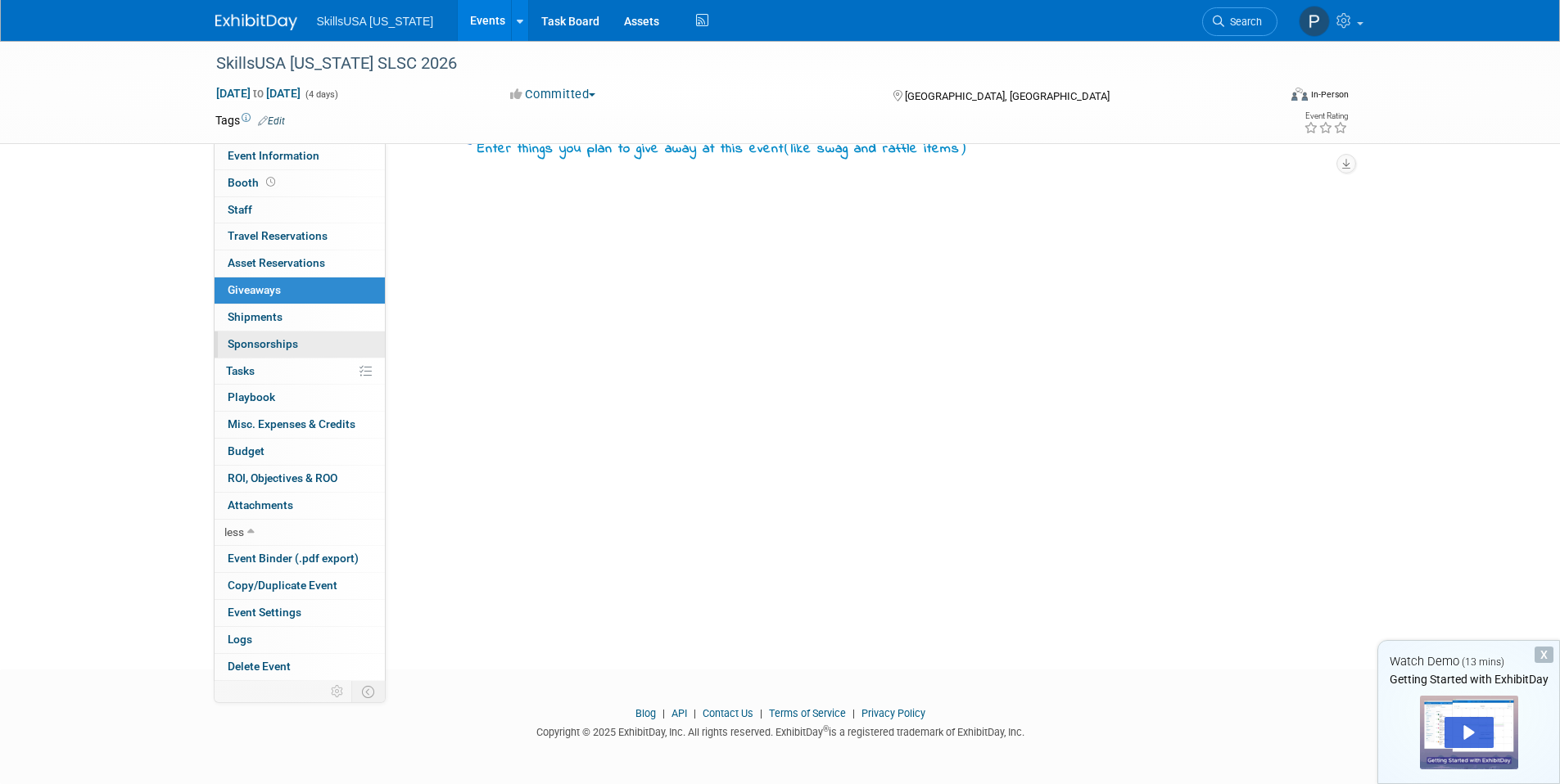
click at [247, 333] on link "0 Sponsorships 0" at bounding box center [299, 344] width 170 height 26
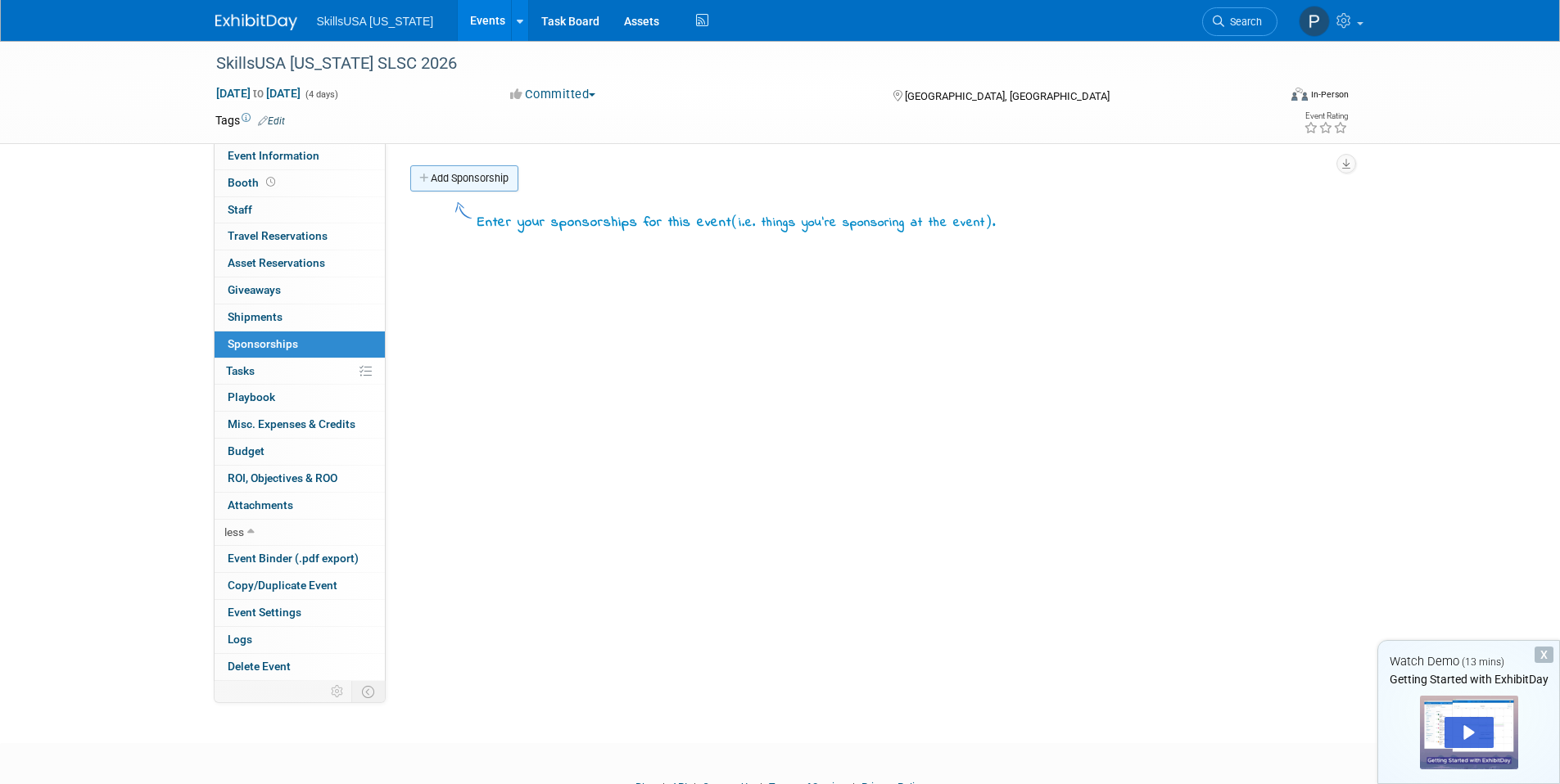
click at [468, 177] on link "Add Sponsorship" at bounding box center [464, 178] width 108 height 26
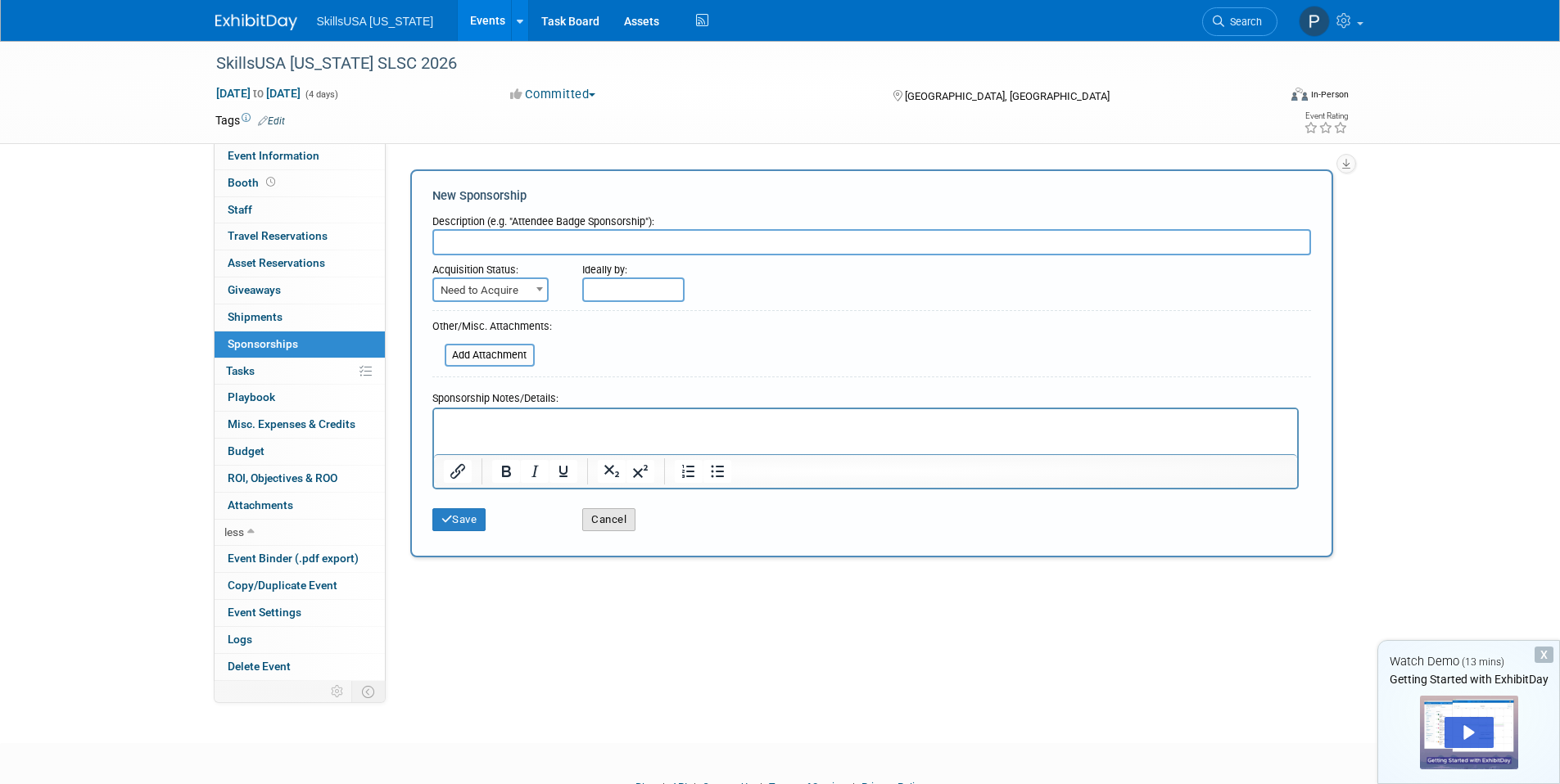
click at [598, 518] on button "Cancel" at bounding box center [608, 520] width 53 height 23
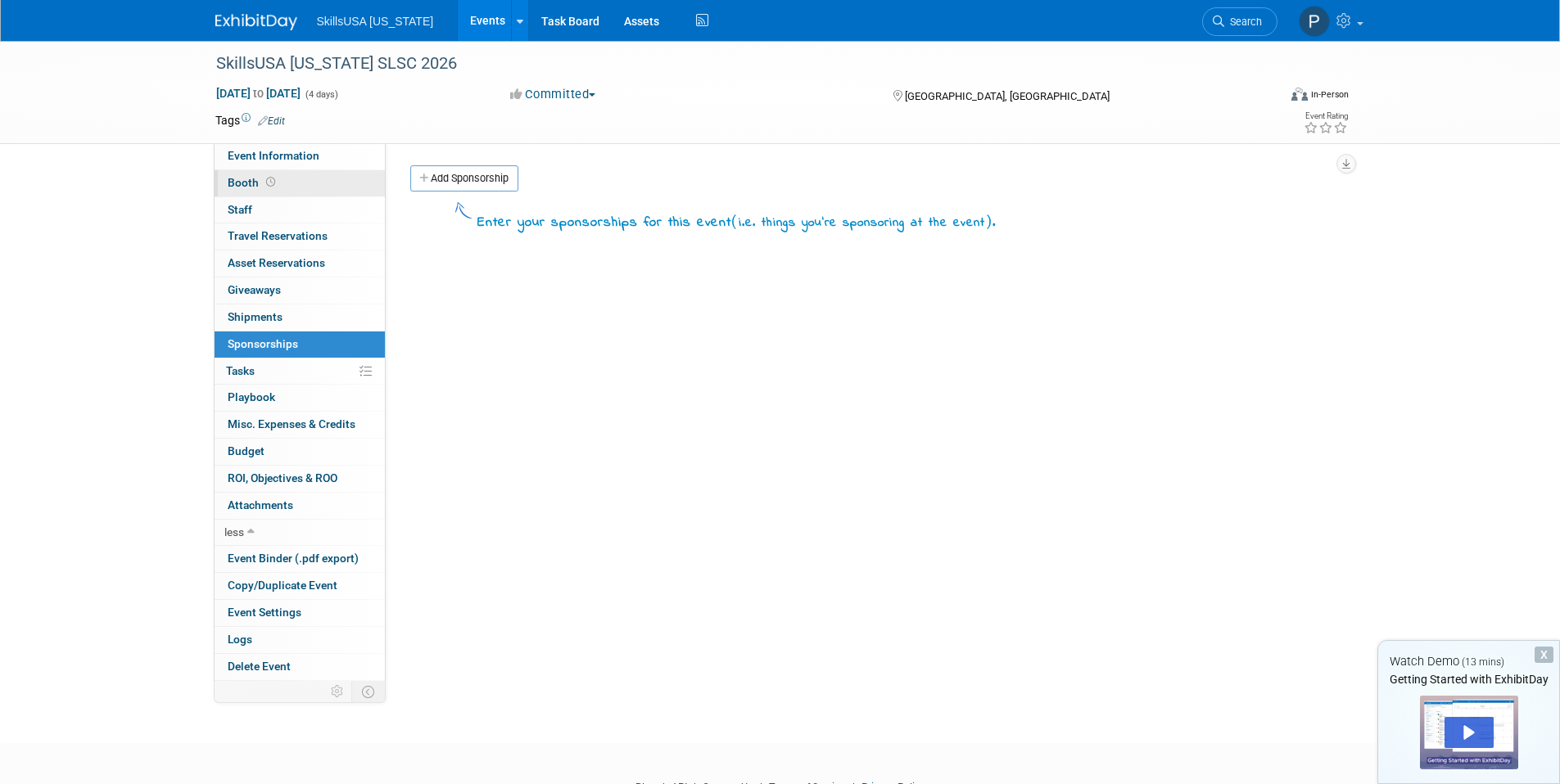
click at [297, 189] on link "Booth" at bounding box center [299, 183] width 170 height 26
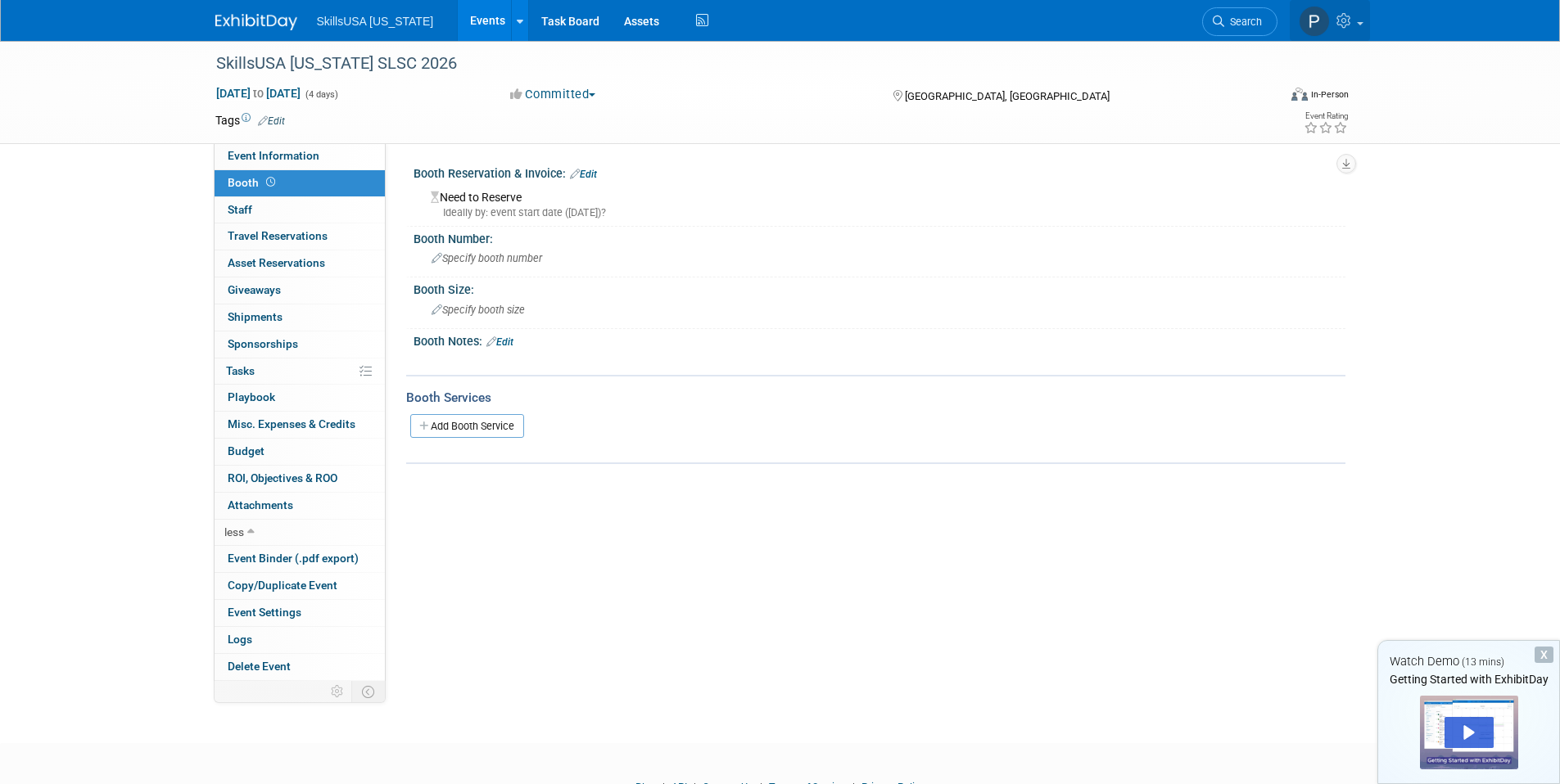
click at [1329, 25] on link at bounding box center [1330, 20] width 81 height 41
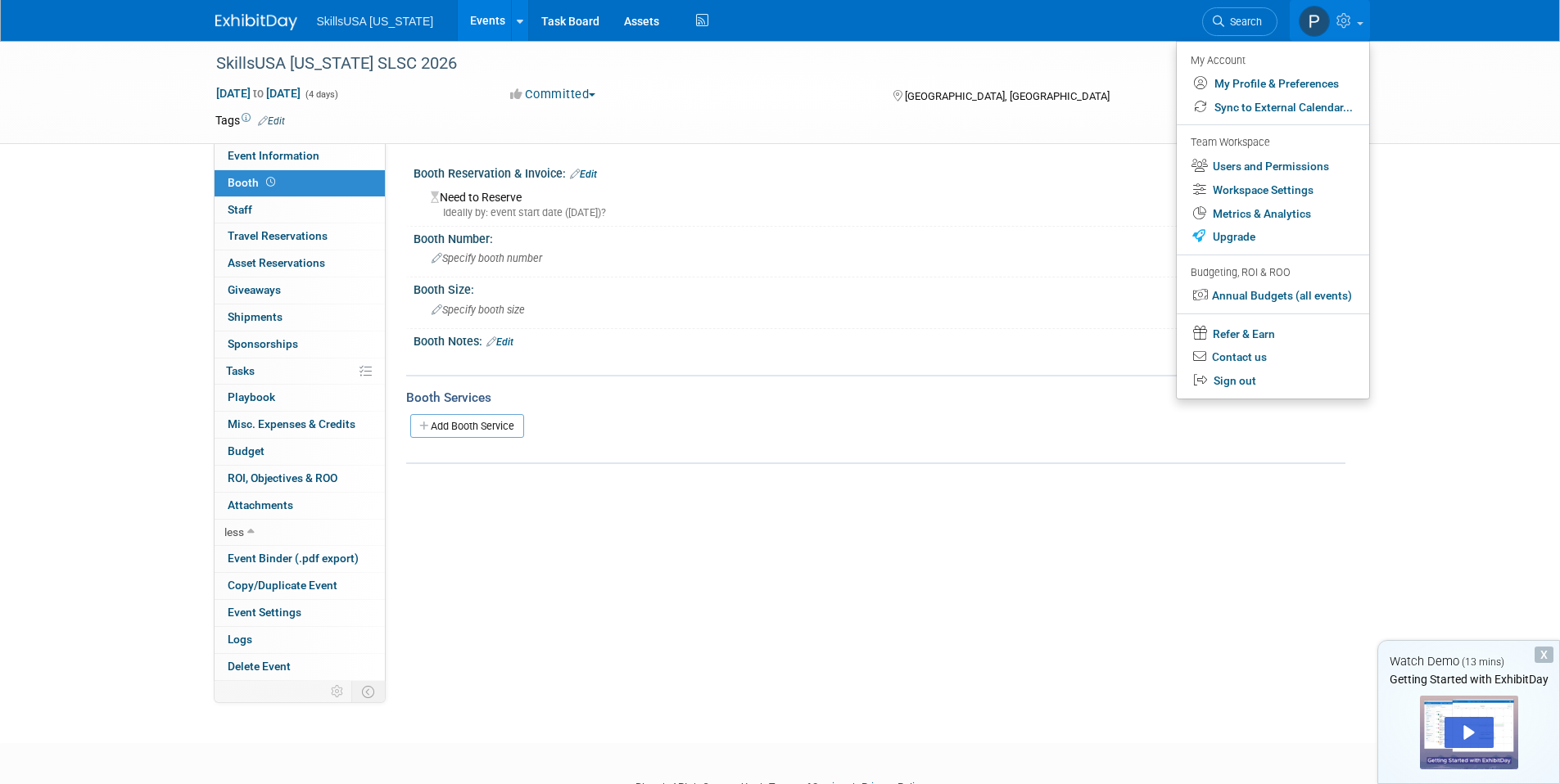
click at [914, 551] on div "Event Website: Edit Event Venue Name: Specify event venue name Event Venue Addr…" at bounding box center [865, 412] width 960 height 538
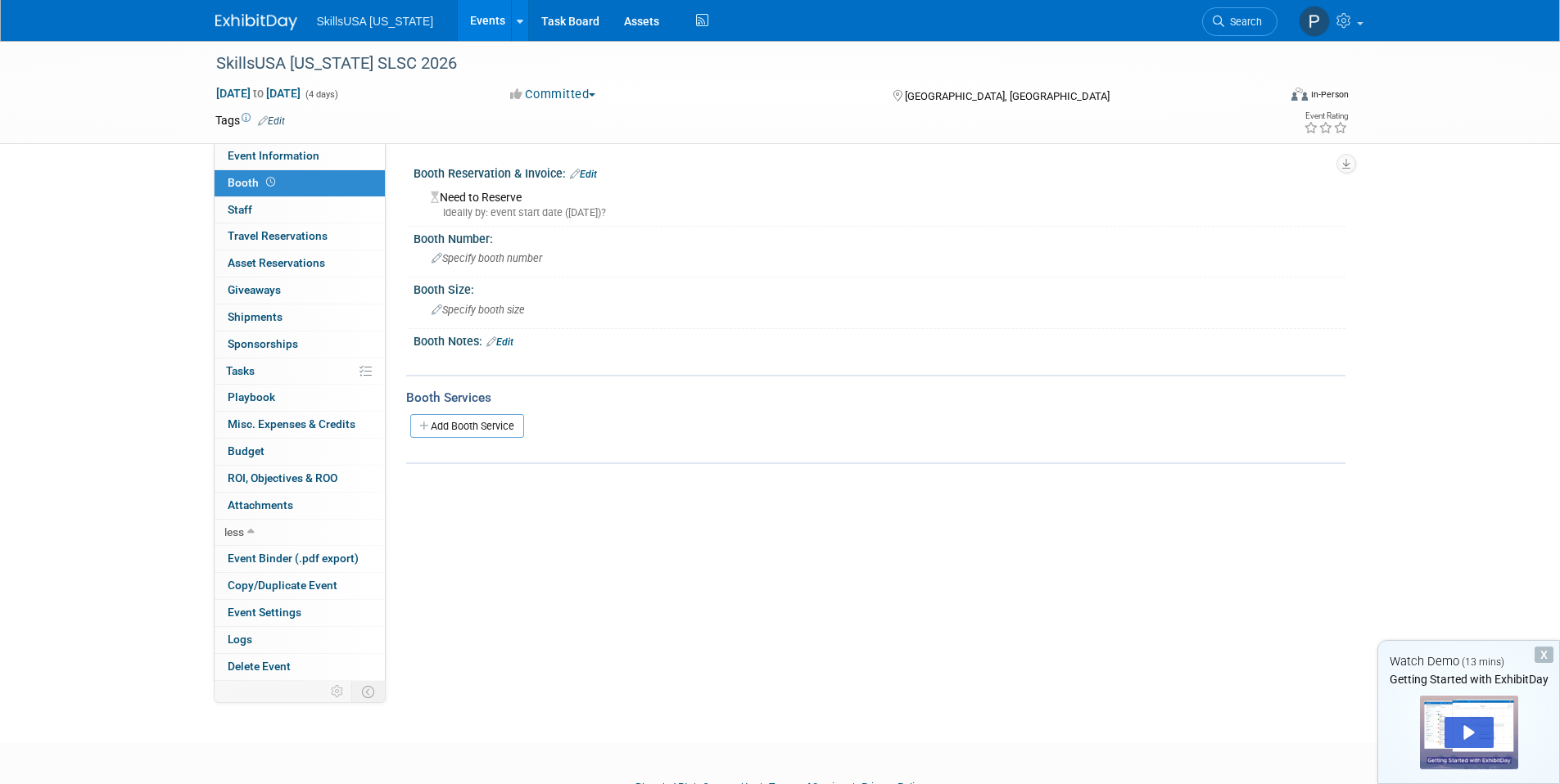
click at [347, 6] on li "SkillsUSA [US_STATE]" at bounding box center [387, 14] width 141 height 24
click at [280, 26] on img at bounding box center [256, 21] width 82 height 16
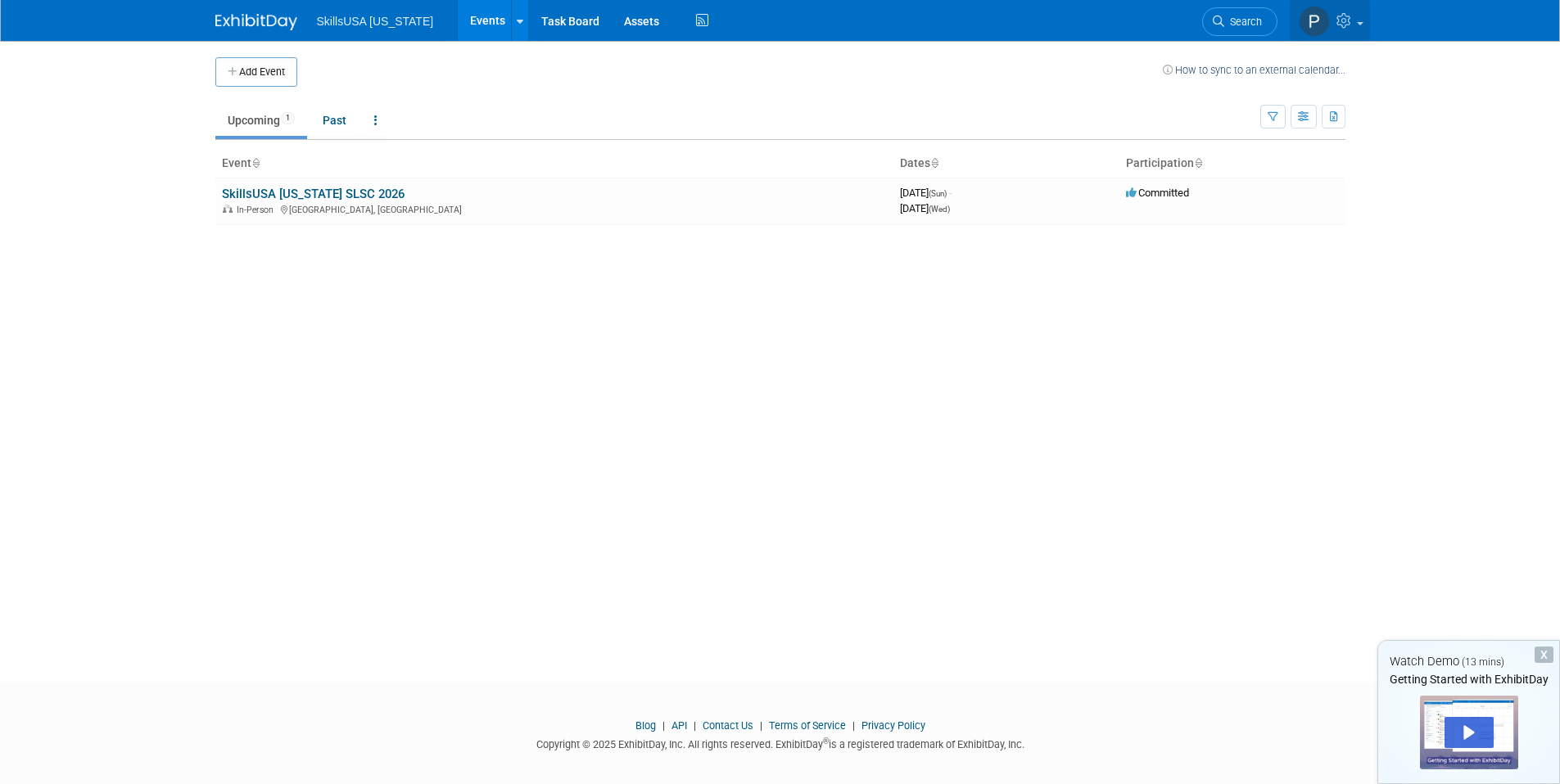
click at [1325, 26] on img at bounding box center [1314, 21] width 31 height 31
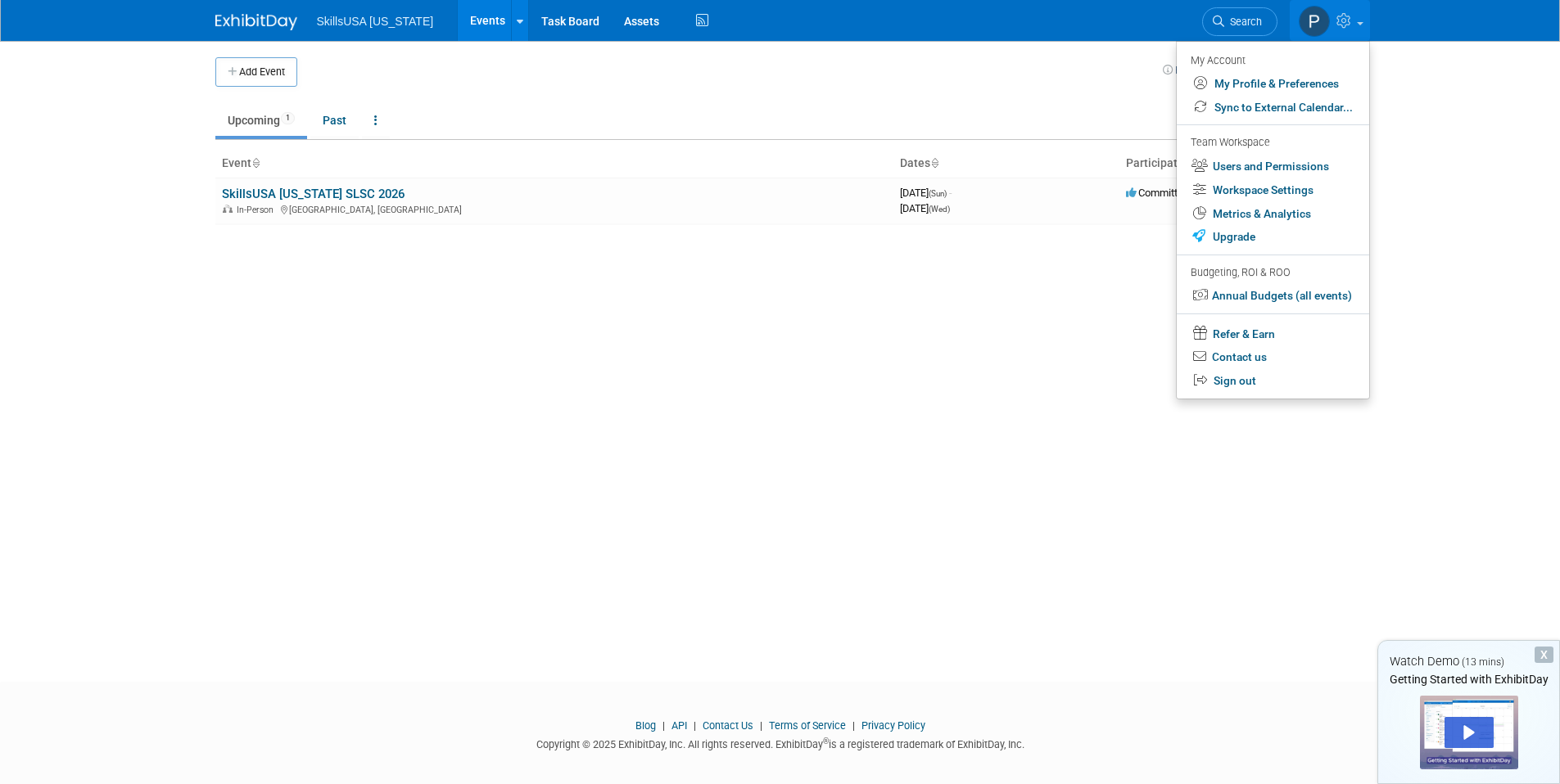
click at [479, 294] on div "Add Event How to sync to an external calendar... New Event Duplicate Event Warn…" at bounding box center [780, 347] width 1154 height 611
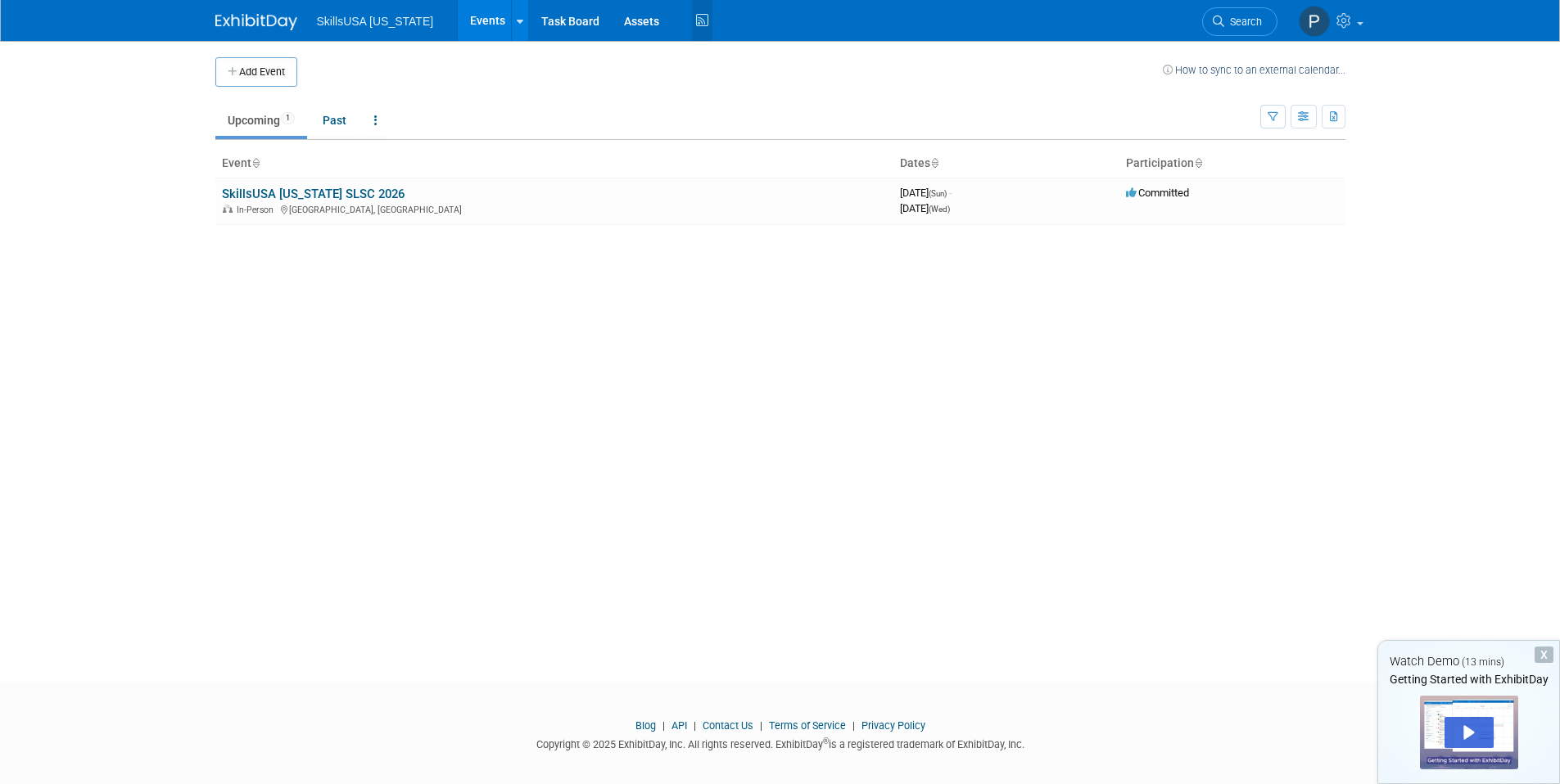
click at [694, 27] on icon at bounding box center [702, 21] width 20 height 25
drag, startPoint x: 1325, startPoint y: 12, endPoint x: 1331, endPoint y: 45, distance: 33.5
click at [1325, 13] on img at bounding box center [1314, 21] width 31 height 31
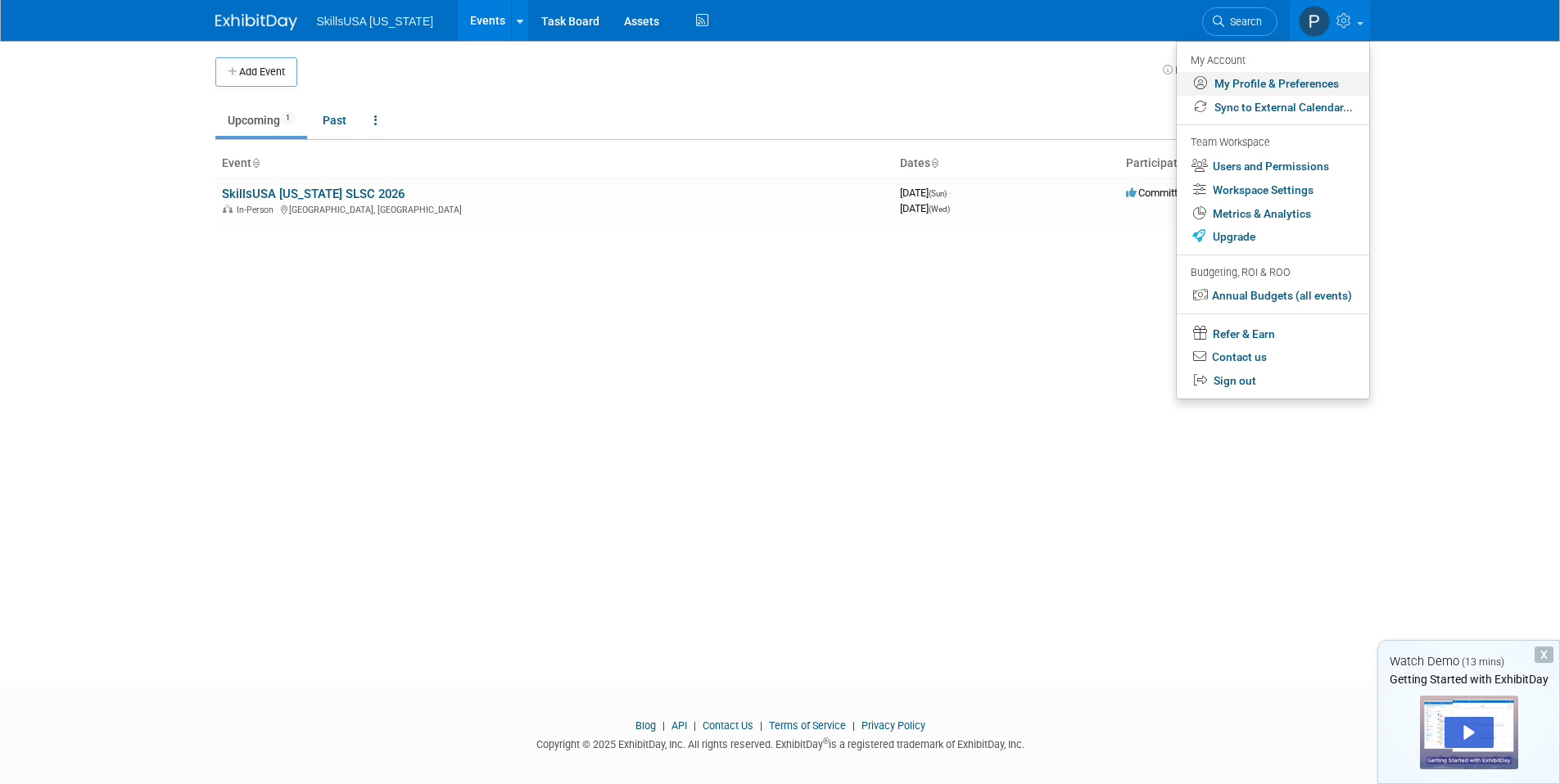
click at [1273, 86] on link "My Profile & Preferences" at bounding box center [1273, 84] width 192 height 24
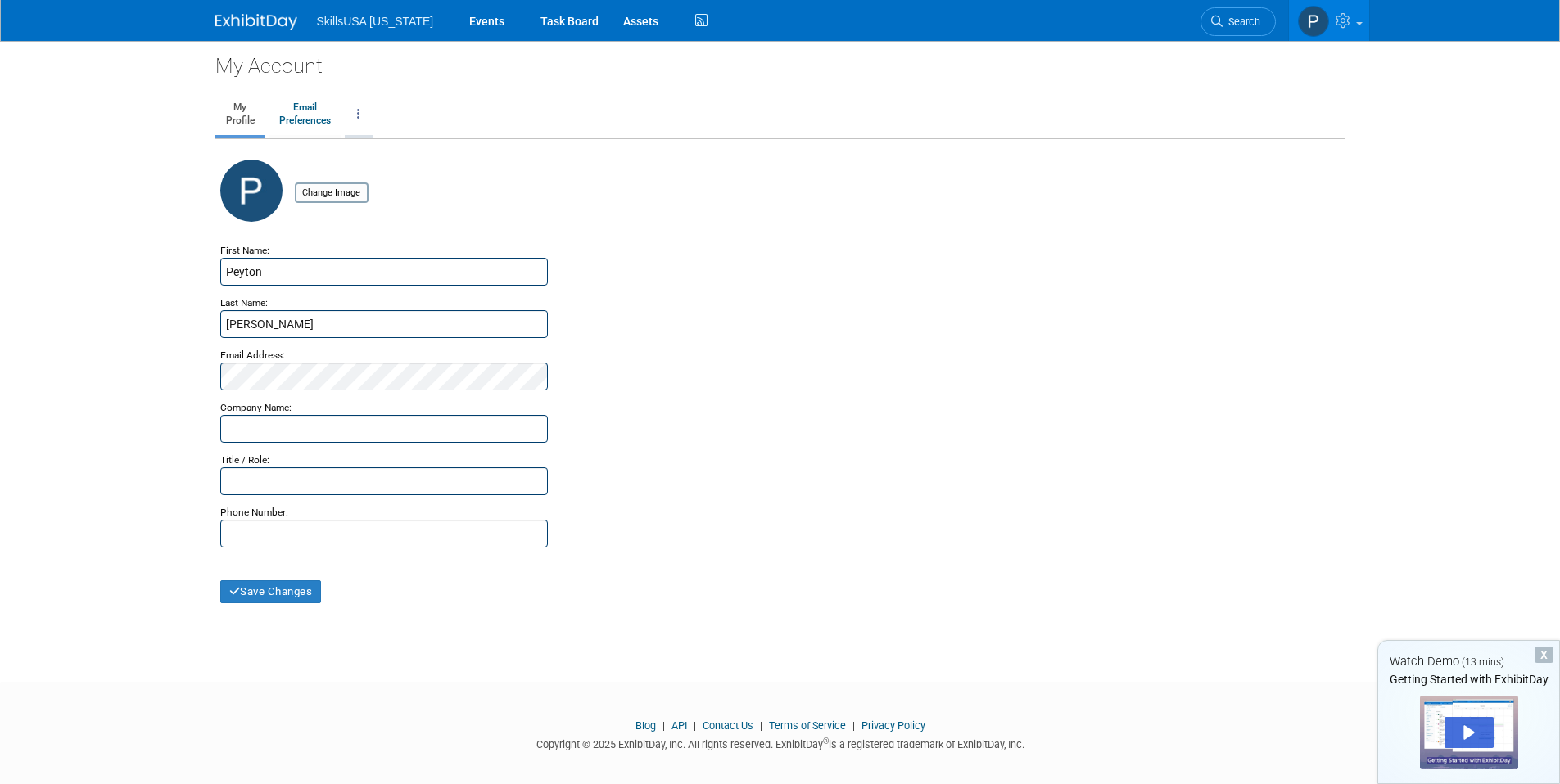
click at [353, 113] on link at bounding box center [359, 114] width 28 height 41
click at [383, 192] on link "Close my Account" at bounding box center [425, 192] width 158 height 25
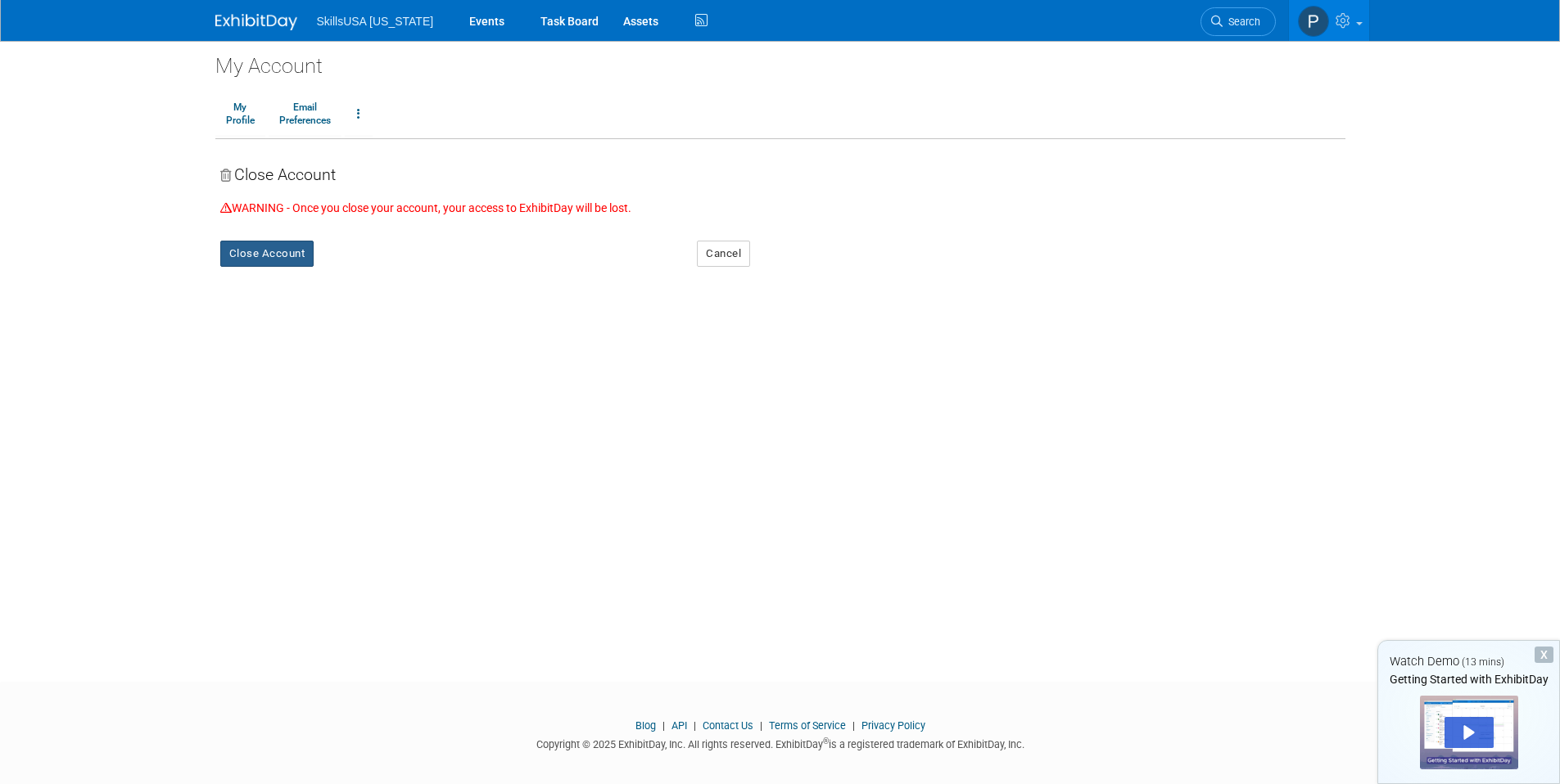
click at [279, 265] on button "Close Account" at bounding box center [267, 254] width 94 height 26
click at [367, 264] on link "Yes" at bounding box center [367, 266] width 48 height 26
